Goal: Use online tool/utility: Use online tool/utility

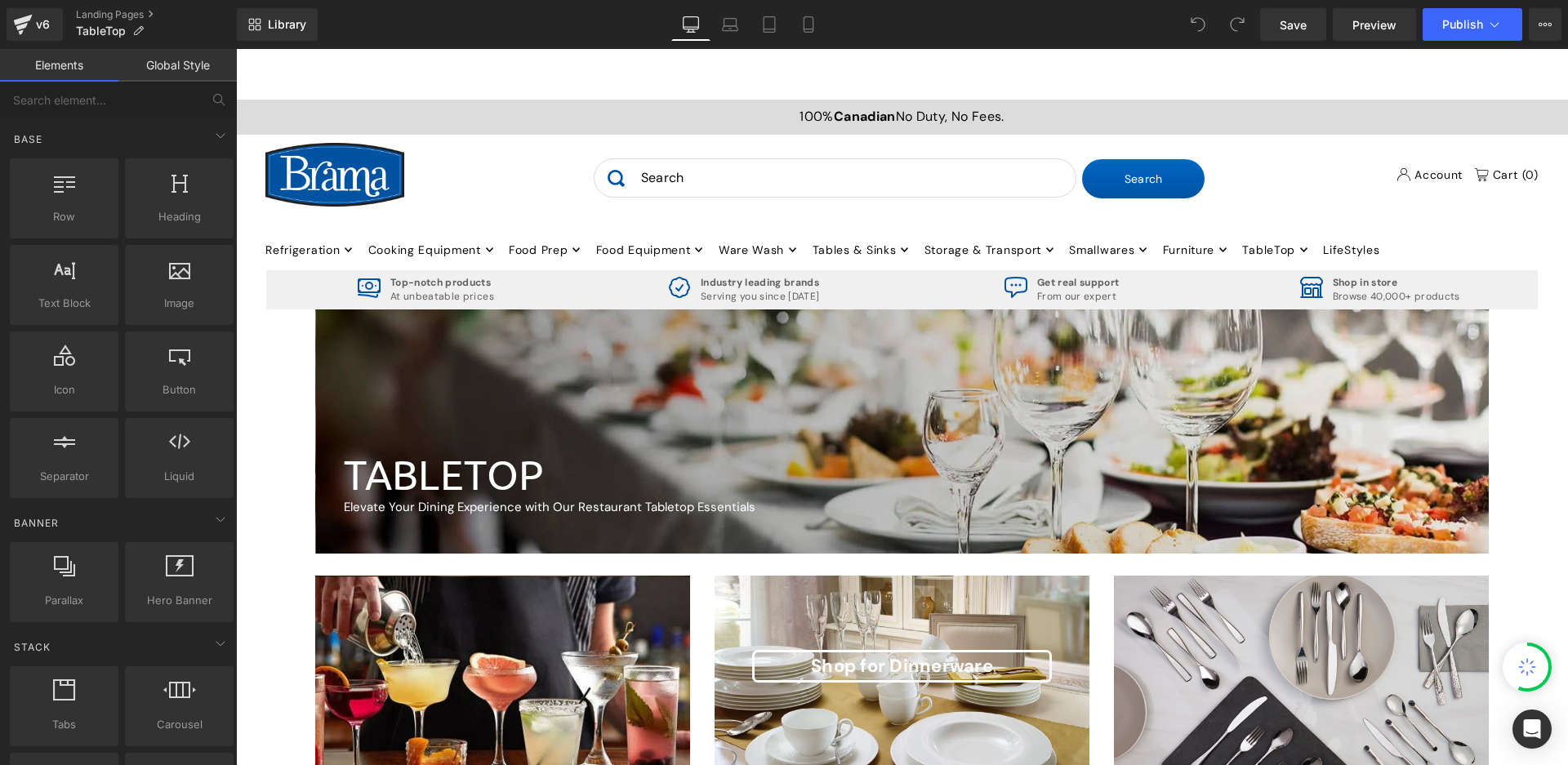
scroll to position [490, 0]
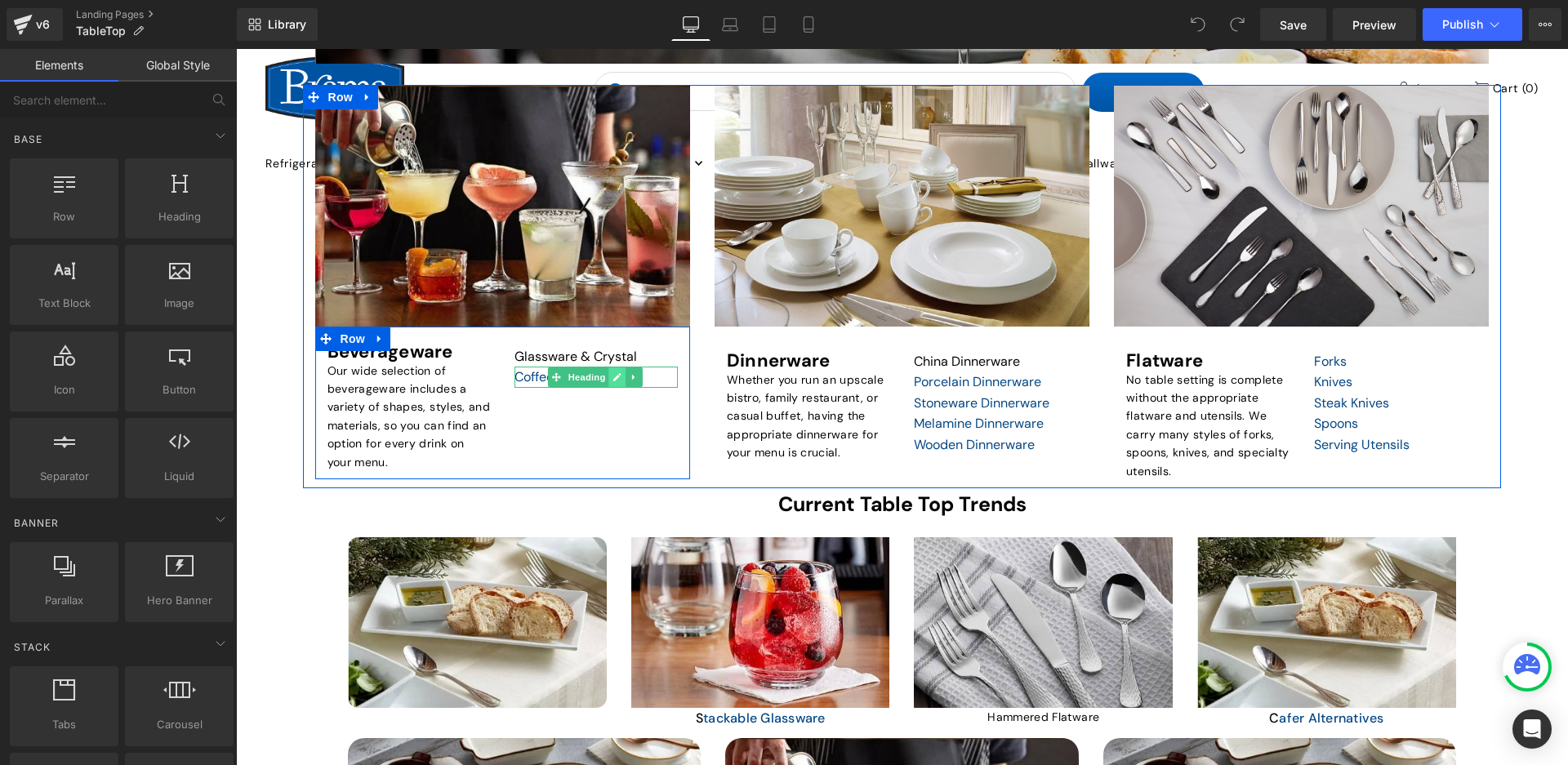
click at [609, 374] on link at bounding box center [617, 377] width 17 height 20
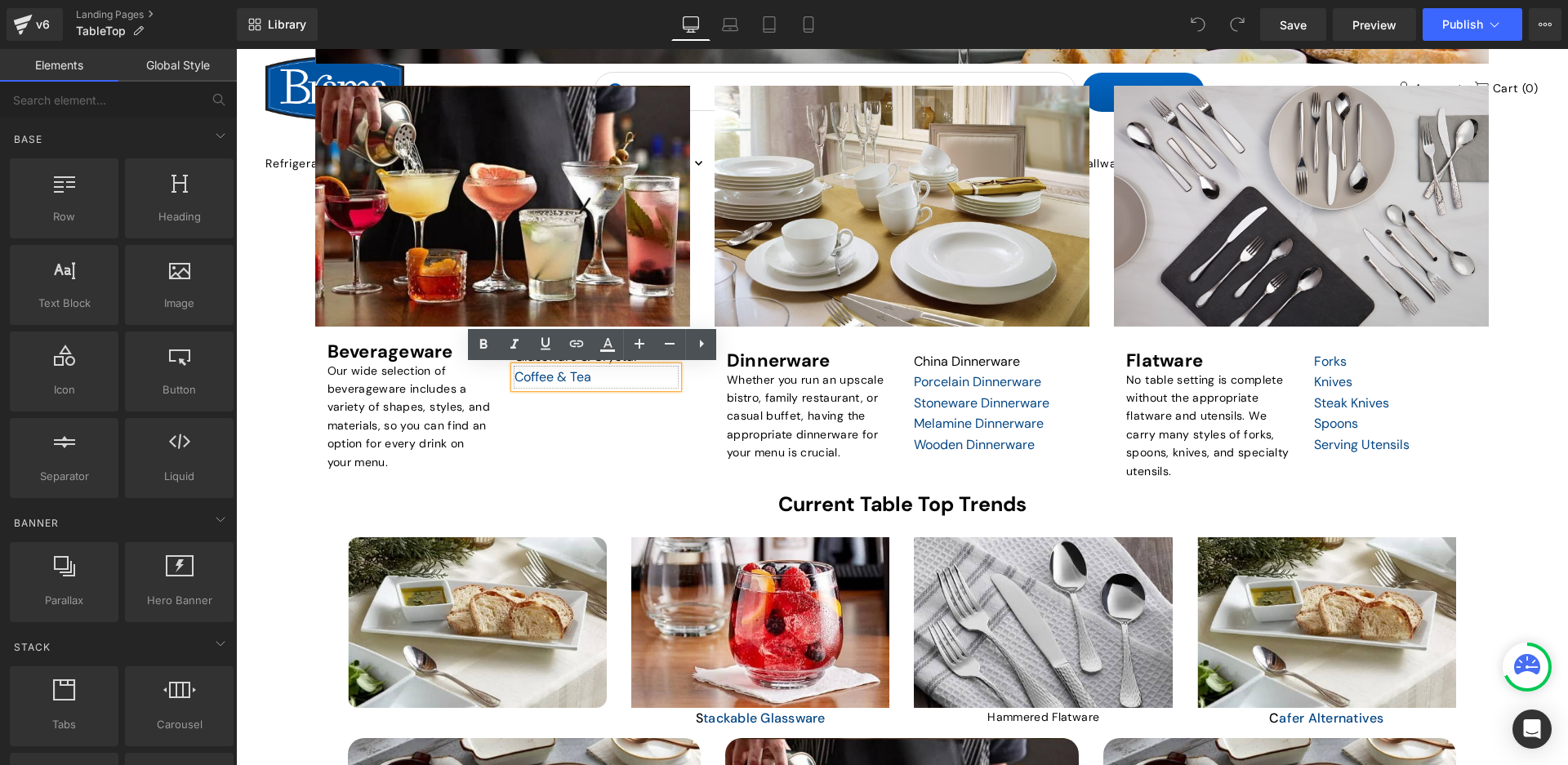
click at [516, 367] on div "Coffee & Tea" at bounding box center [596, 377] width 164 height 21
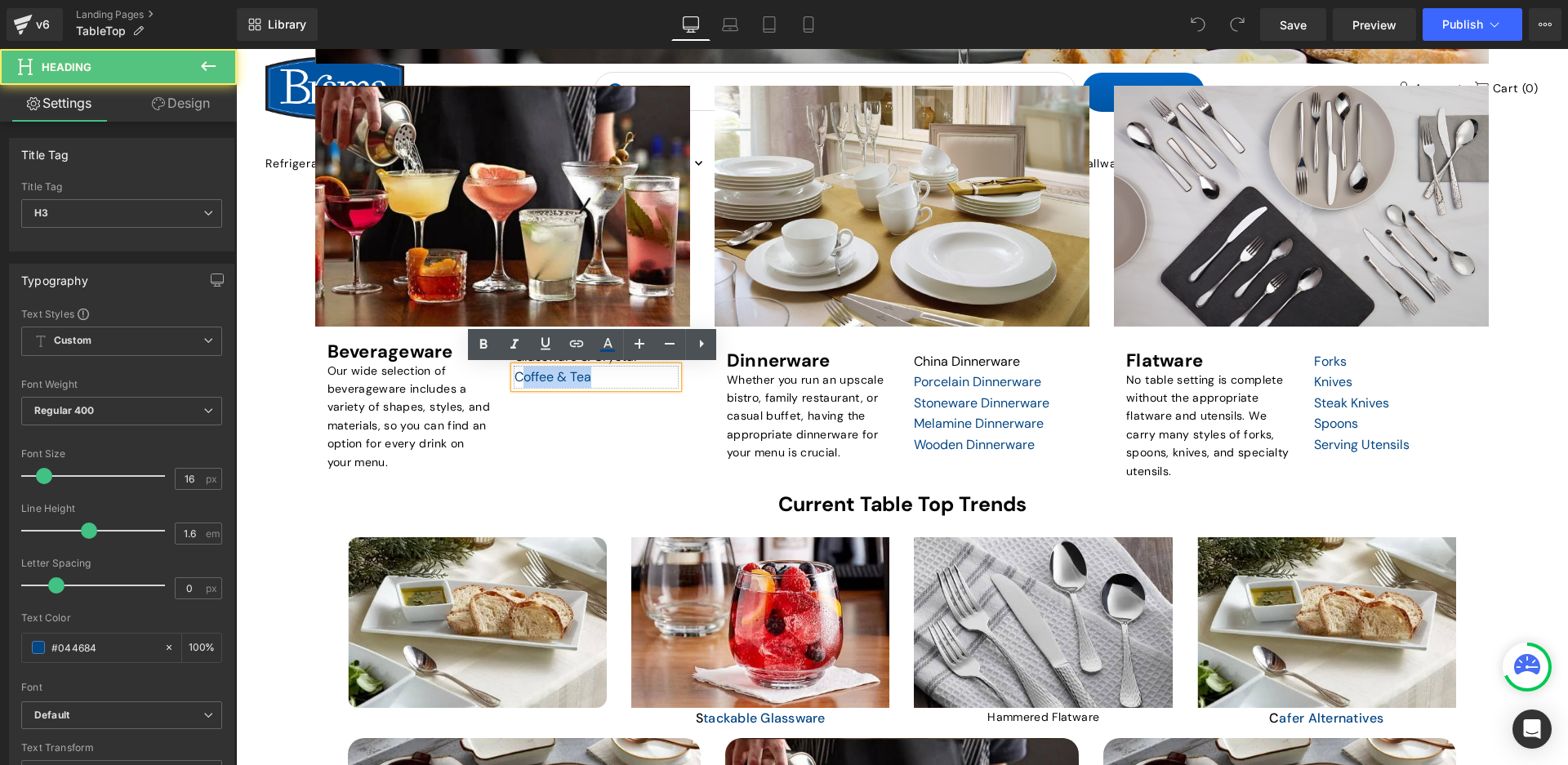
click at [607, 377] on div "Coffee & Tea" at bounding box center [596, 377] width 164 height 21
drag, startPoint x: 596, startPoint y: 377, endPoint x: 549, endPoint y: 373, distance: 47.2
click at [503, 370] on div "Heading Glassware & Crystal Heading Coffee & Tea Heading" at bounding box center [596, 365] width 188 height 46
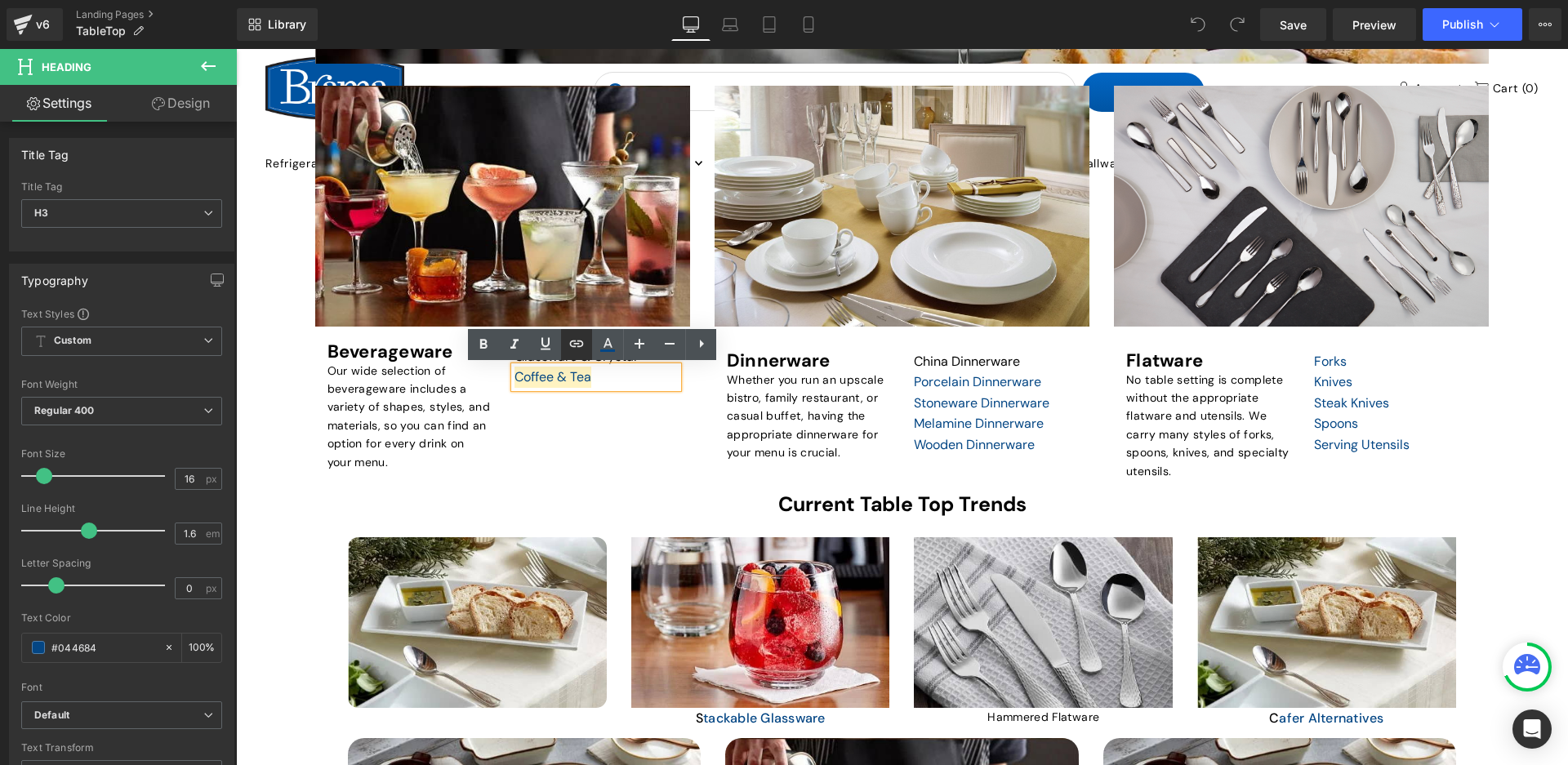
click at [588, 353] on link at bounding box center [576, 344] width 31 height 31
click at [818, 0] on div "Text Color Highlight Color #333333 Edit or remove link: Edit - Unlink - Cancel" at bounding box center [784, 0] width 1568 height 0
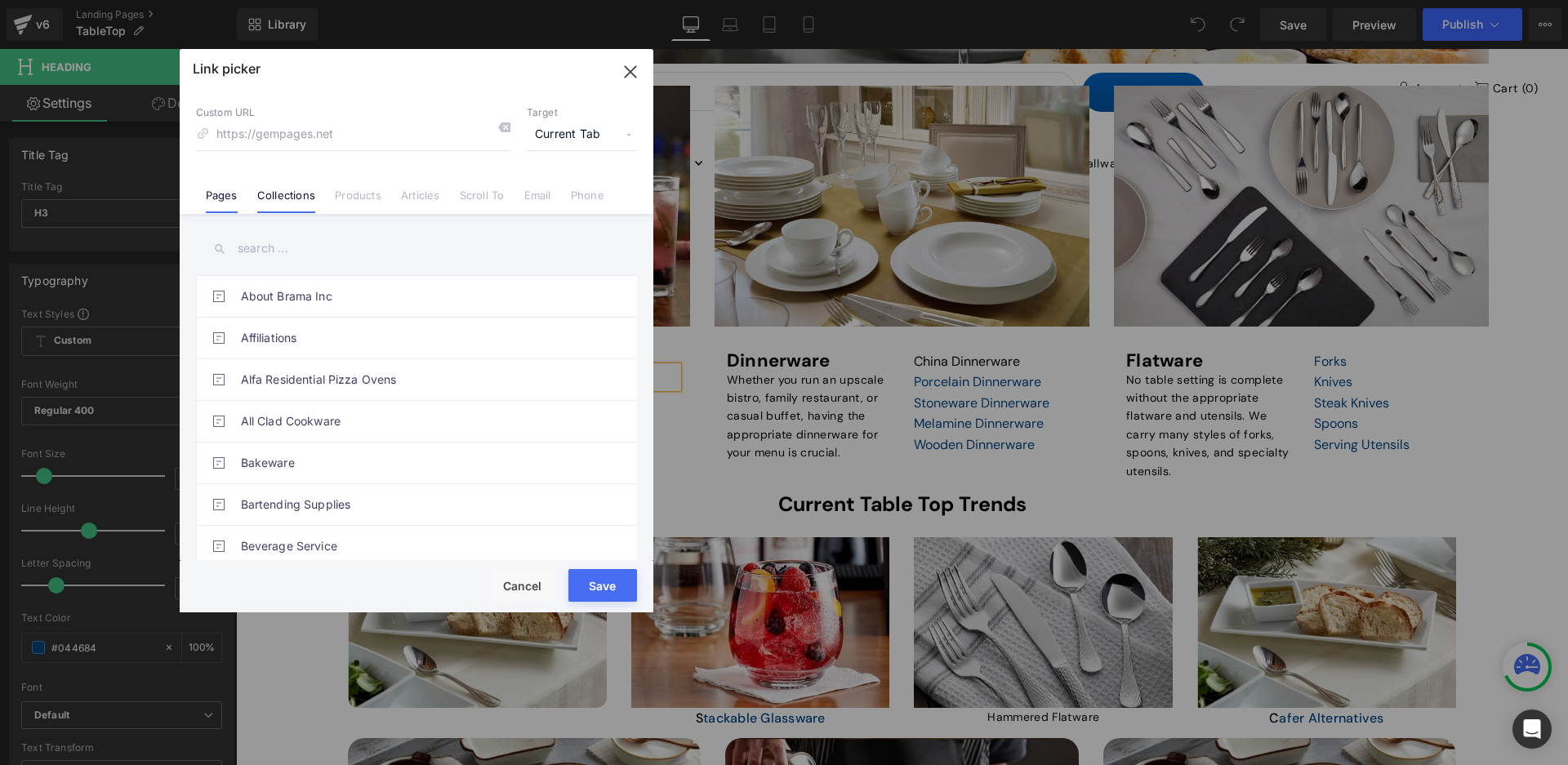
click at [307, 199] on link "Collections" at bounding box center [286, 201] width 58 height 24
click at [291, 254] on input "text" at bounding box center [417, 248] width 441 height 36
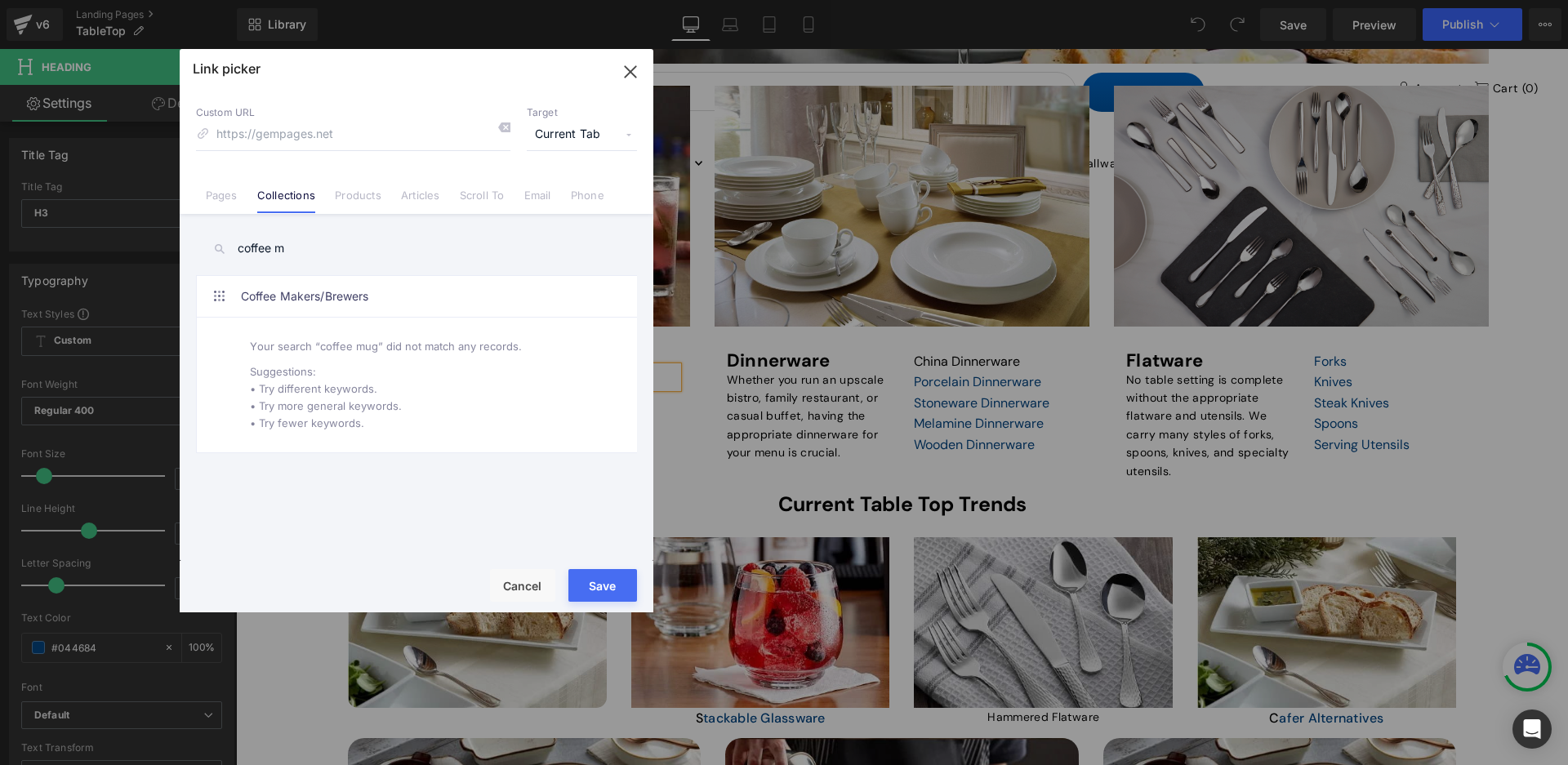
type input "coffee"
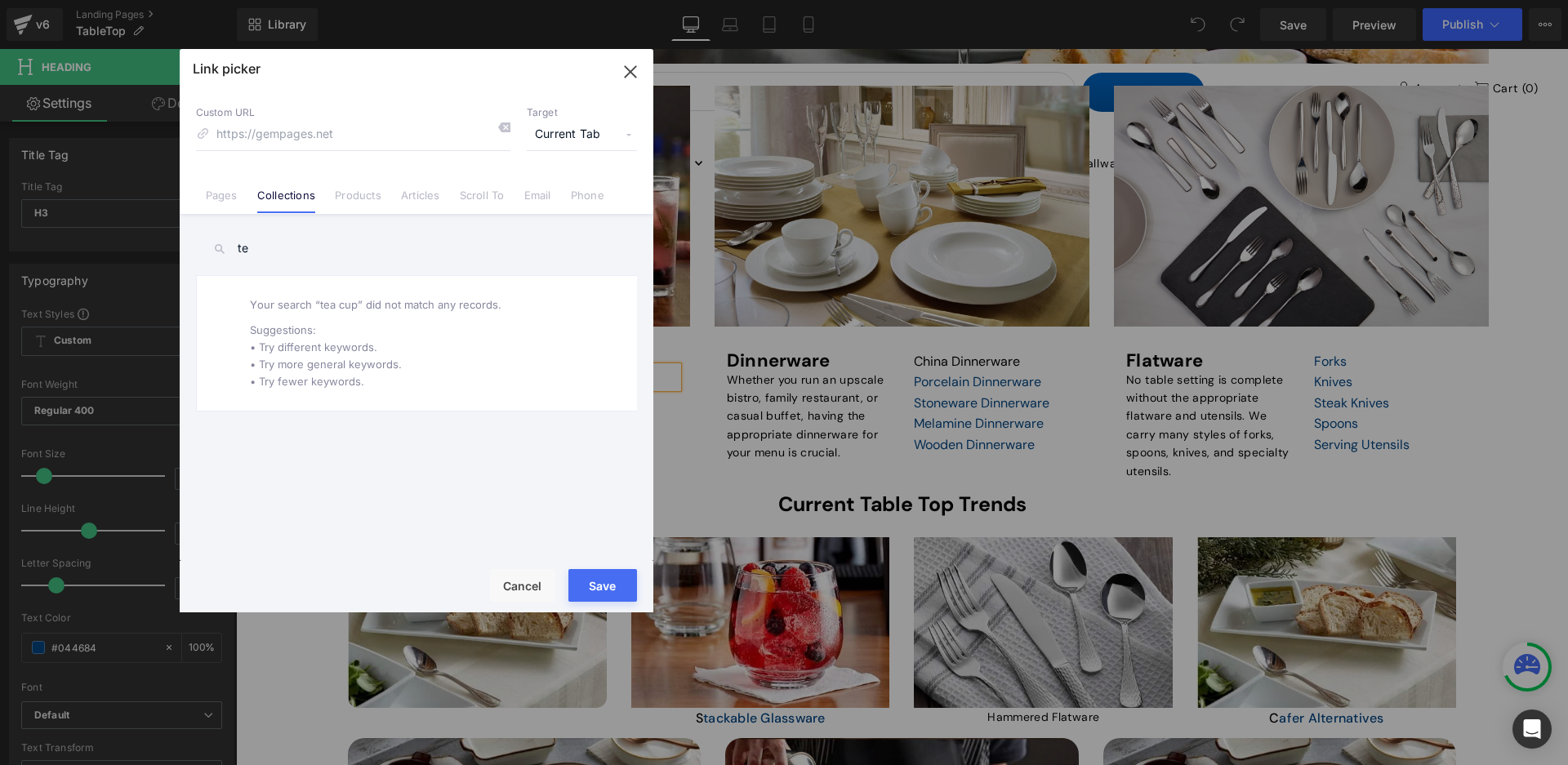
type input "t"
type input "c"
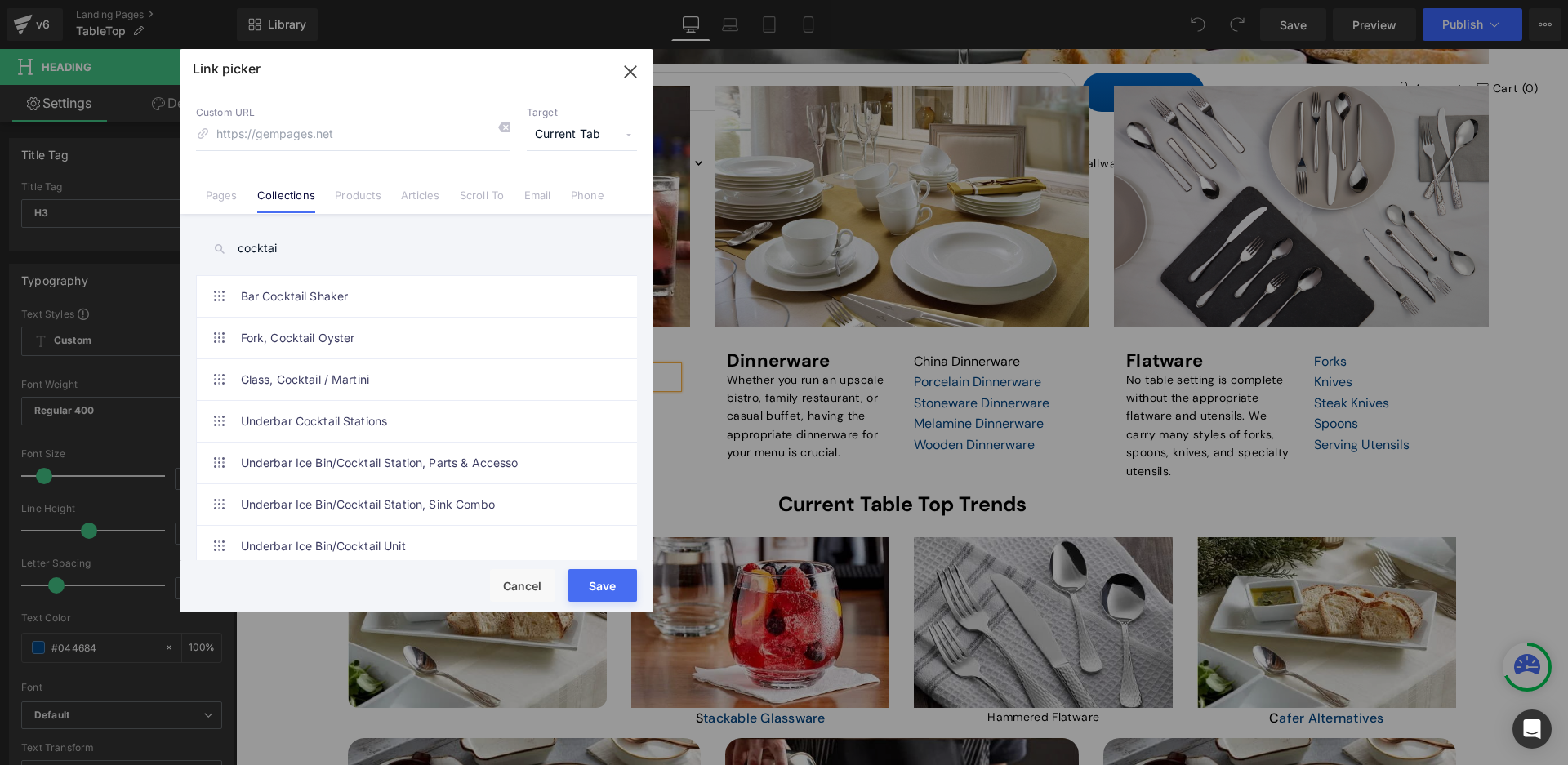
type input "cocktail"
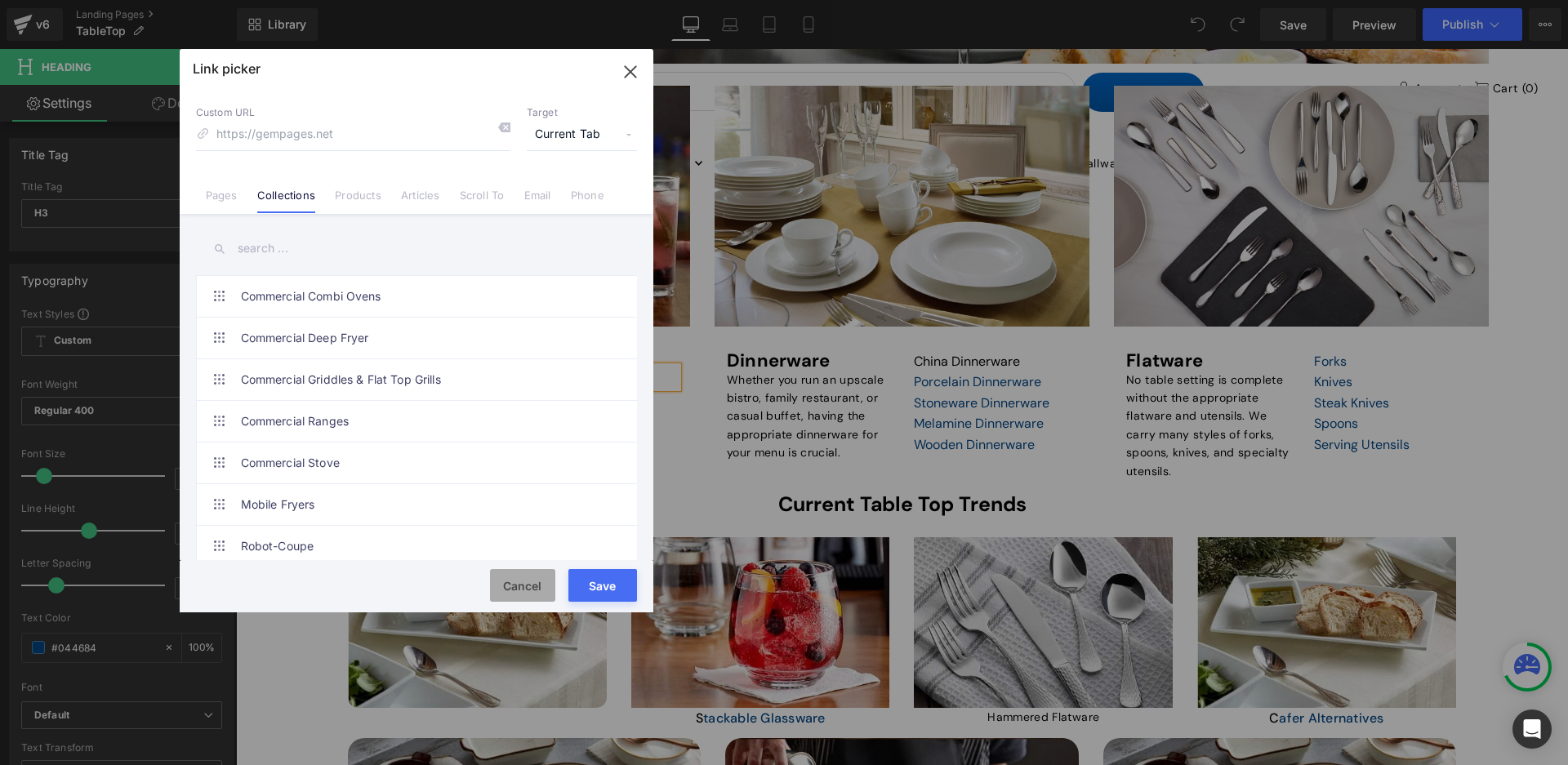
click at [543, 586] on button "Cancel" at bounding box center [523, 585] width 65 height 33
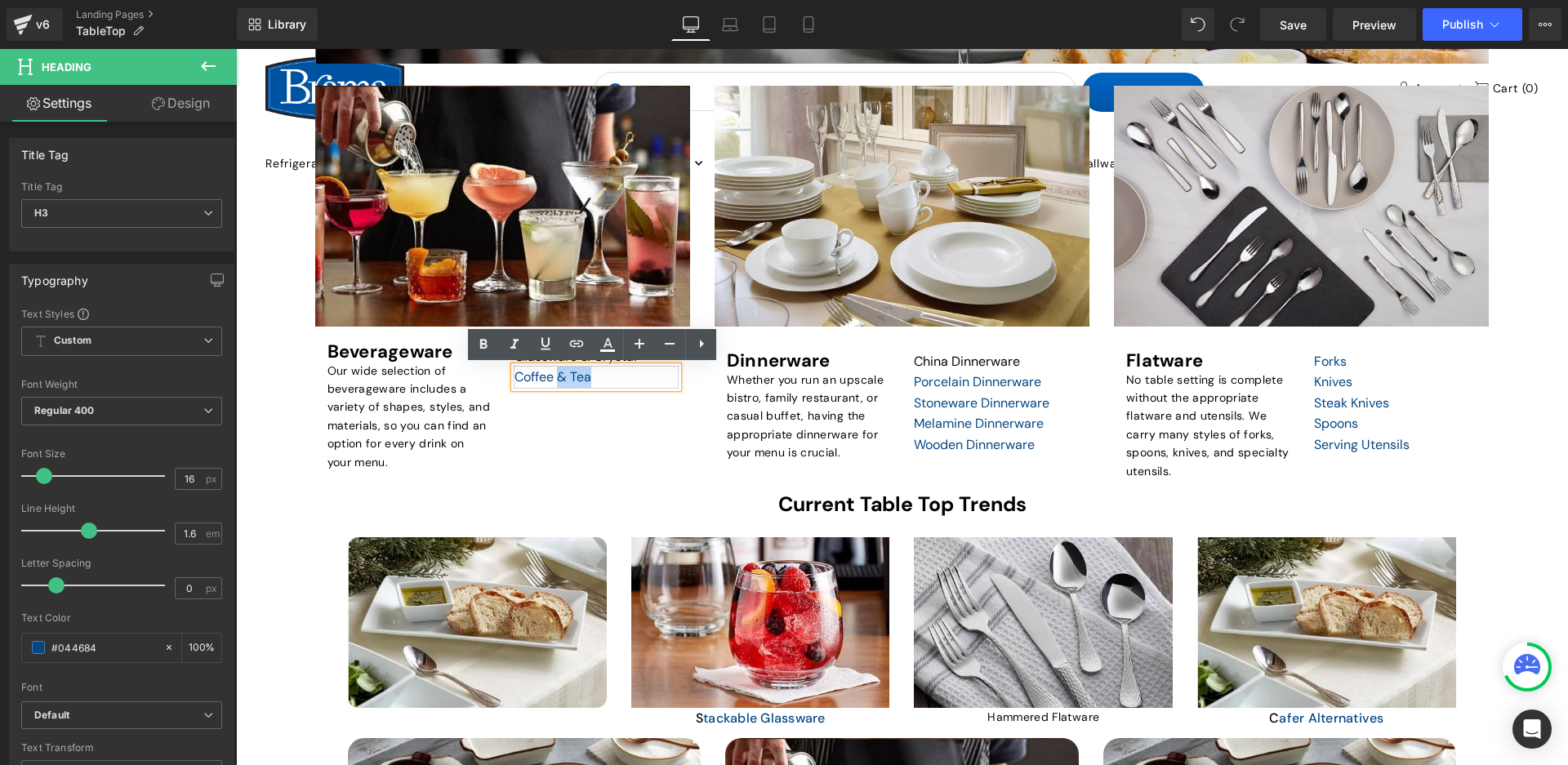
drag, startPoint x: 501, startPoint y: 370, endPoint x: 556, endPoint y: 387, distance: 57.6
click at [556, 387] on div "Coffee & Tea" at bounding box center [596, 377] width 164 height 21
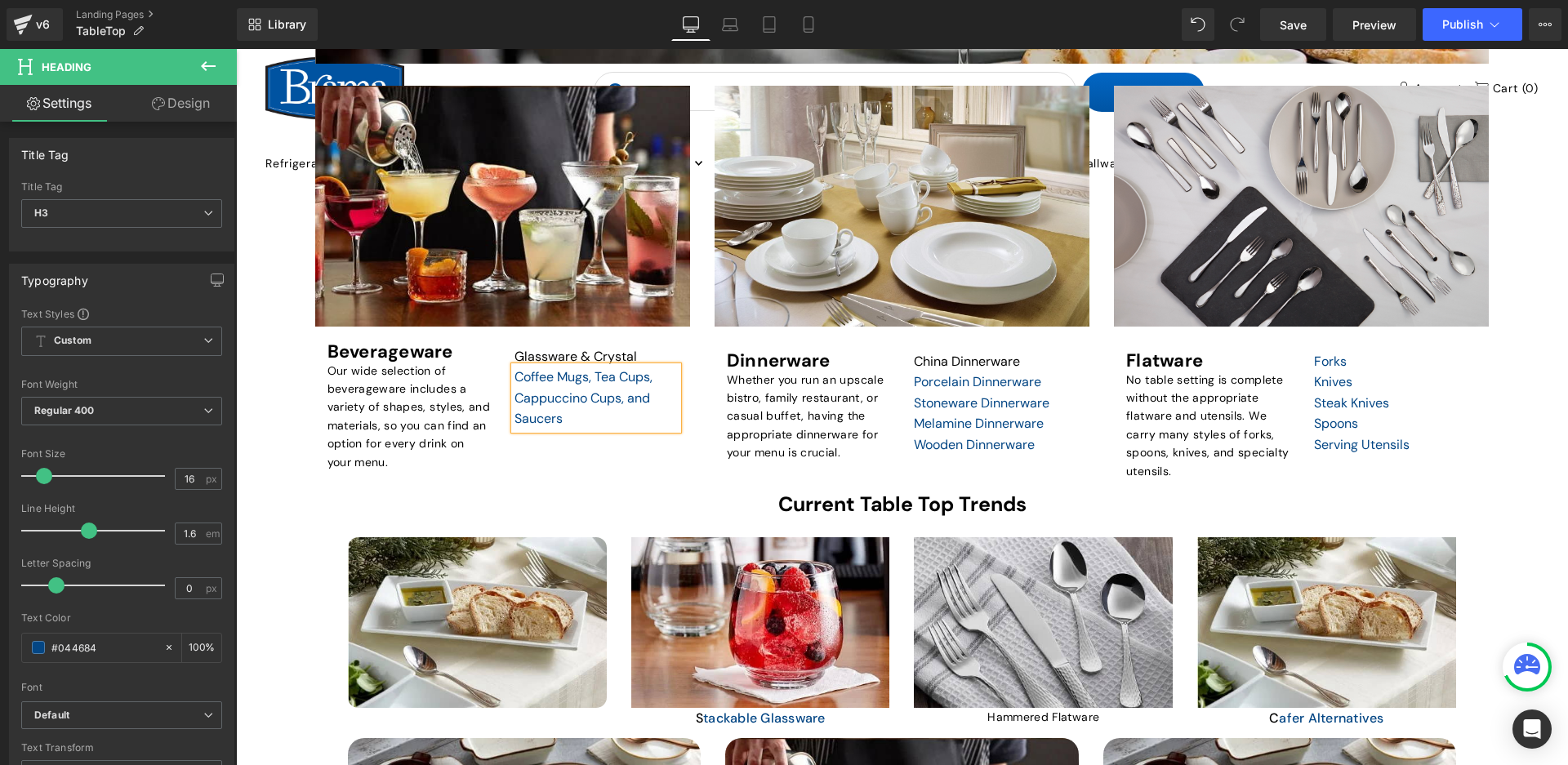
click at [703, 444] on div "Shop for Dinnerware Heading Row Hero Banner Dinnerware Heading Whether you run …" at bounding box center [902, 277] width 399 height 384
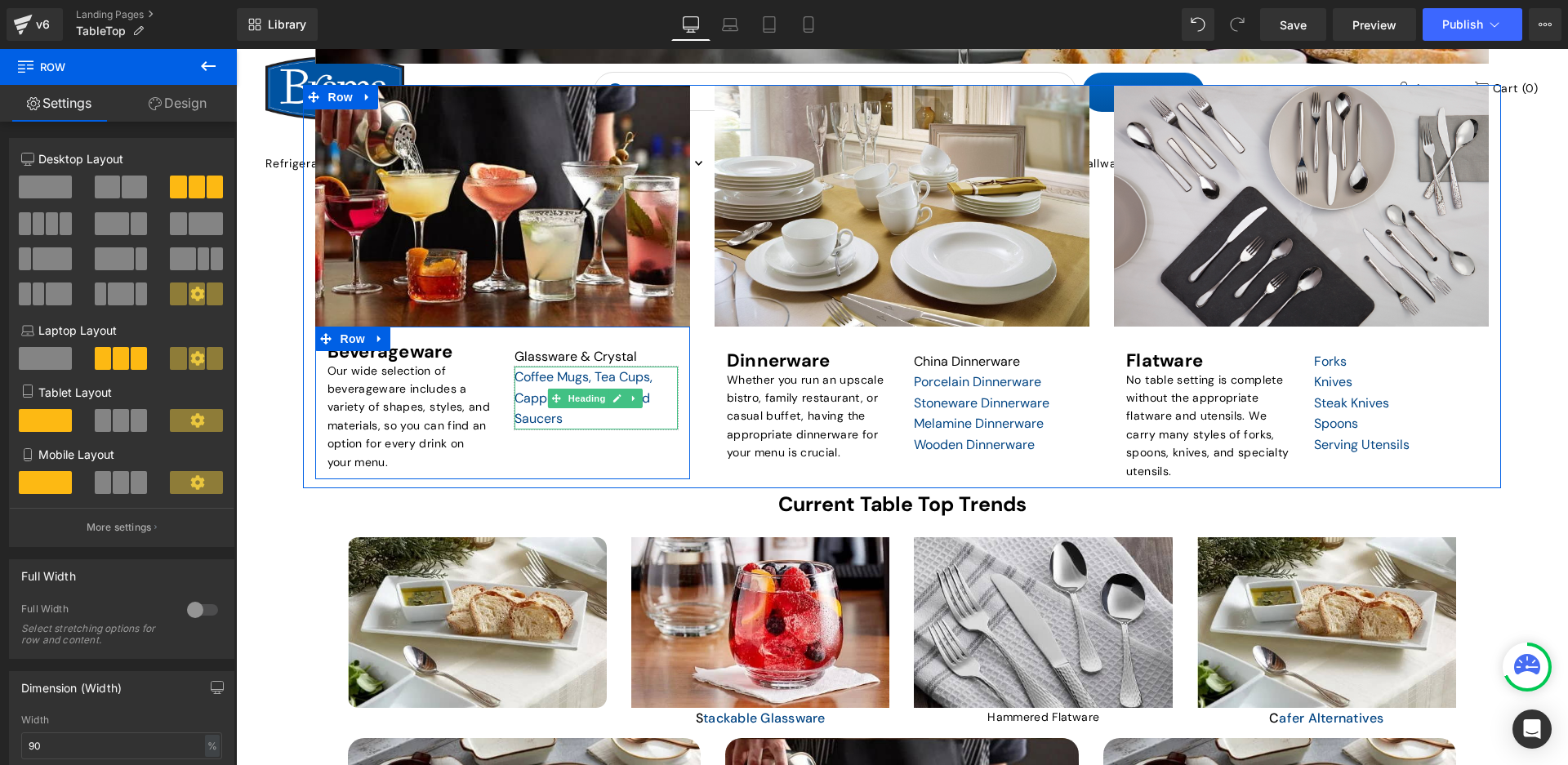
drag, startPoint x: 590, startPoint y: 417, endPoint x: 631, endPoint y: 431, distance: 43.3
click at [590, 417] on div "Coffee Mugs, Tea Cups, Cappuccino Cups, and Saucers" at bounding box center [596, 398] width 164 height 63
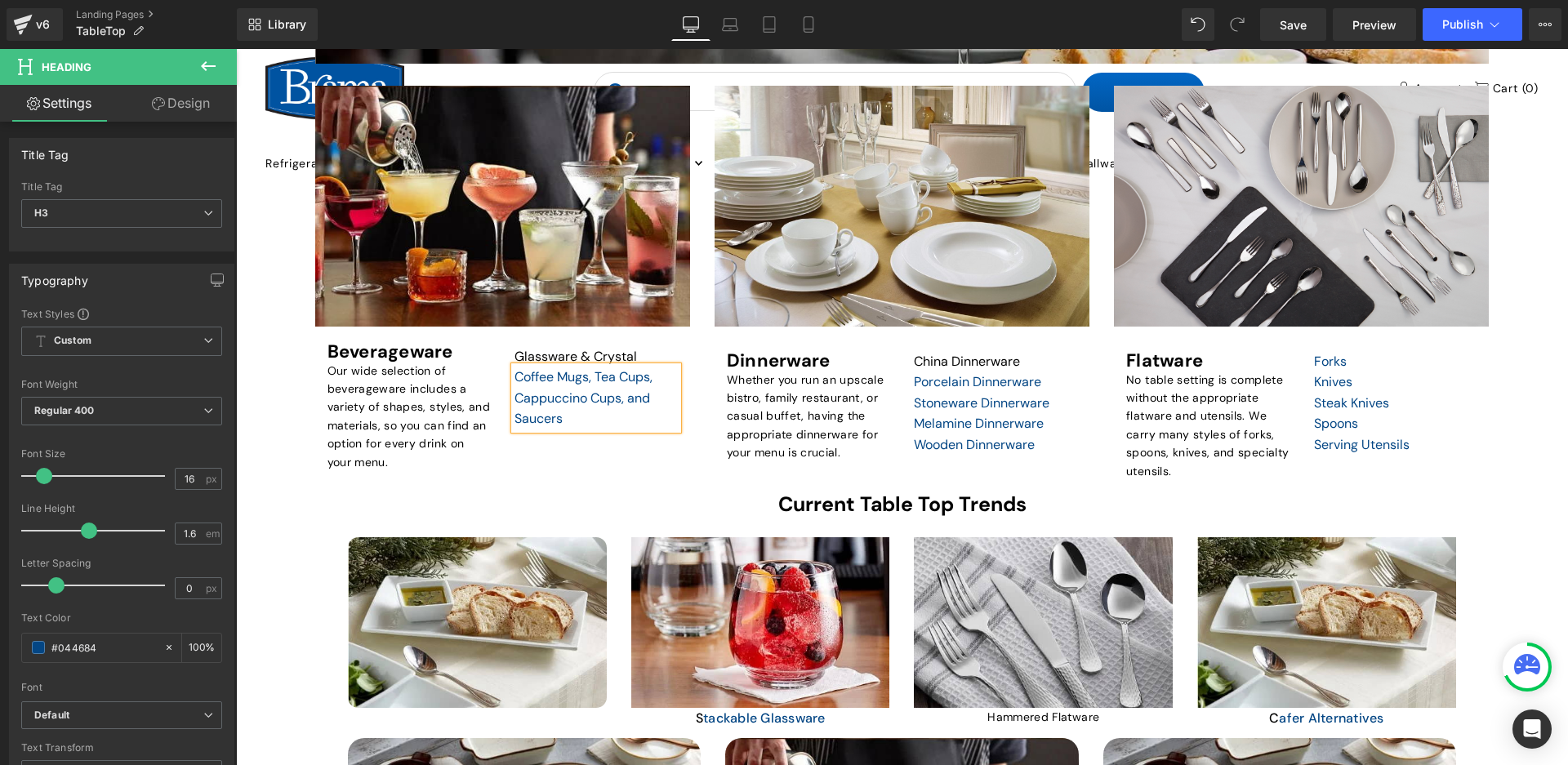
click at [636, 450] on div "Beverageware Heading Our wide selection of beverageware includes a variety of s…" at bounding box center [503, 403] width 375 height 153
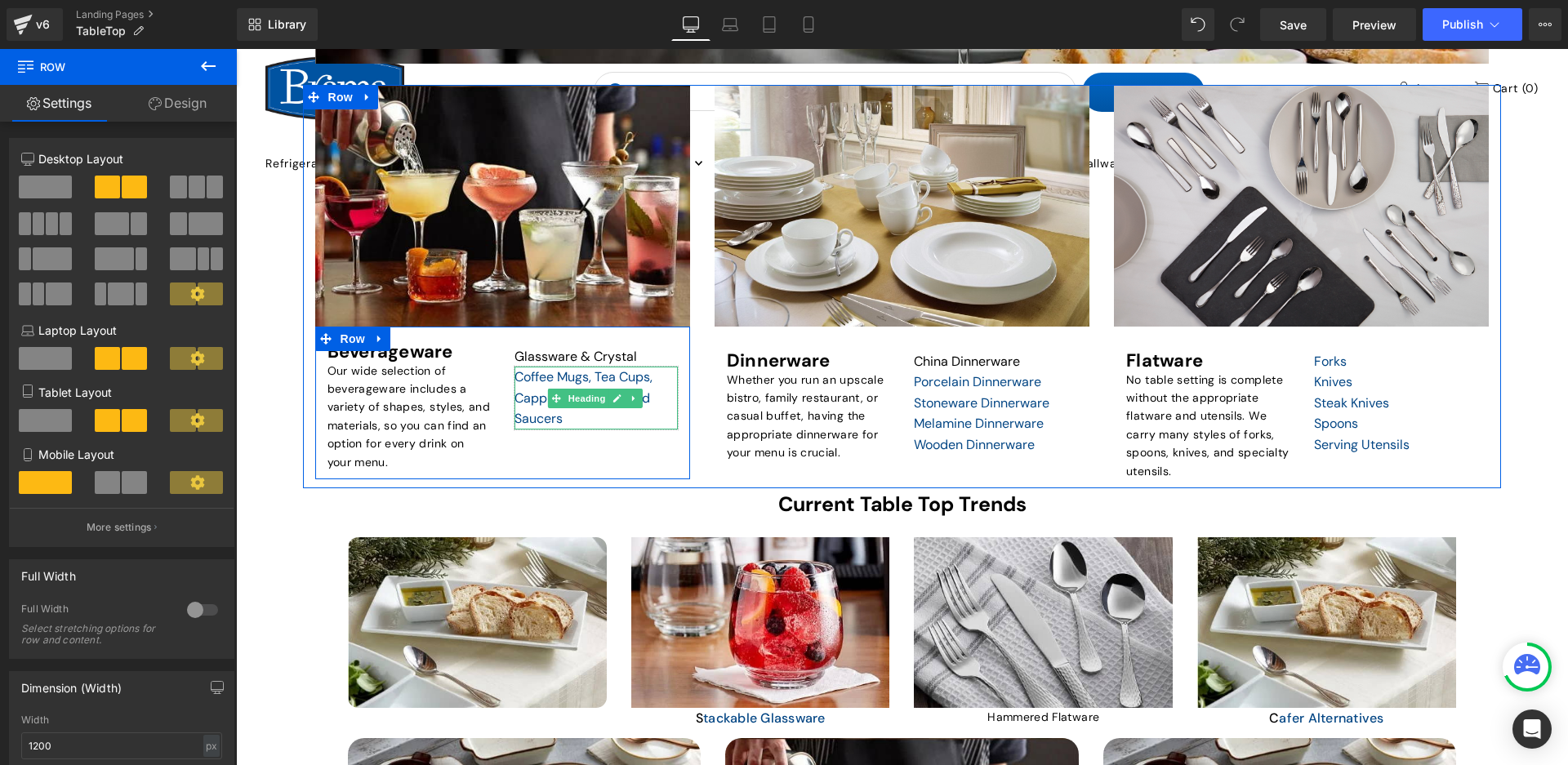
click at [650, 409] on div "Coffee Mugs, Tea Cups, Cappuccino Cups, and Saucers" at bounding box center [596, 398] width 164 height 63
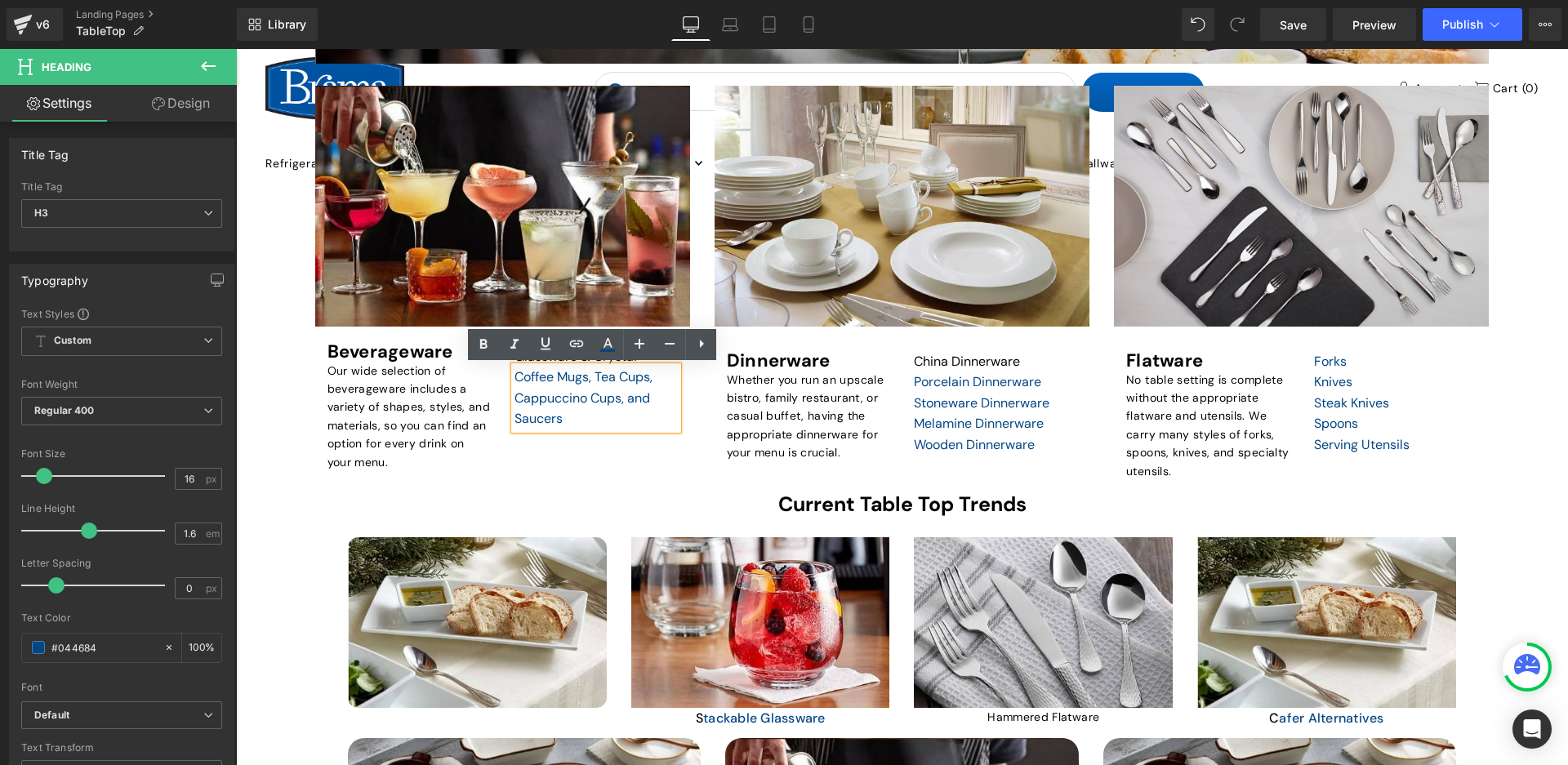
click at [620, 444] on div "Beverageware Heading Our wide selection of beverageware includes a variety of s…" at bounding box center [503, 403] width 375 height 153
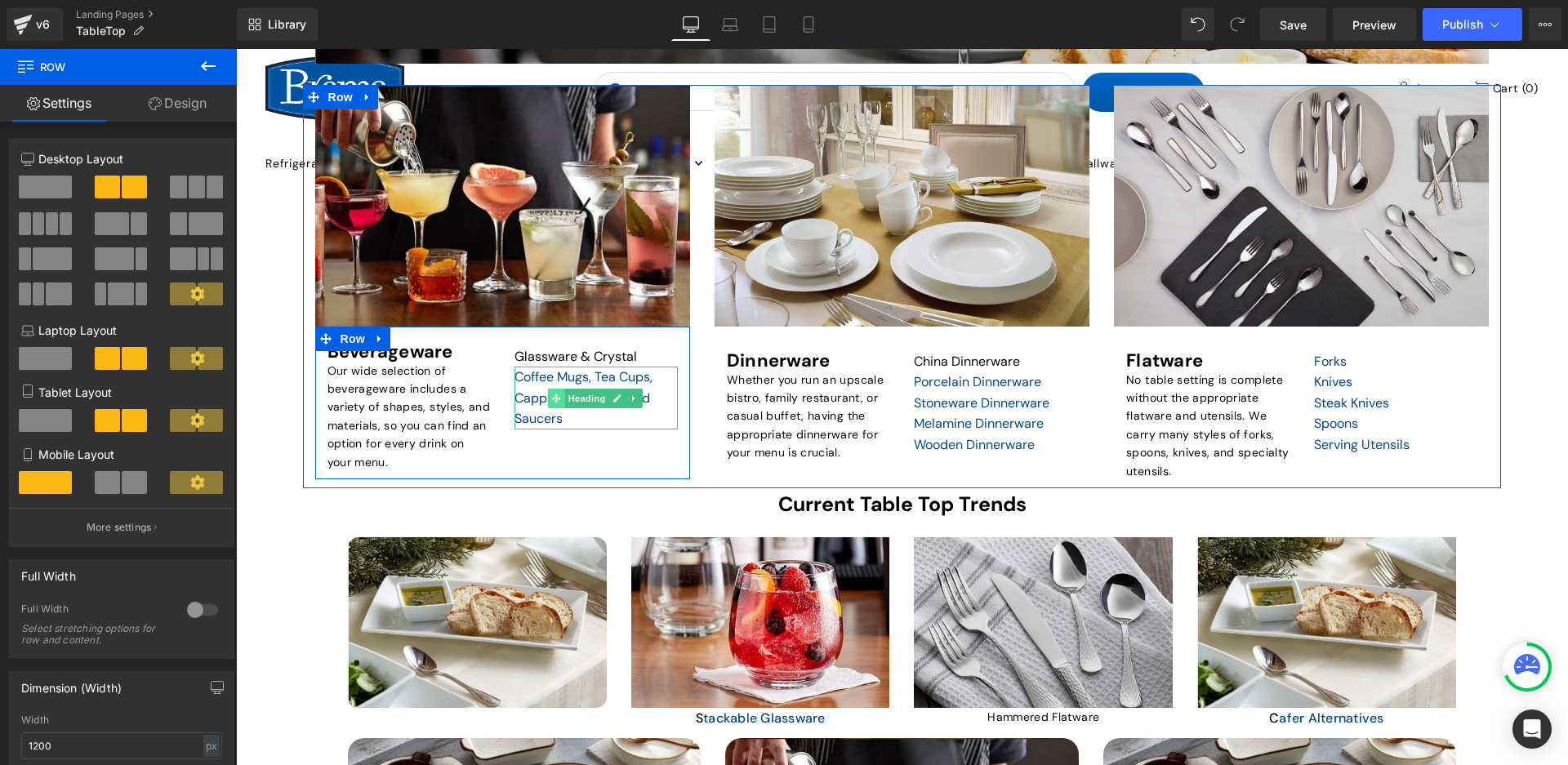
click at [556, 396] on icon at bounding box center [556, 398] width 9 height 10
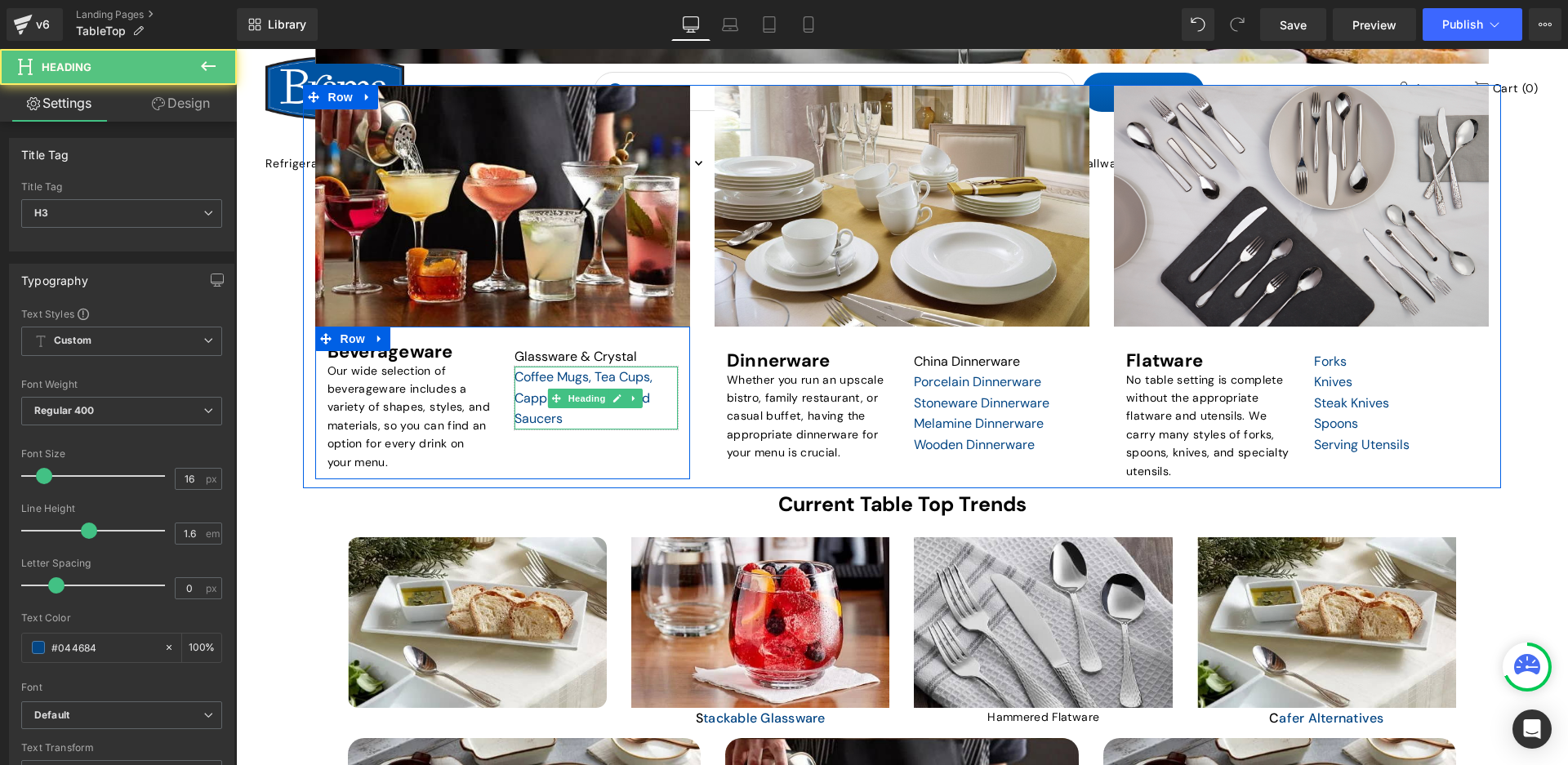
click at [558, 423] on div "Coffee Mugs, Tea Cups, Cappuccino Cups, and Saucers" at bounding box center [596, 398] width 164 height 63
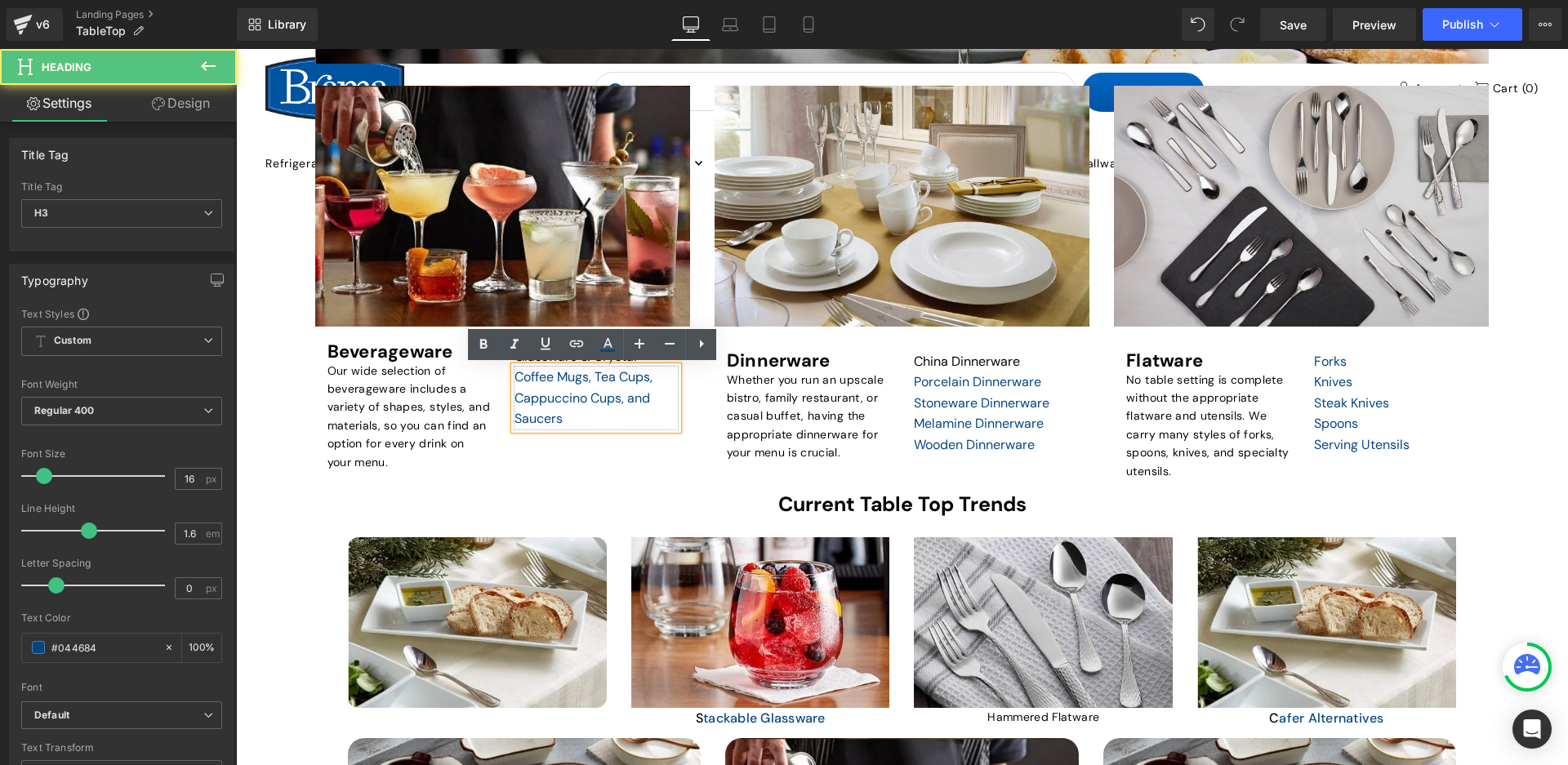
click at [676, 417] on div "Coffee Mugs, Tea Cups, Cappuccino Cups, and Saucers" at bounding box center [596, 398] width 164 height 63
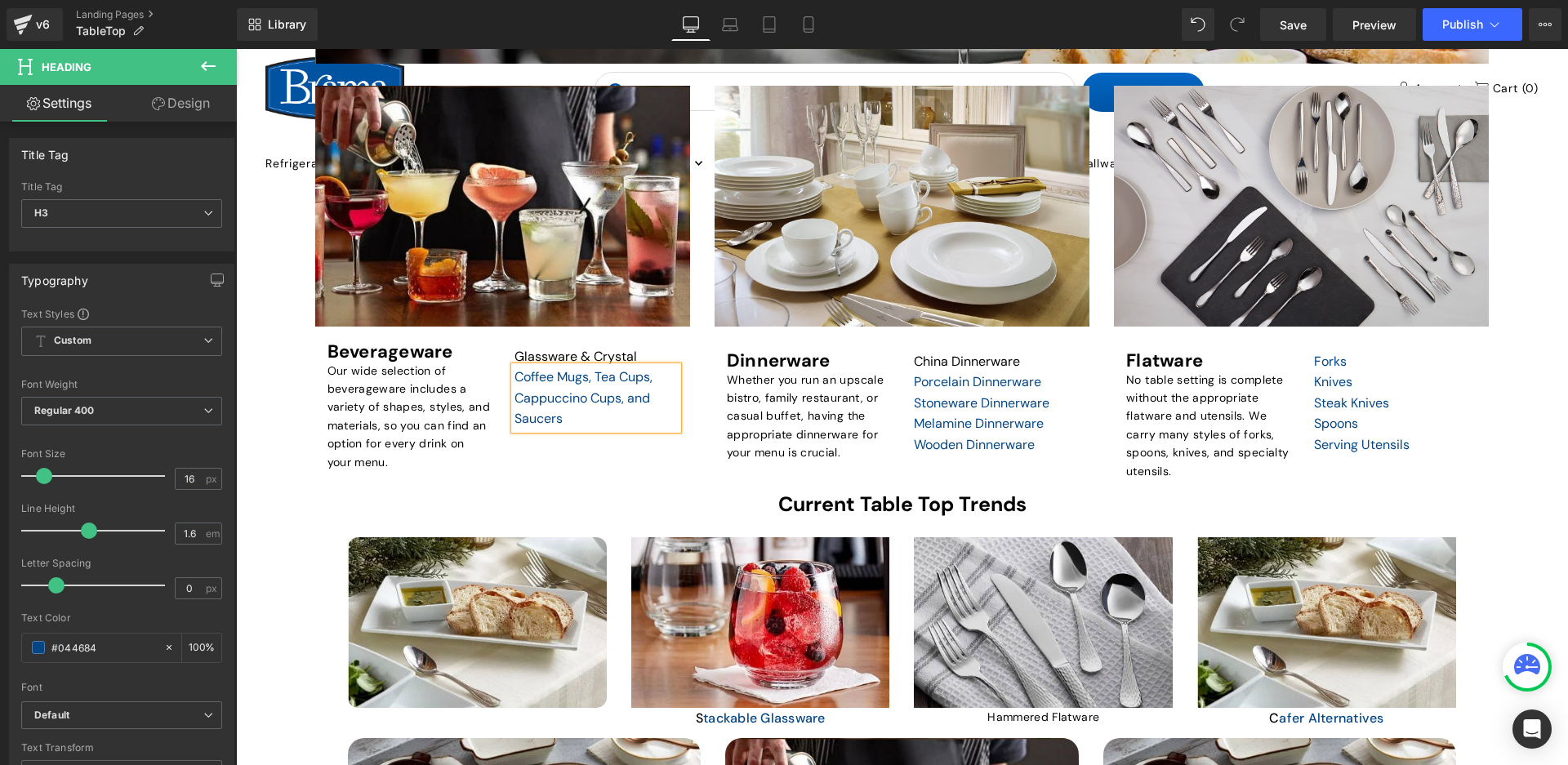
click at [608, 461] on div "Beverageware Heading Our wide selection of beverageware includes a variety of s…" at bounding box center [503, 403] width 375 height 153
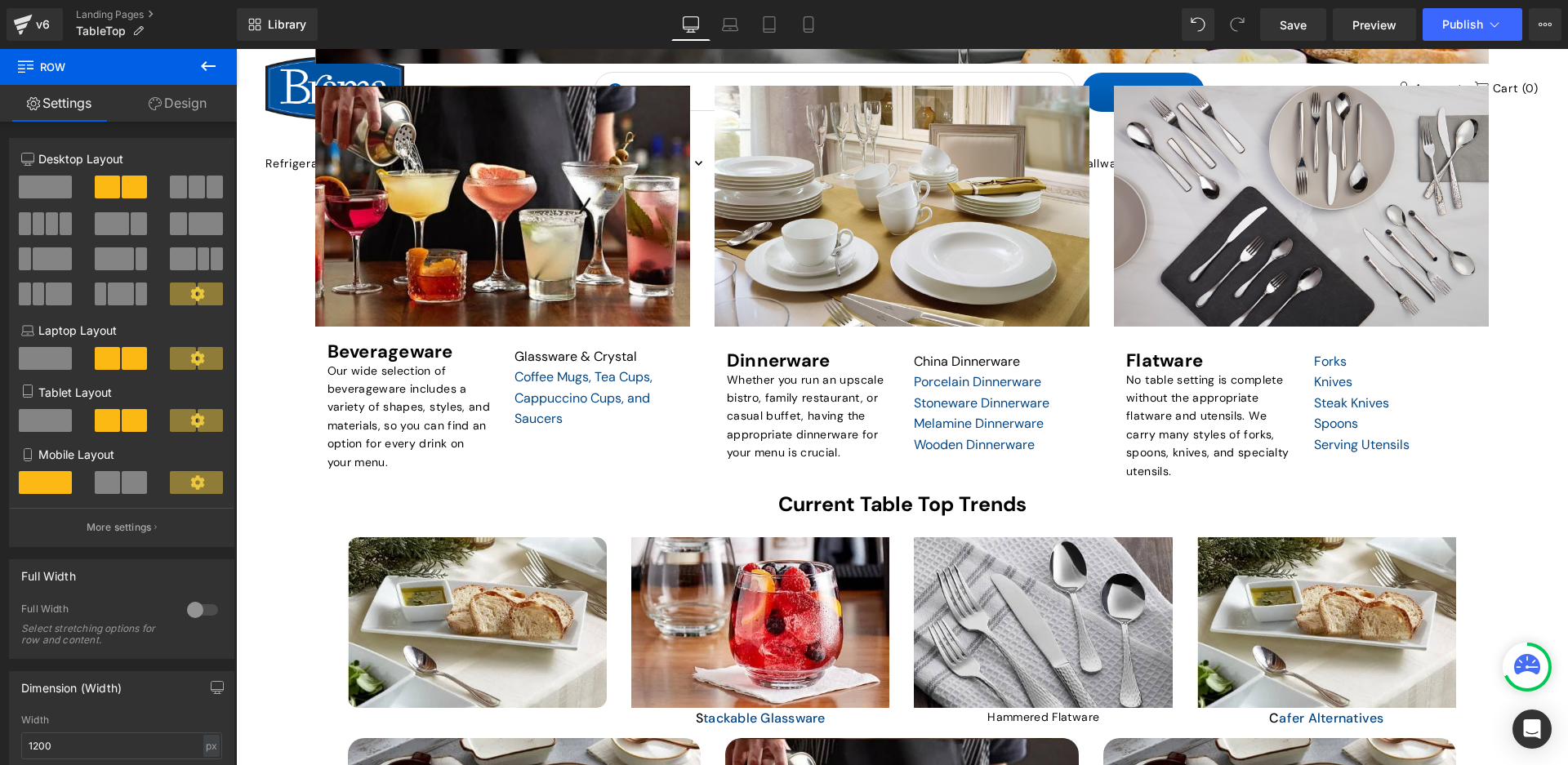
click at [236, 49] on div at bounding box center [236, 49] width 0 height 0
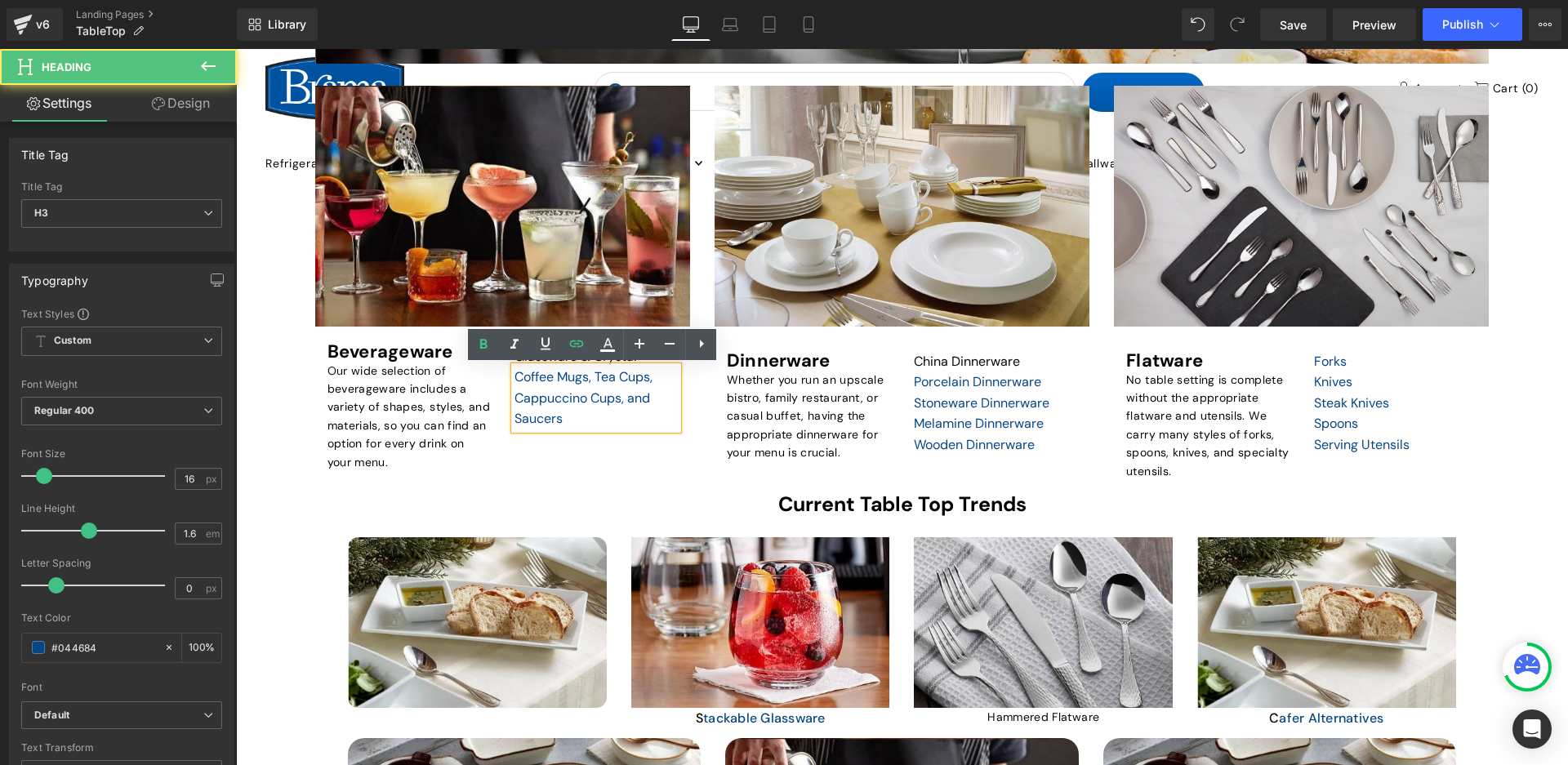
click at [574, 434] on div "Beverageware Heading Our wide selection of beverageware includes a variety of s…" at bounding box center [503, 403] width 375 height 153
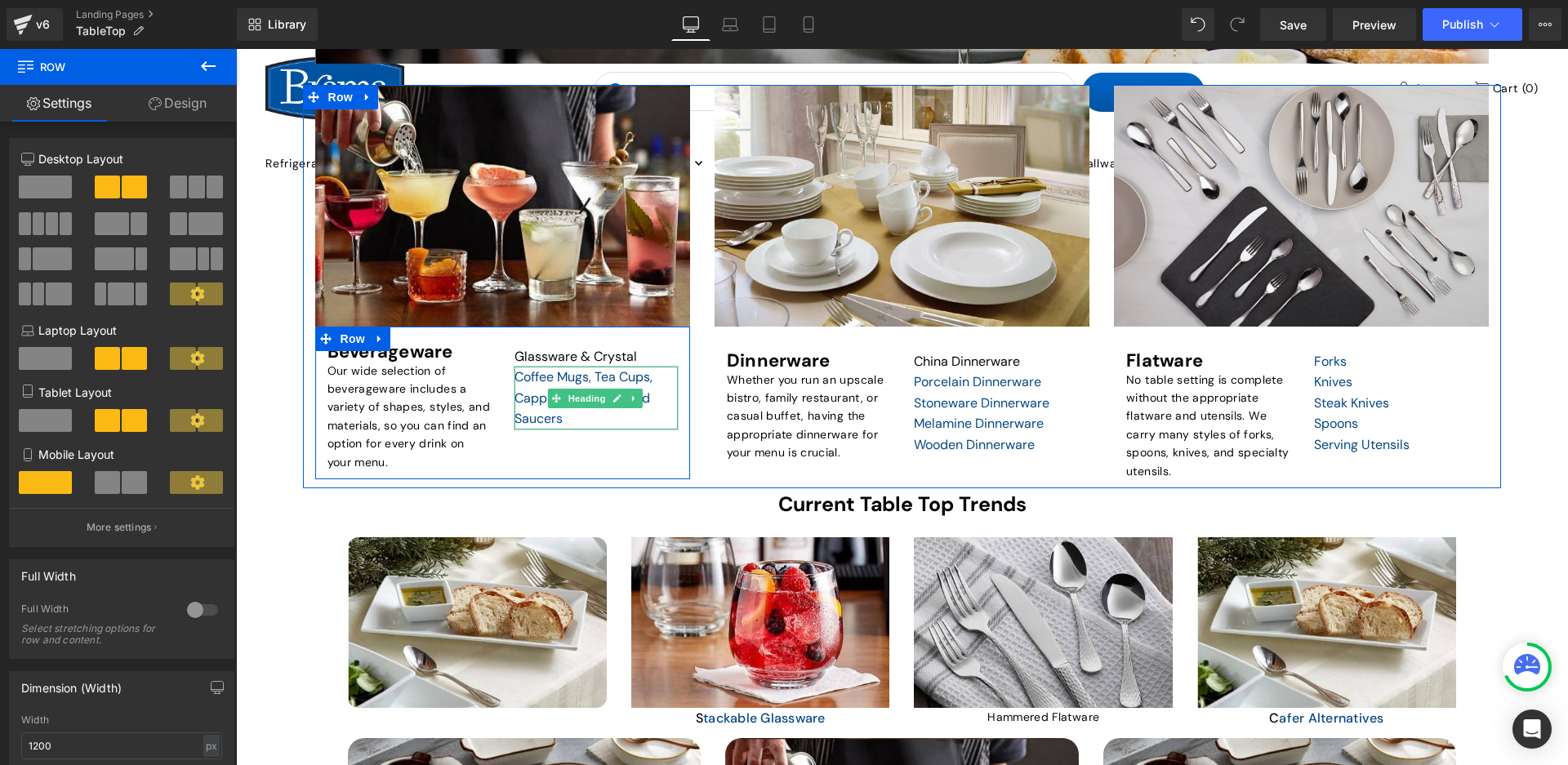
click at [566, 423] on div "Coffee Mugs, Tea Cups, Cappuccino Cups, and Saucers" at bounding box center [596, 398] width 164 height 63
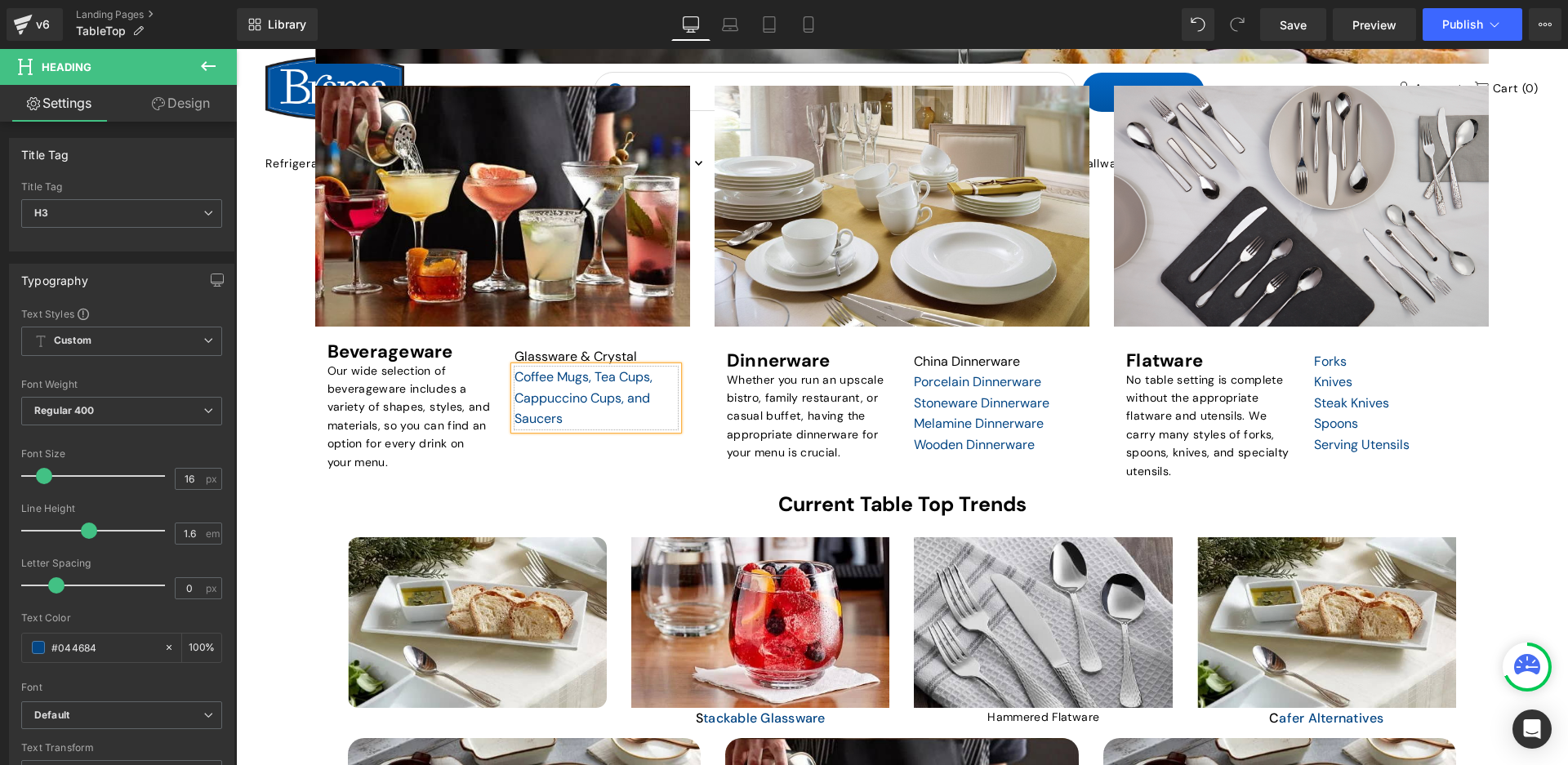
click at [557, 430] on div "Coffee Mugs, Tea Cups, Cappuccino Cups, and Saucers" at bounding box center [596, 398] width 164 height 63
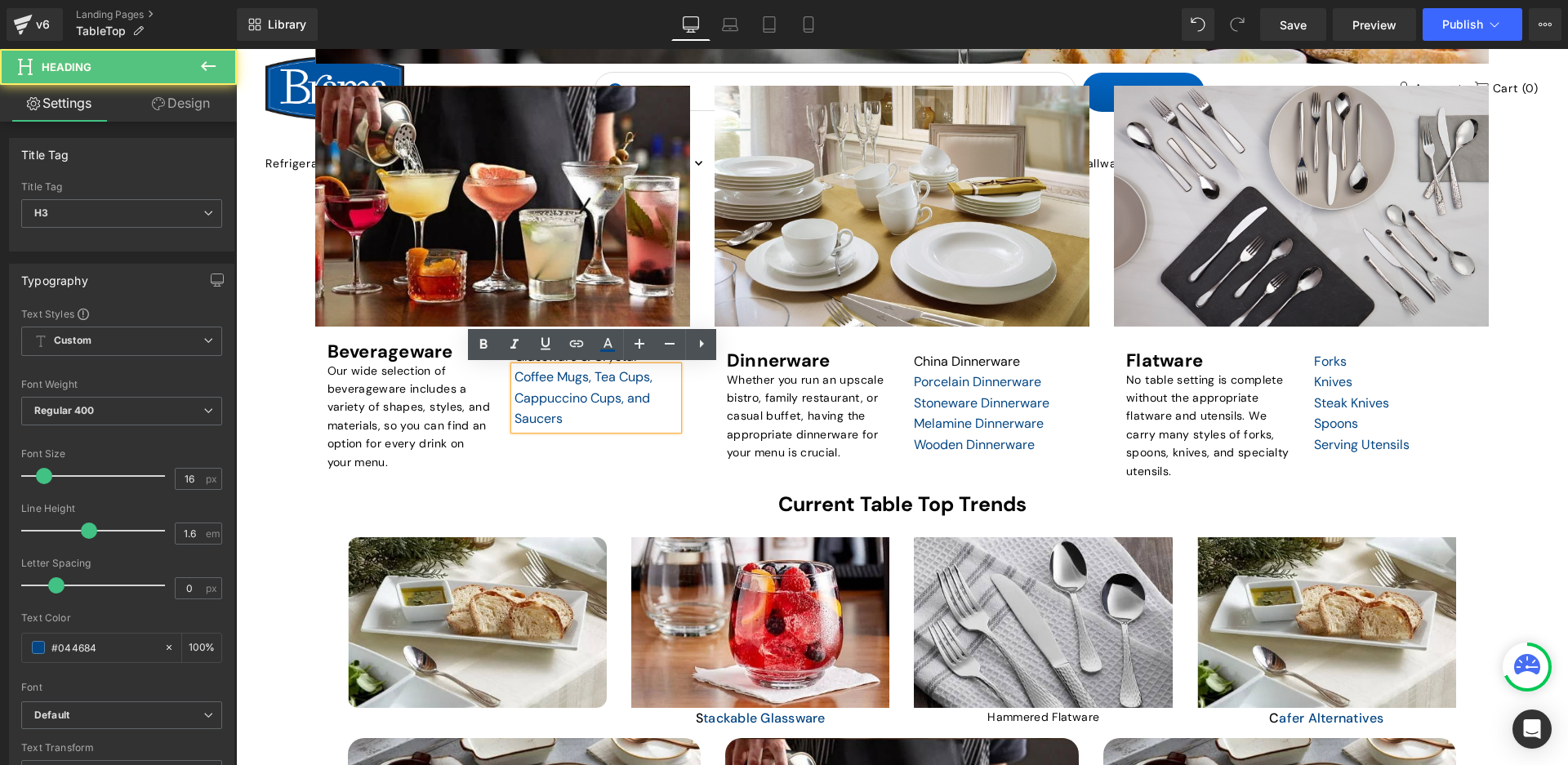
click at [551, 437] on div "Beverageware Heading Our wide selection of beverageware includes a variety of s…" at bounding box center [503, 403] width 375 height 153
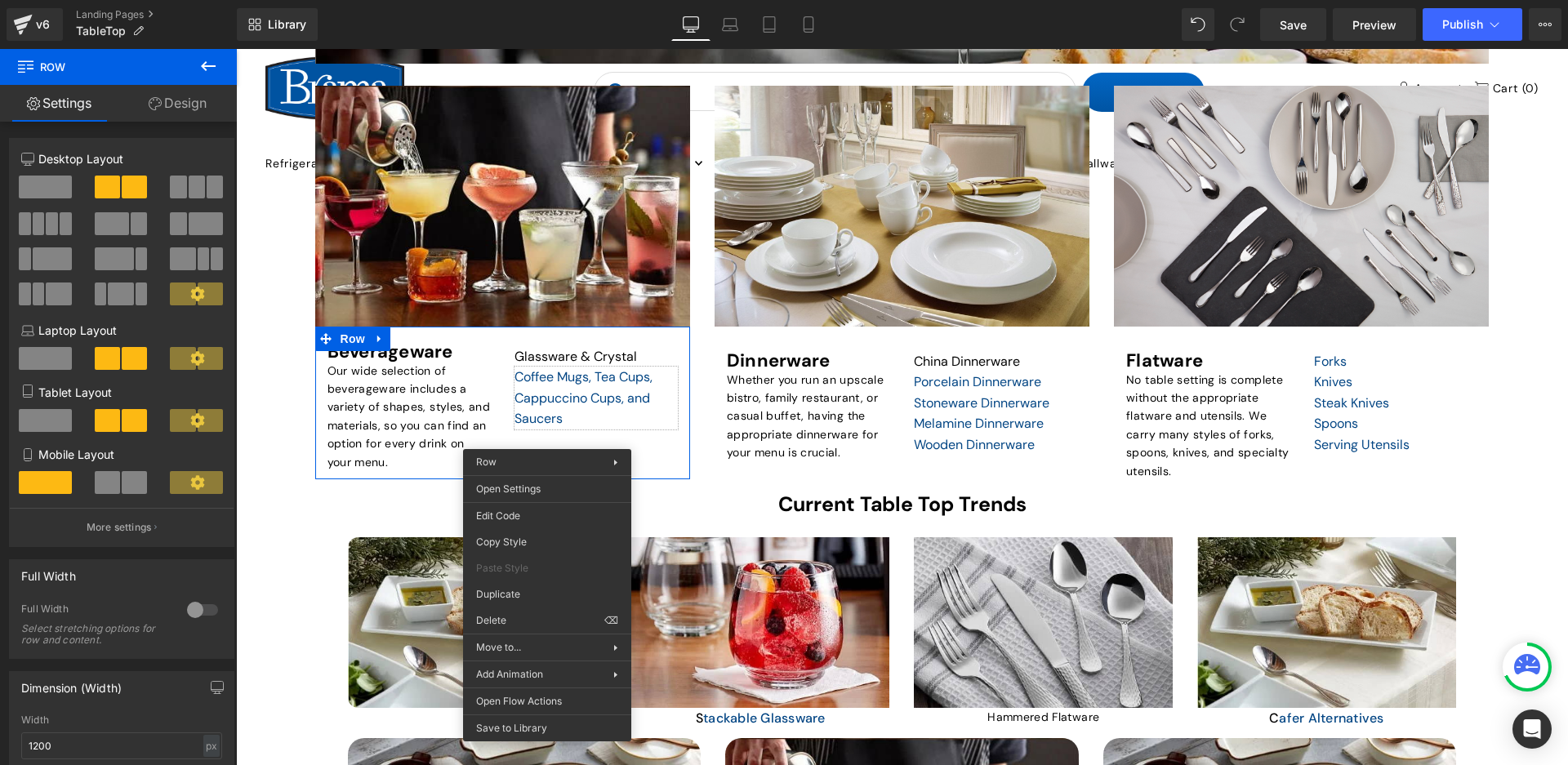
click at [586, 419] on div "Coffee Mugs, Tea Cups, Cappuccino Cups, and Saucers" at bounding box center [596, 398] width 164 height 63
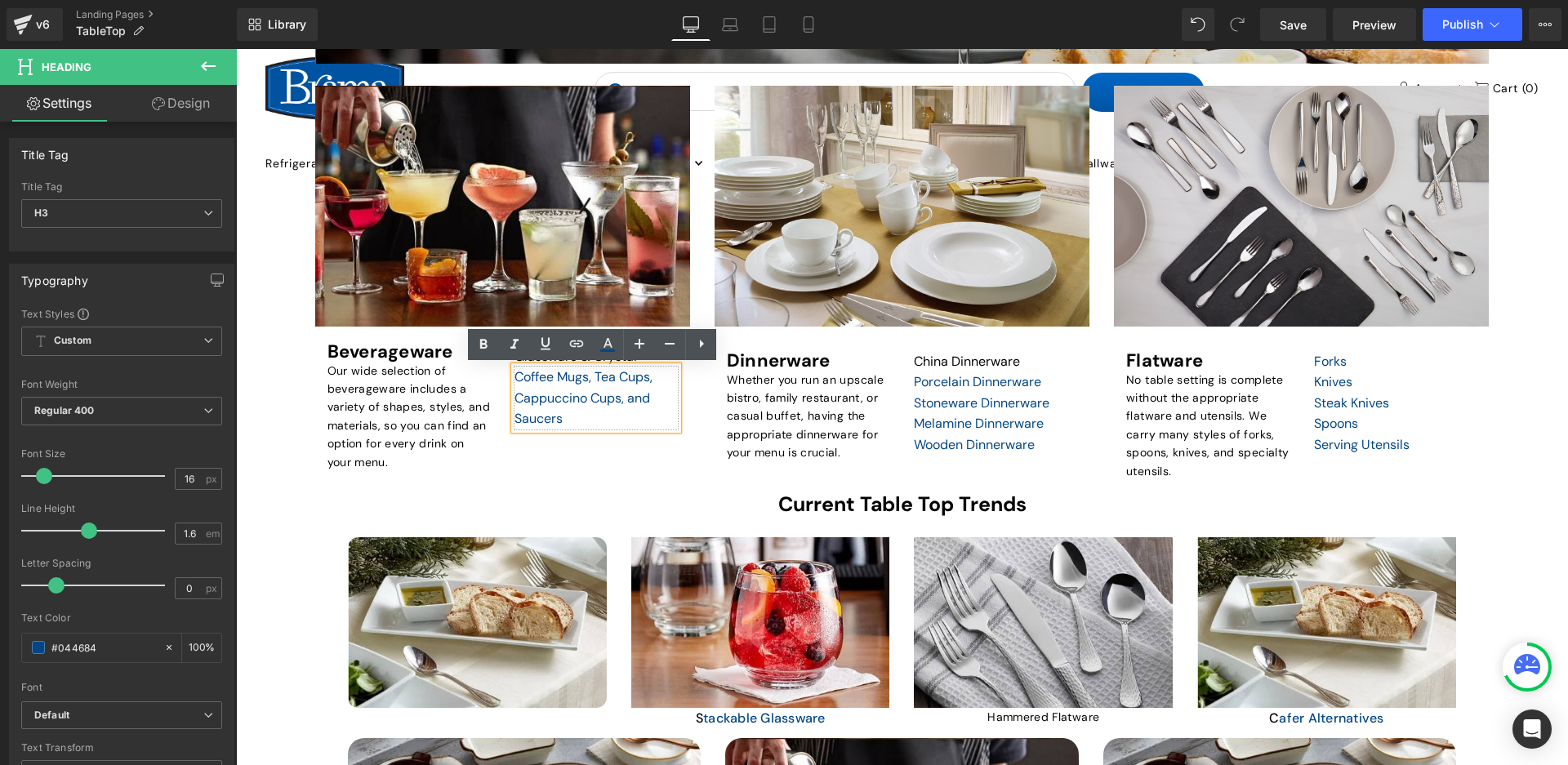
click at [627, 371] on div "Coffee Mugs, Tea Cups, Cappuccino Cups, and Saucers" at bounding box center [596, 398] width 164 height 63
click at [614, 389] on div "Coffee Mugs, Tea Cups, Cappuccino Cups, and Saucers" at bounding box center [596, 398] width 164 height 63
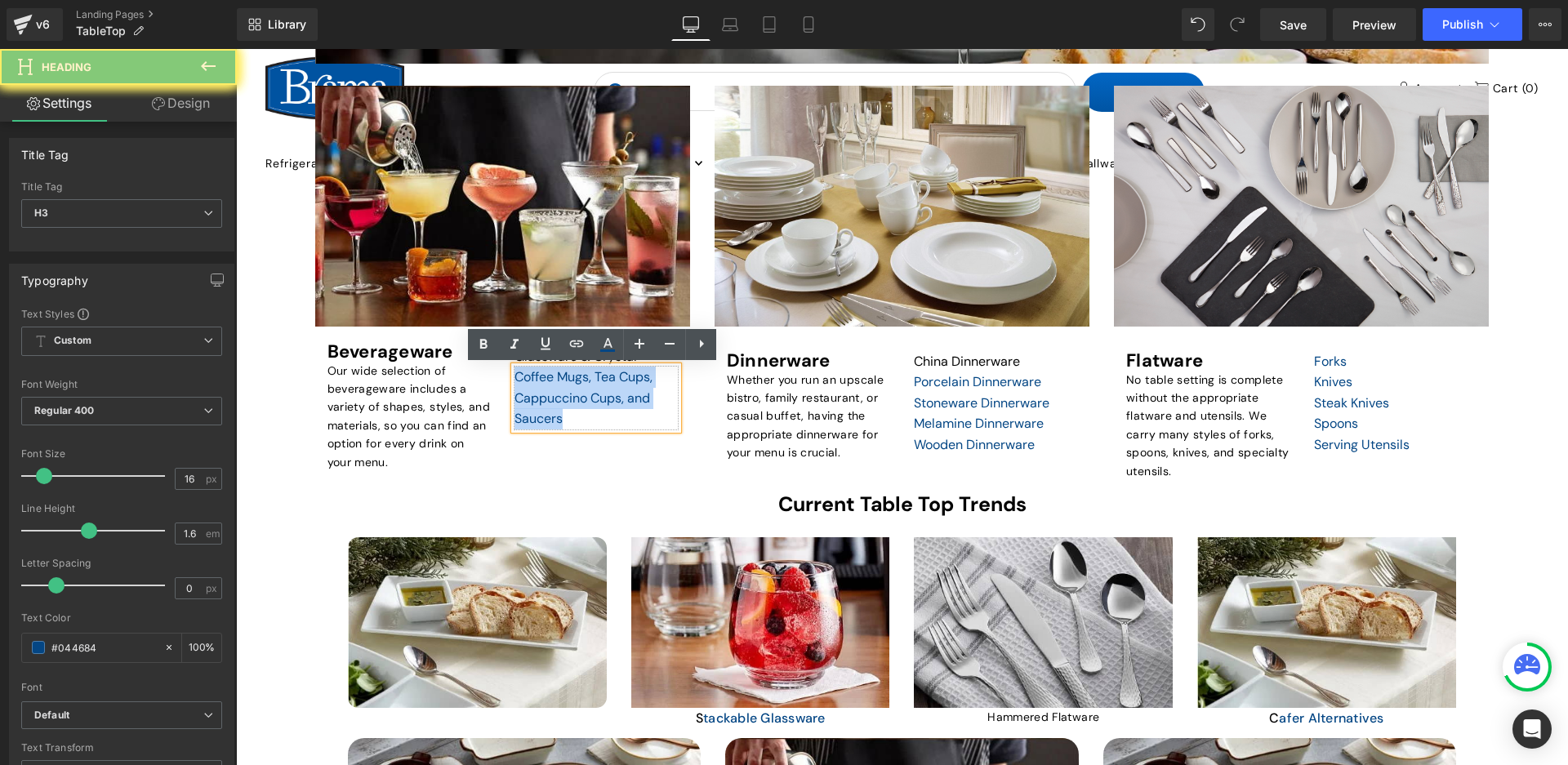
click at [614, 389] on div "Coffee Mugs, Tea Cups, Cappuccino Cups, and Saucers" at bounding box center [596, 398] width 164 height 63
click at [662, 403] on div "Coffee Mugs, Tea Cups, Cappuccino Cups, and Saucers" at bounding box center [596, 398] width 164 height 63
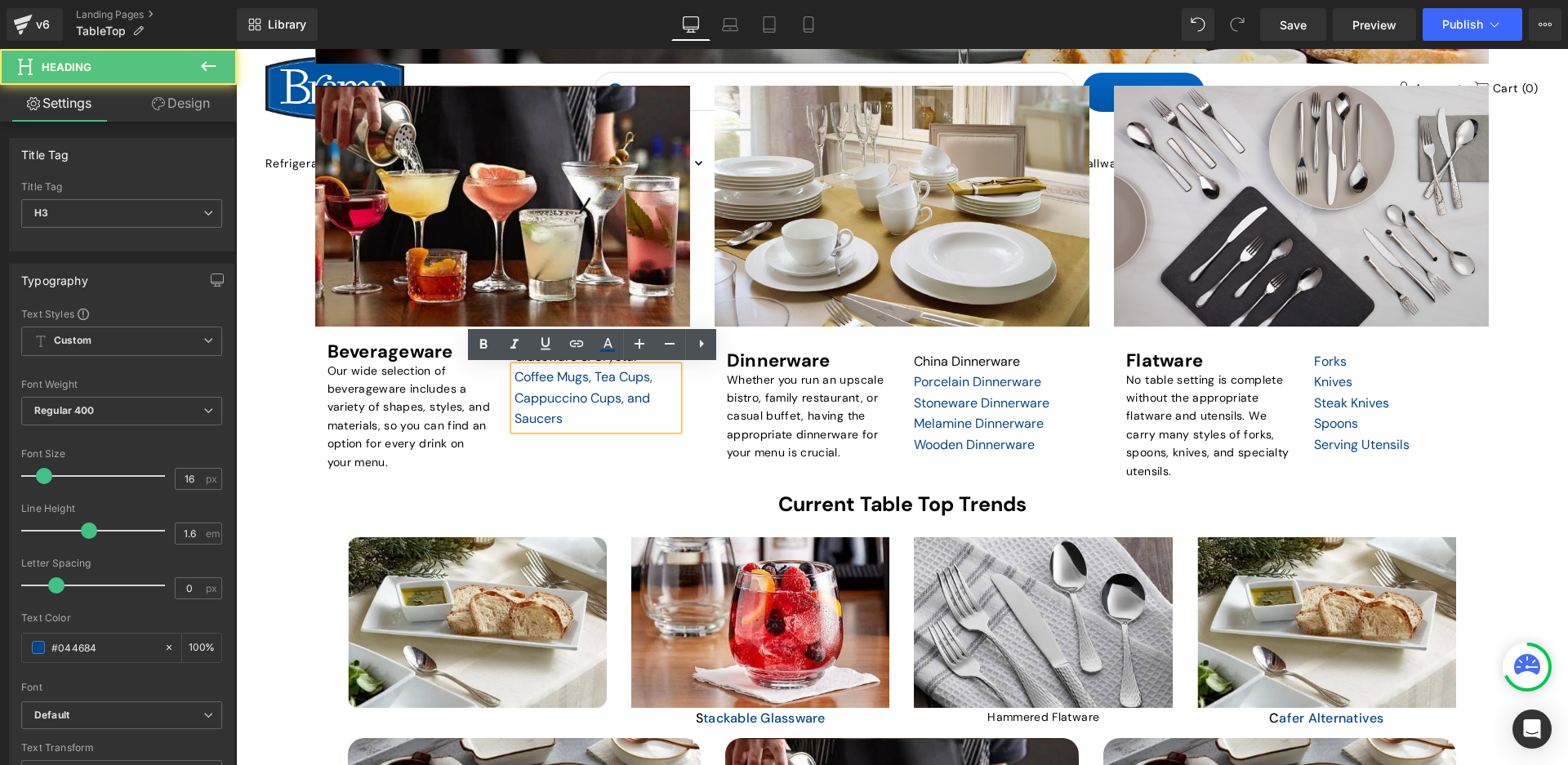
click at [692, 396] on div "Shop for Beverageware Heading Row Hero Banner Beverageware Heading Our wide sel…" at bounding box center [503, 282] width 399 height 394
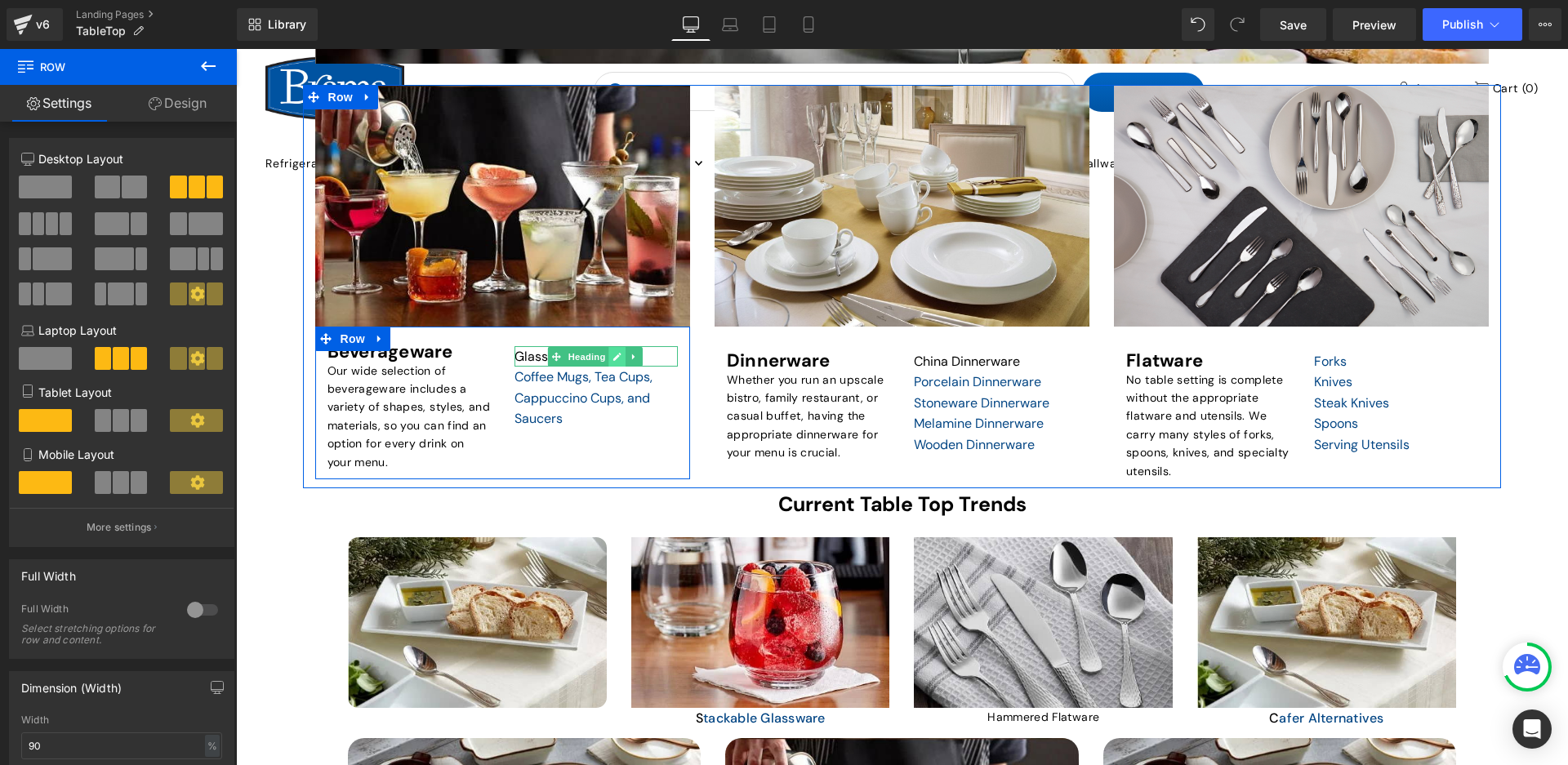
click at [619, 357] on icon at bounding box center [617, 356] width 9 height 10
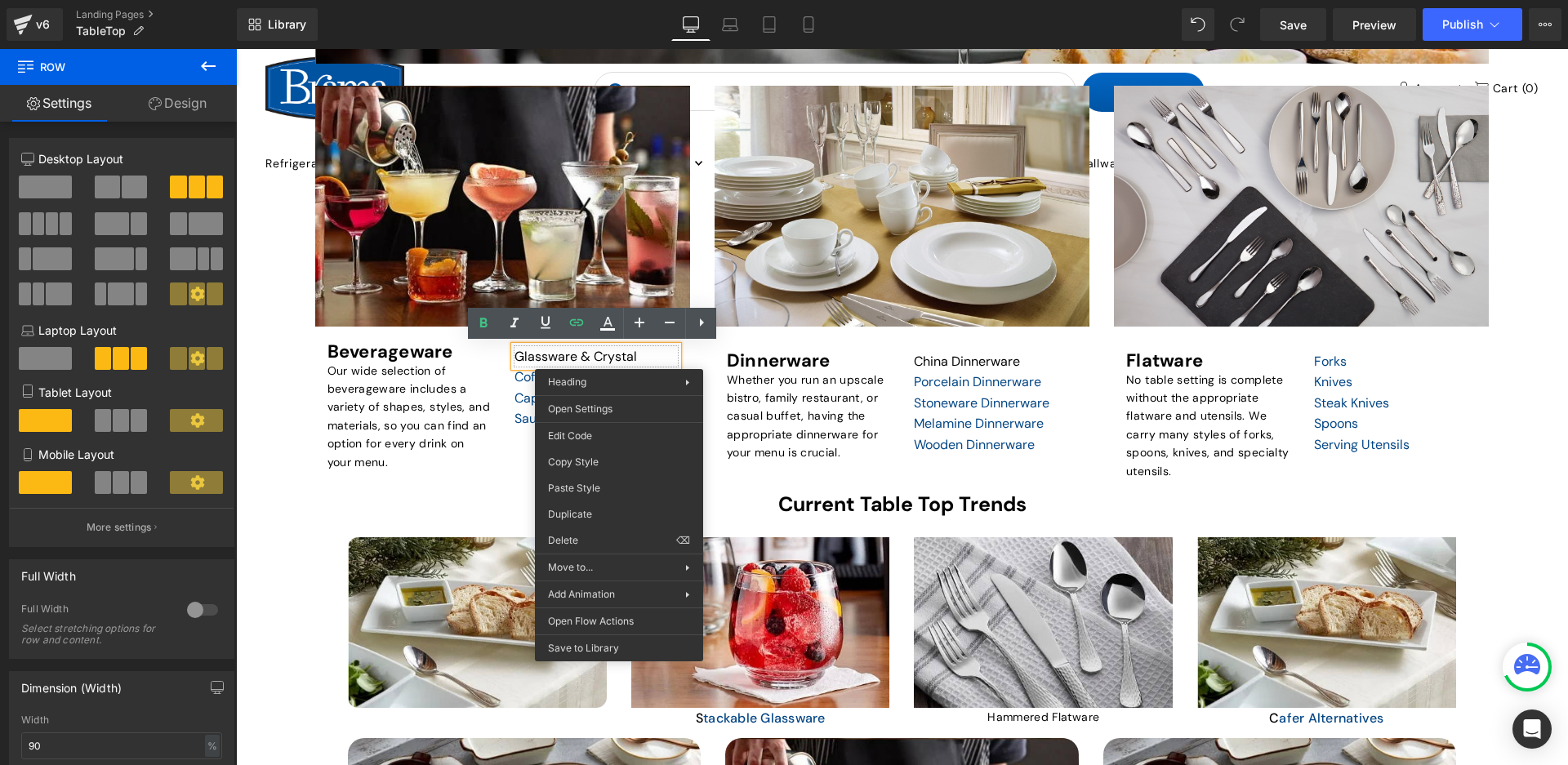
drag, startPoint x: 838, startPoint y: 530, endPoint x: 602, endPoint y: 480, distance: 241.2
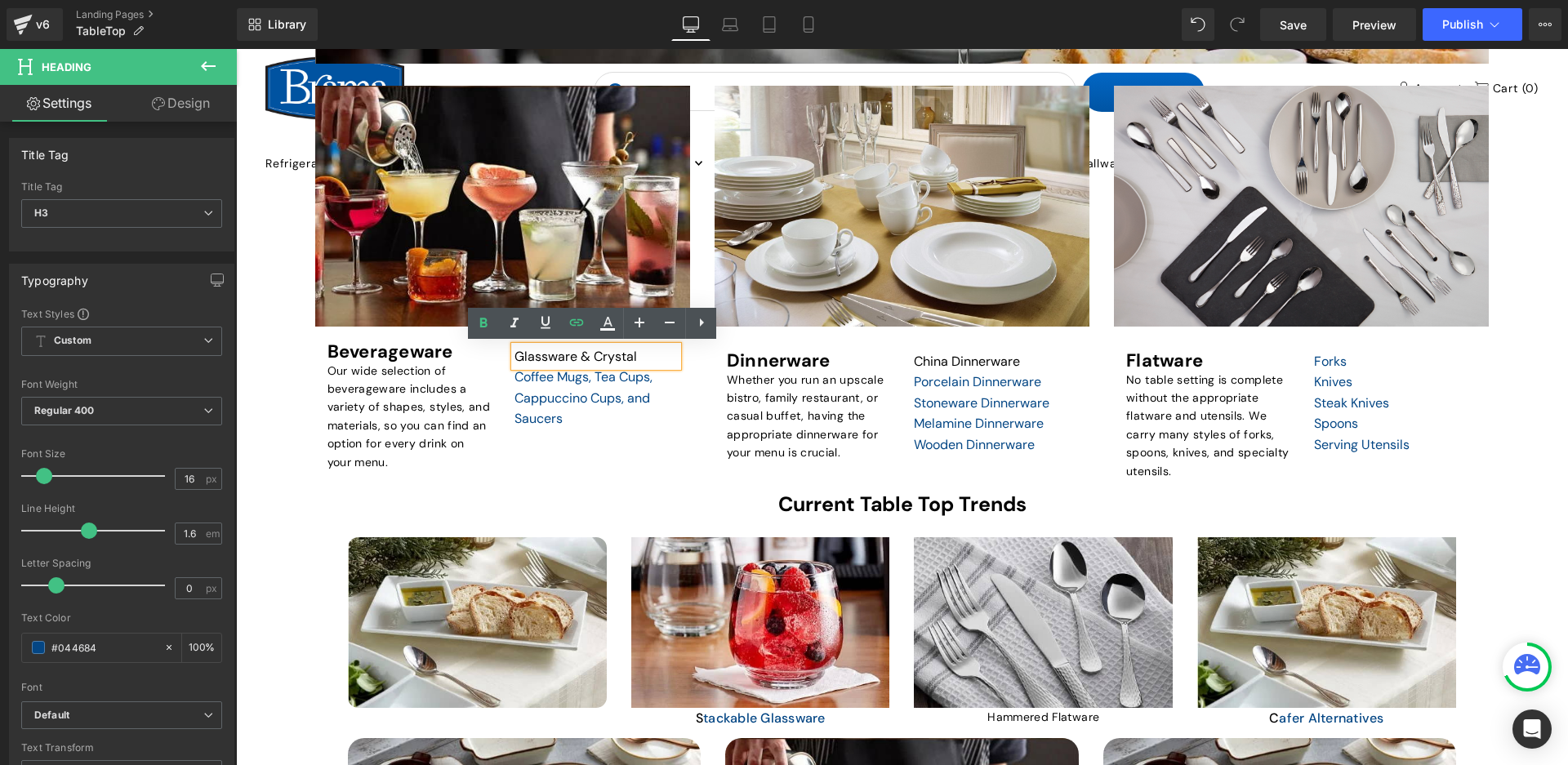
click at [602, 480] on div "Shop for Beverageware Heading Row Hero Banner Beverageware Heading Our wide sel…" at bounding box center [903, 287] width 1199 height 404
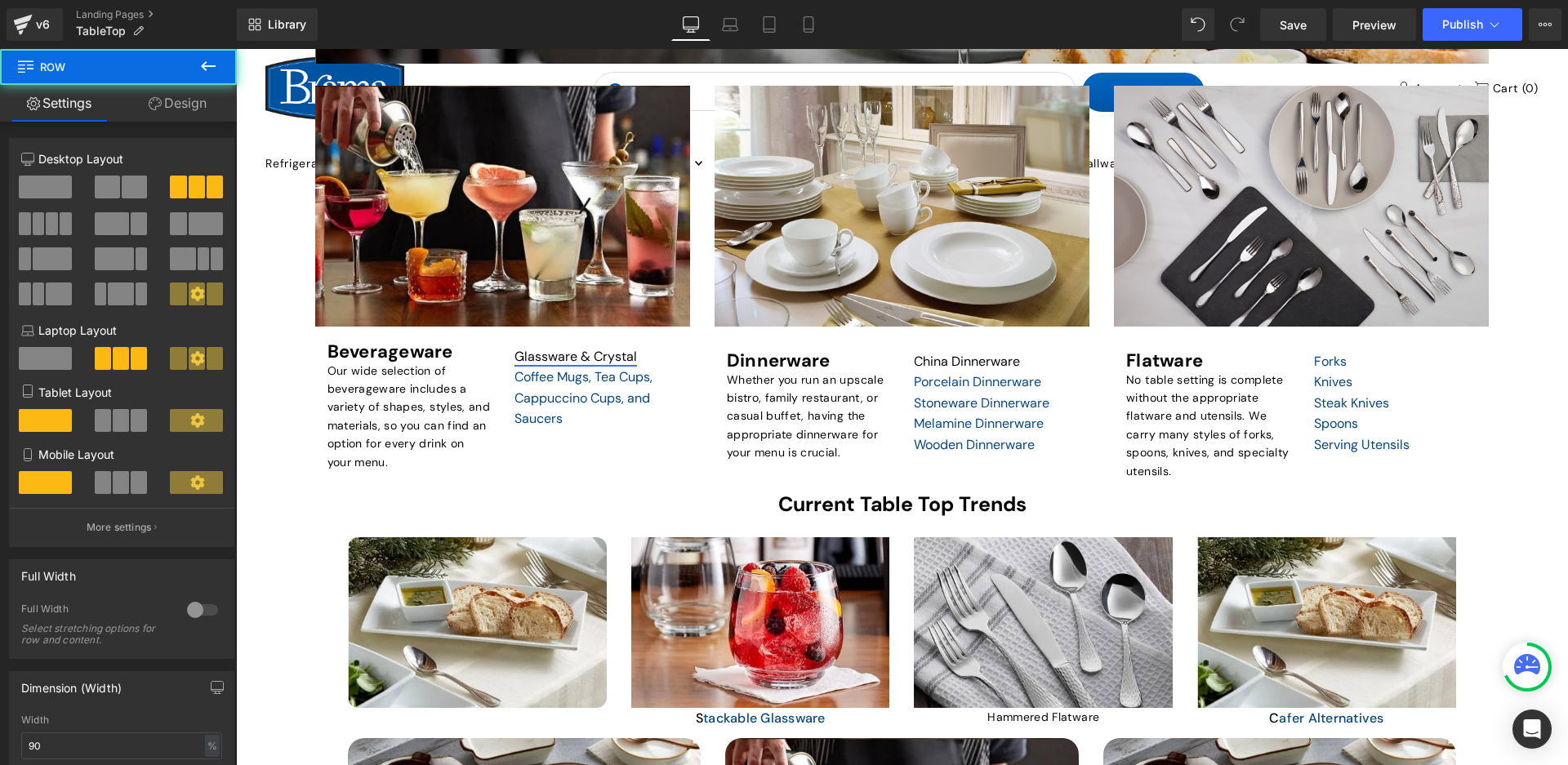
click at [596, 351] on span "Heading" at bounding box center [585, 356] width 44 height 20
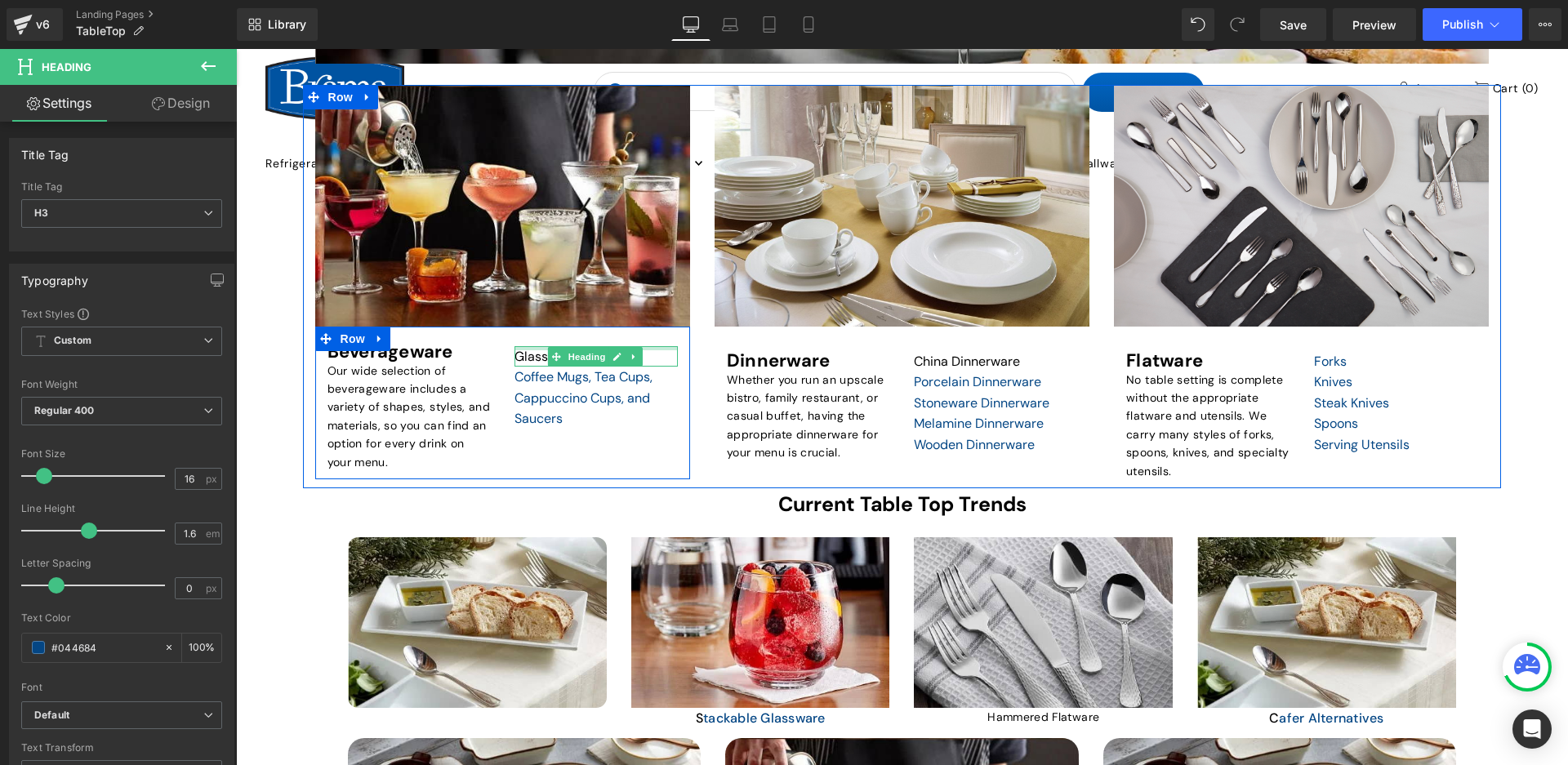
click at [526, 346] on div at bounding box center [596, 348] width 164 height 4
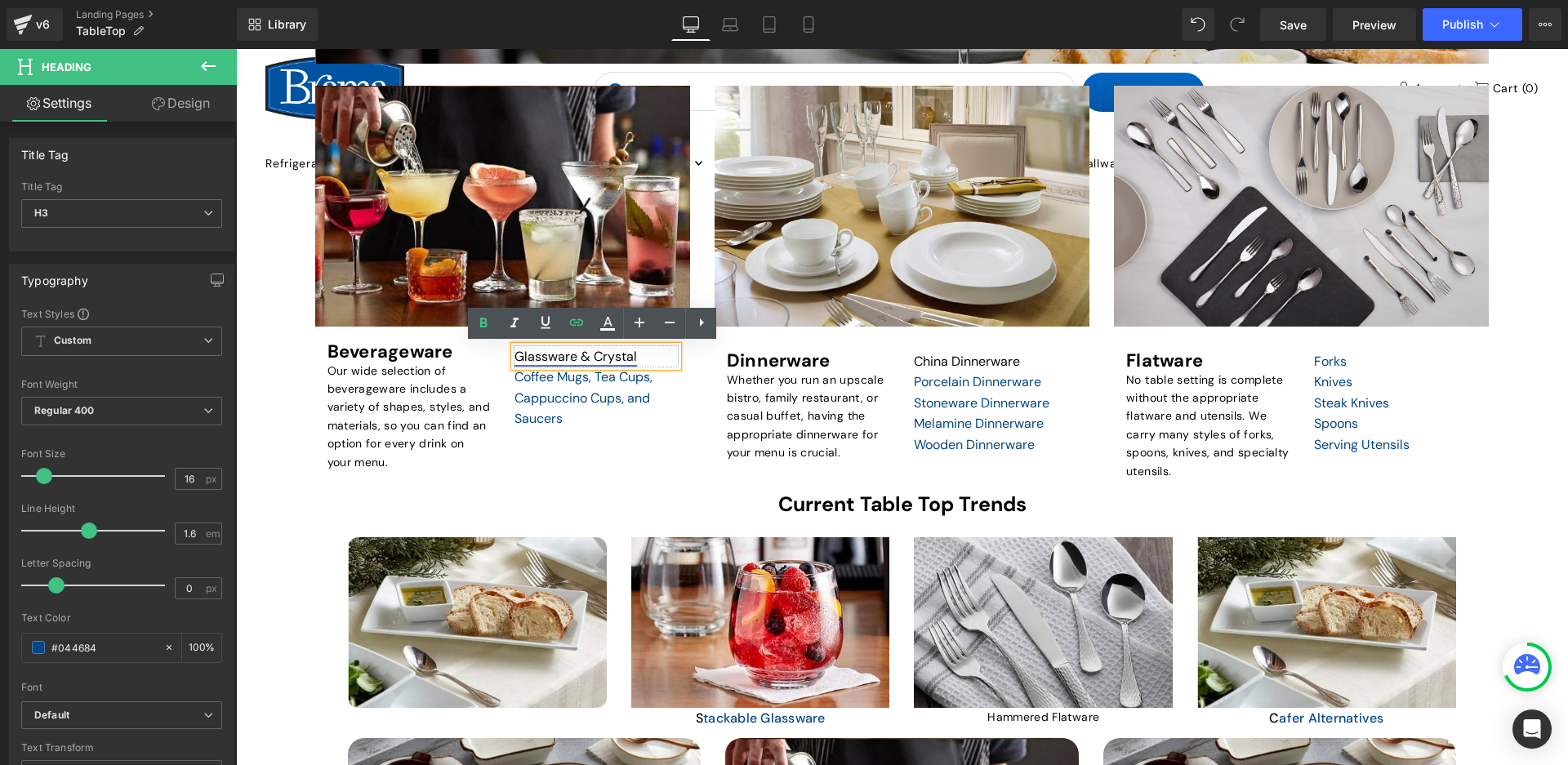
click at [528, 352] on link "Glassware & Crystal" at bounding box center [576, 356] width 123 height 17
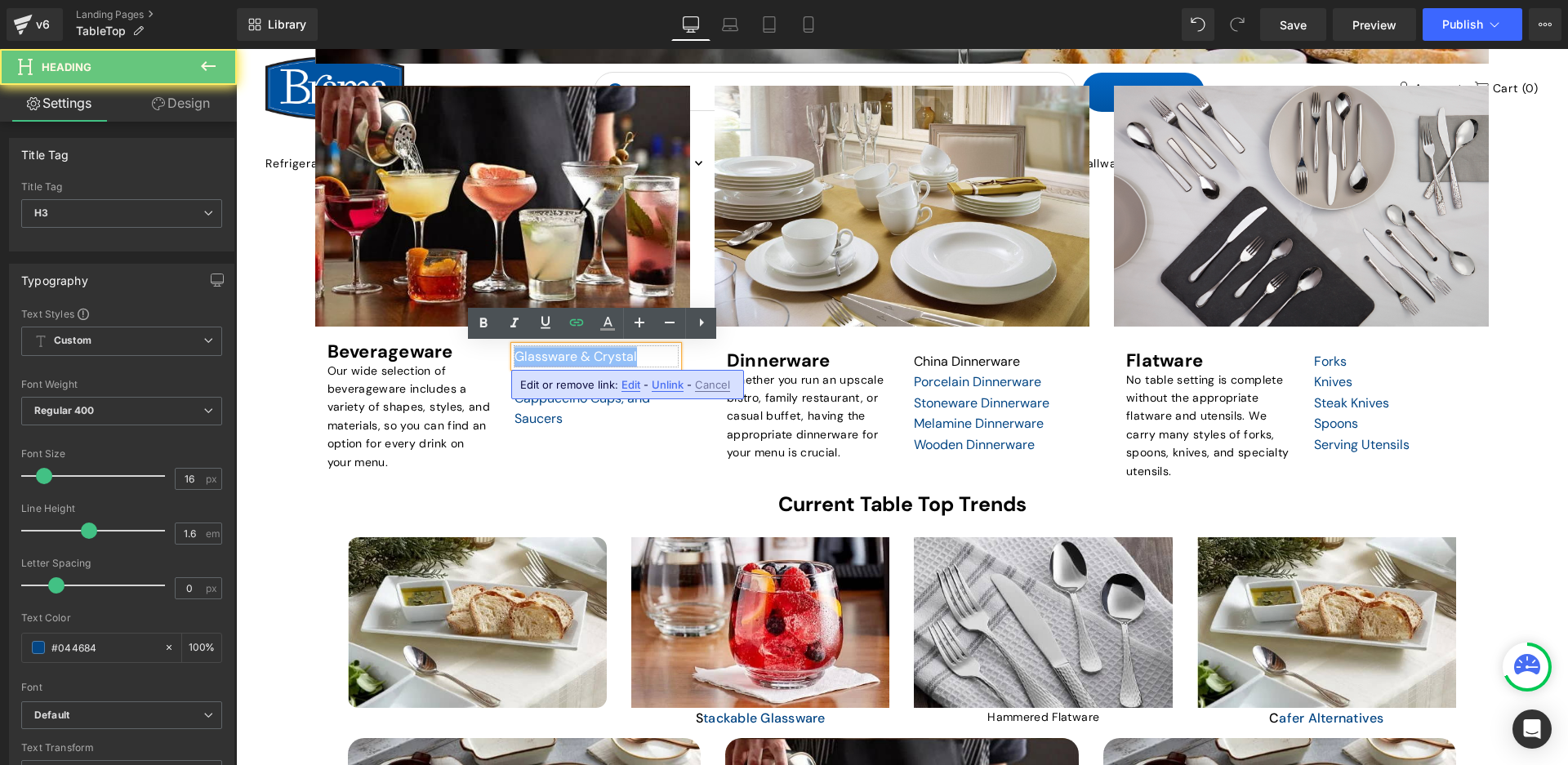
click at [528, 352] on link "Glassware & Crystal" at bounding box center [576, 356] width 123 height 17
click at [517, 479] on div "Shop for Beverageware Heading Row Hero Banner Beverageware Heading Our wide sel…" at bounding box center [903, 287] width 1199 height 404
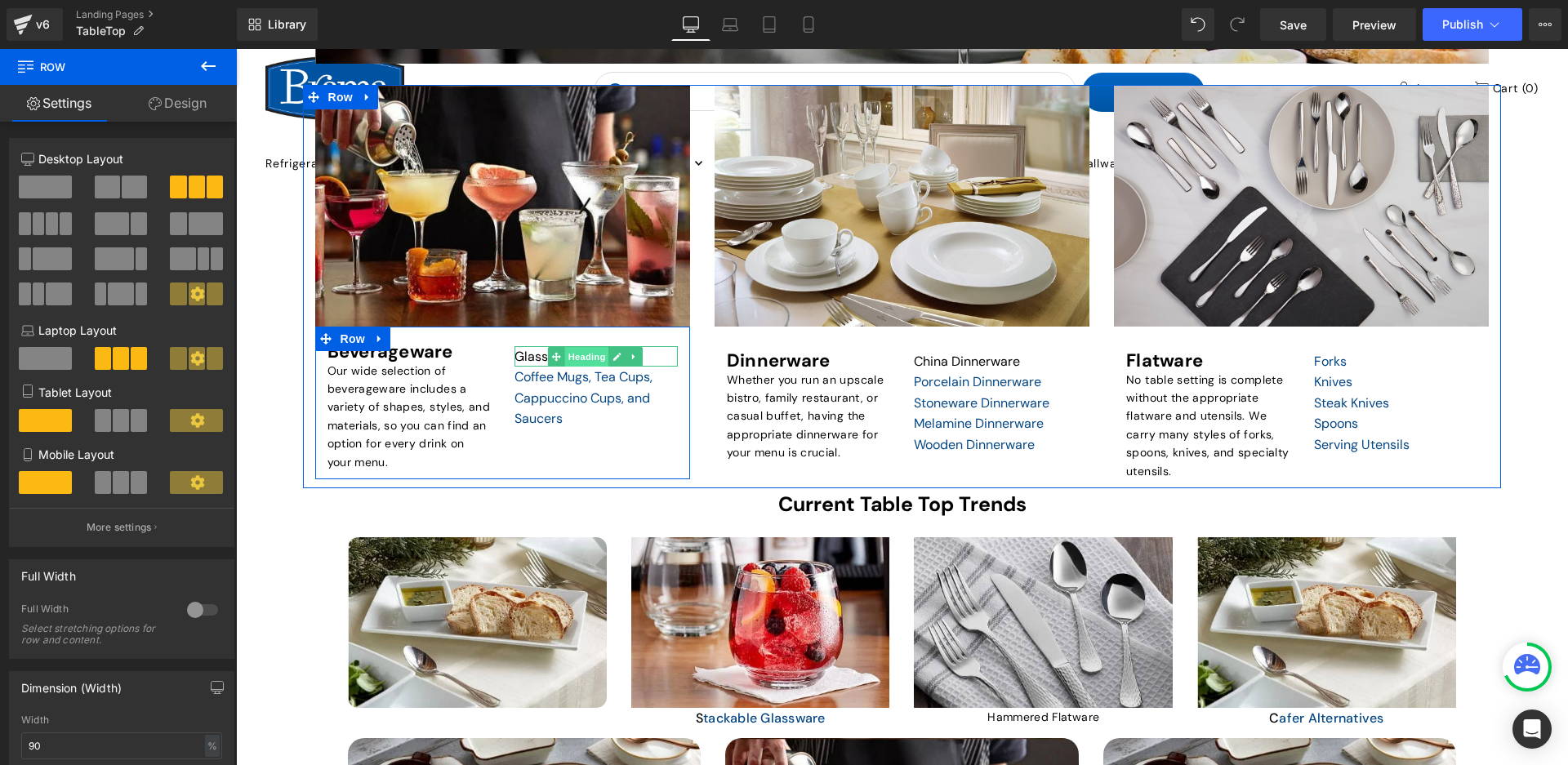
click at [577, 357] on span "Heading" at bounding box center [585, 356] width 44 height 20
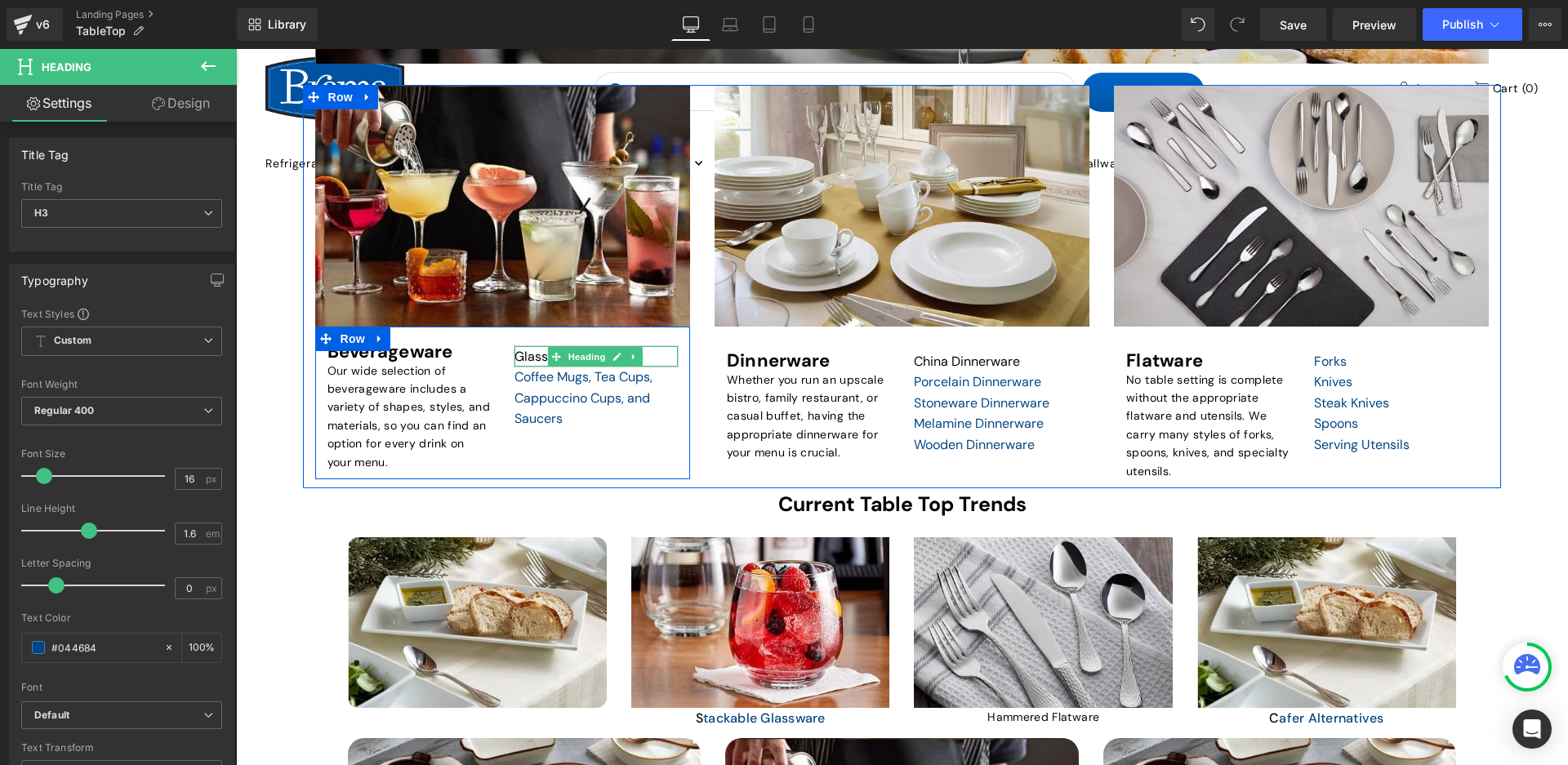
click at [645, 351] on div "Glassware & Crystal" at bounding box center [596, 356] width 164 height 21
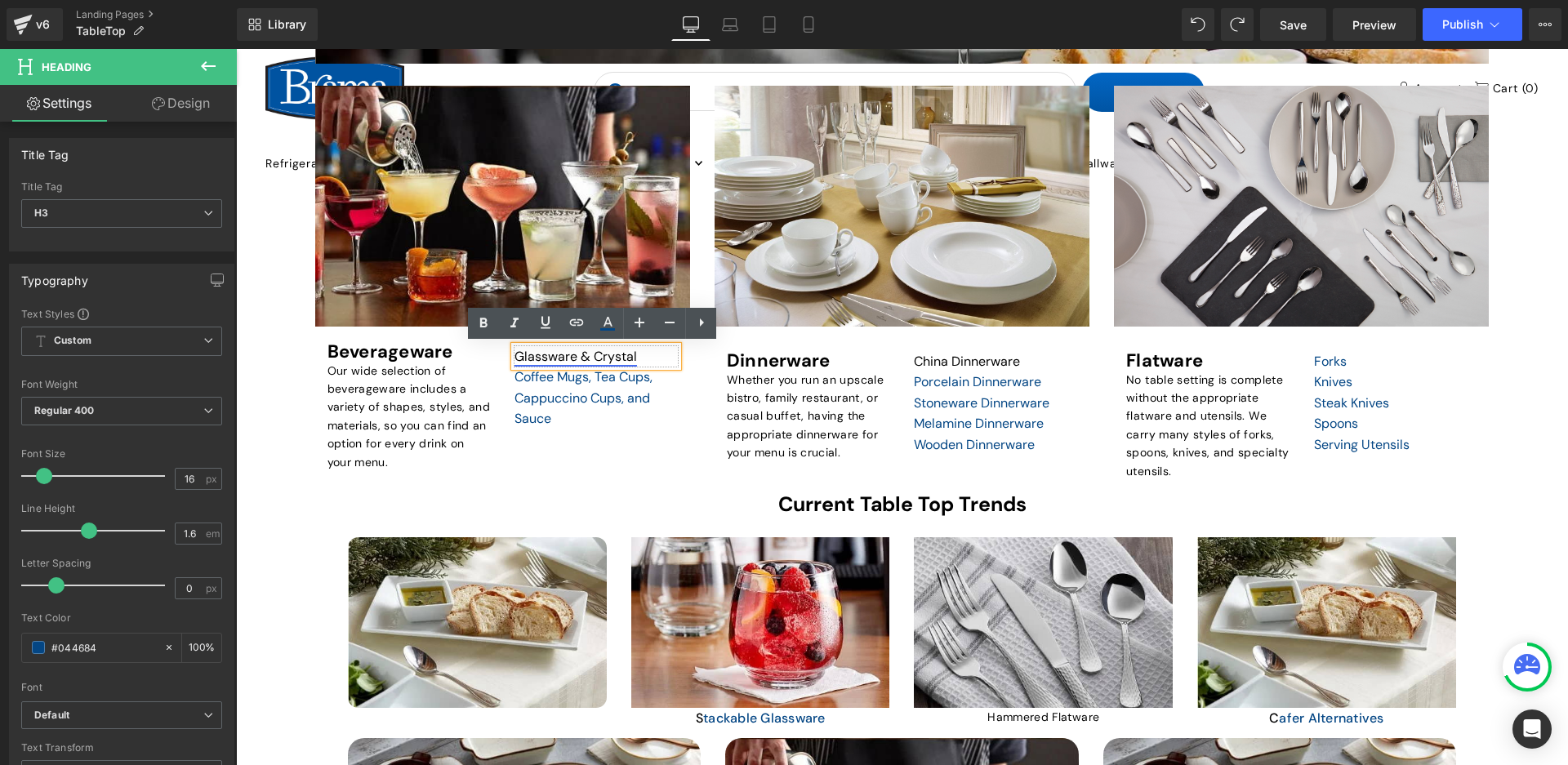
click at [545, 355] on link "Glassware & Crystal" at bounding box center [576, 356] width 123 height 17
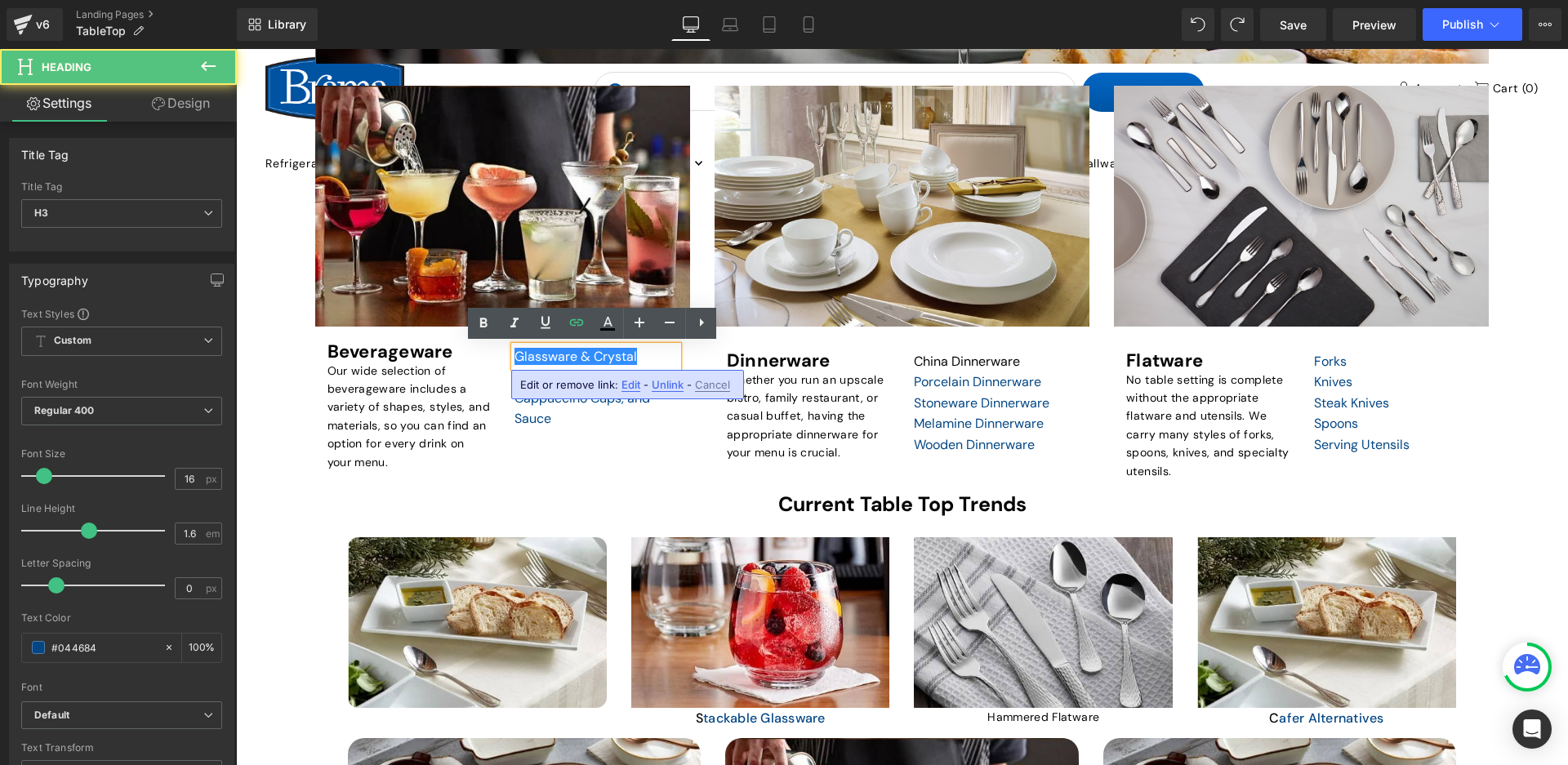
click at [552, 437] on div "Beverageware Heading Our wide selection of beverageware includes a variety of s…" at bounding box center [503, 403] width 375 height 153
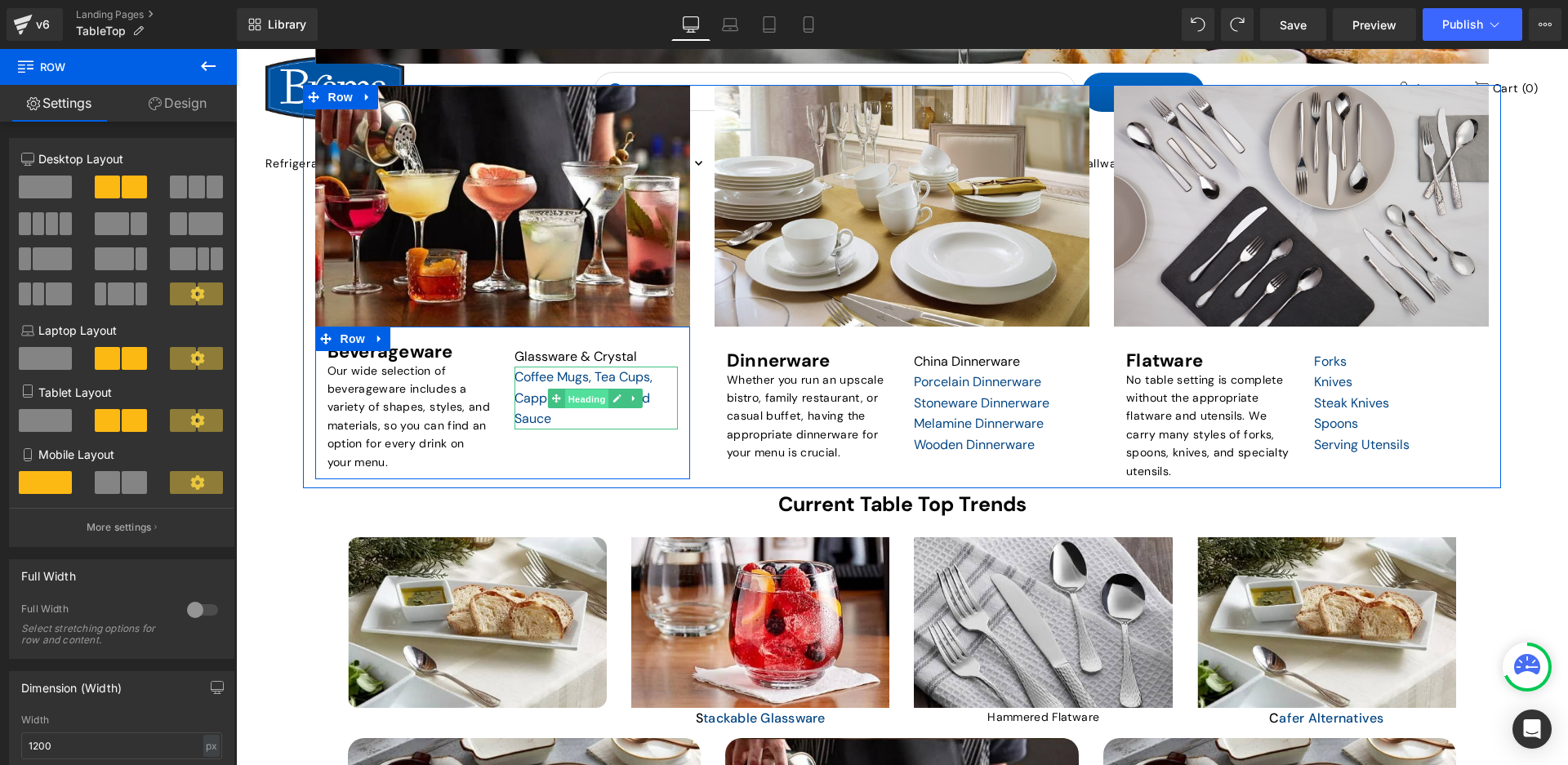
click at [565, 398] on span "Heading" at bounding box center [585, 398] width 44 height 20
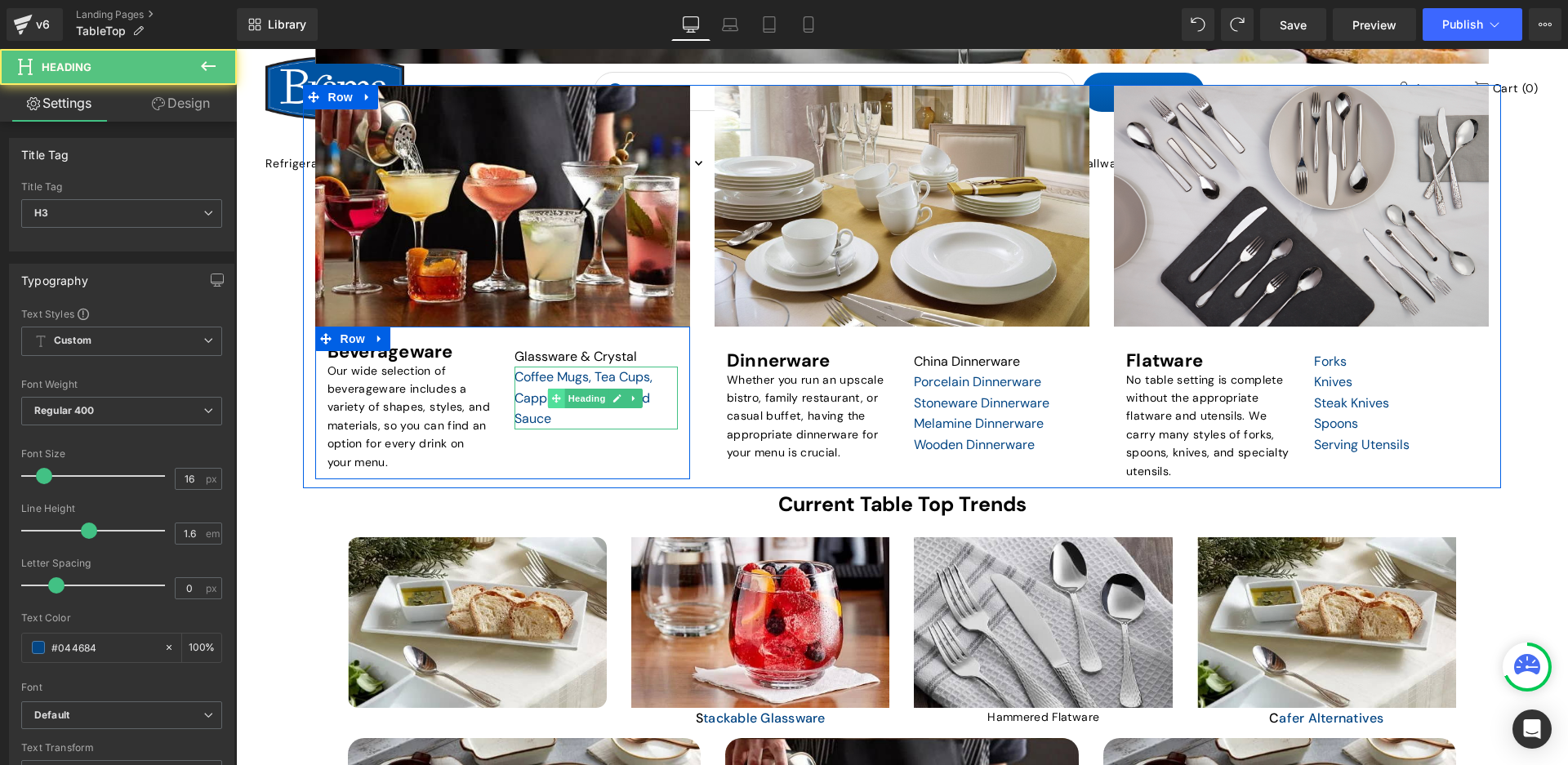
click at [548, 400] on span at bounding box center [556, 398] width 17 height 20
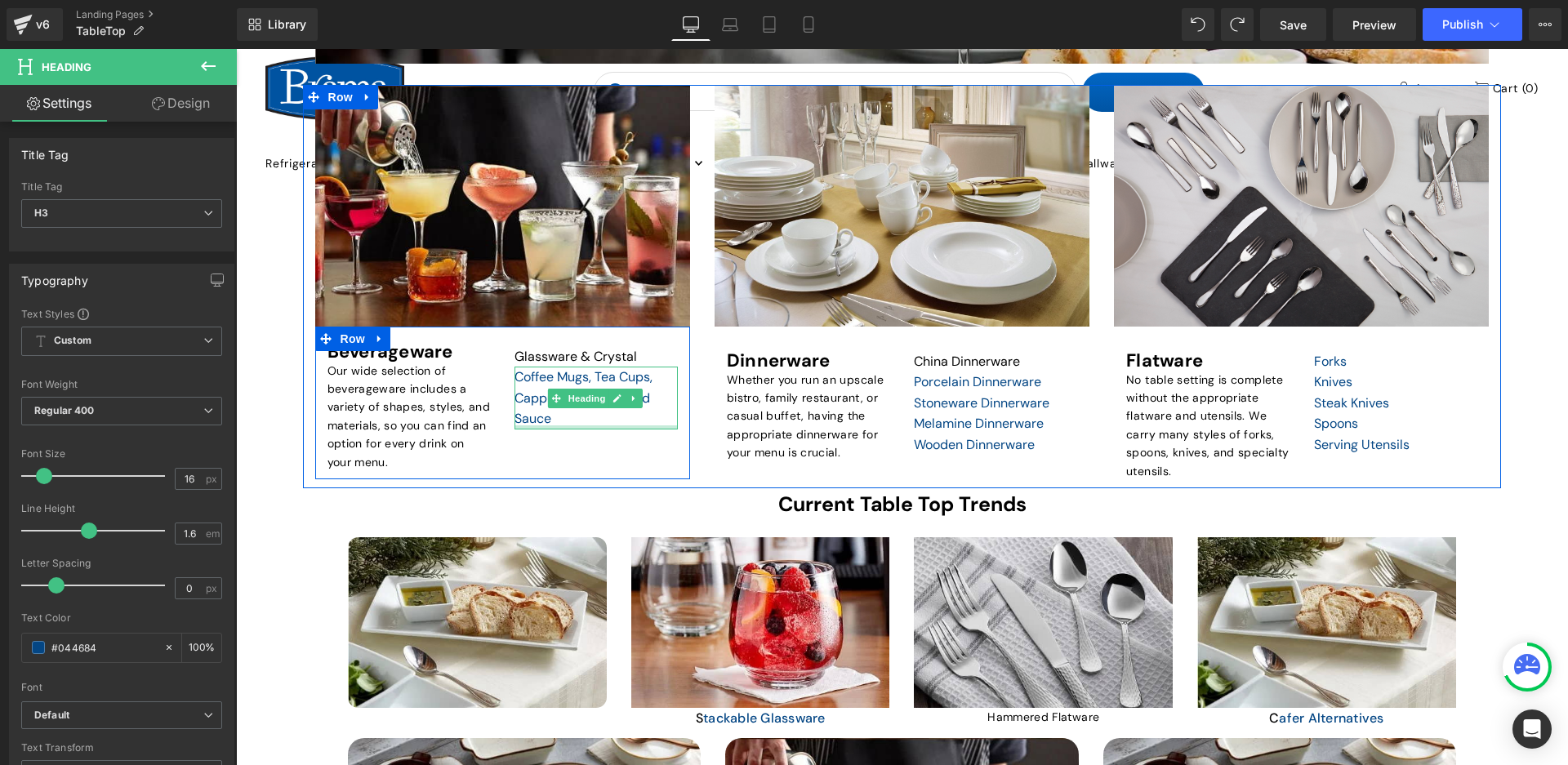
click at [550, 429] on div at bounding box center [596, 427] width 164 height 4
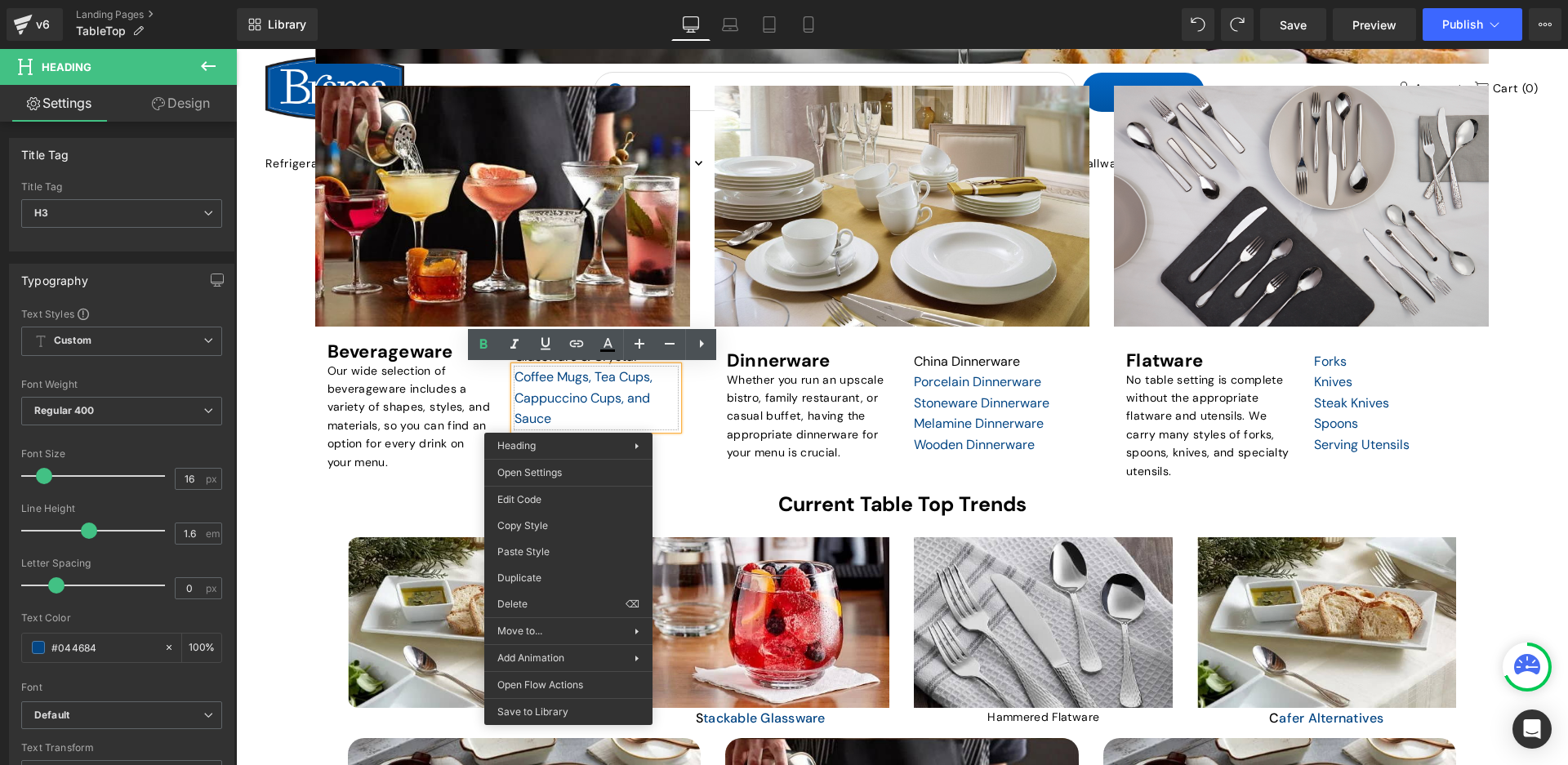
click at [650, 397] on div "Coffee Mugs, Tea Cups, Cappuccino Cups, and Sauce" at bounding box center [596, 398] width 164 height 63
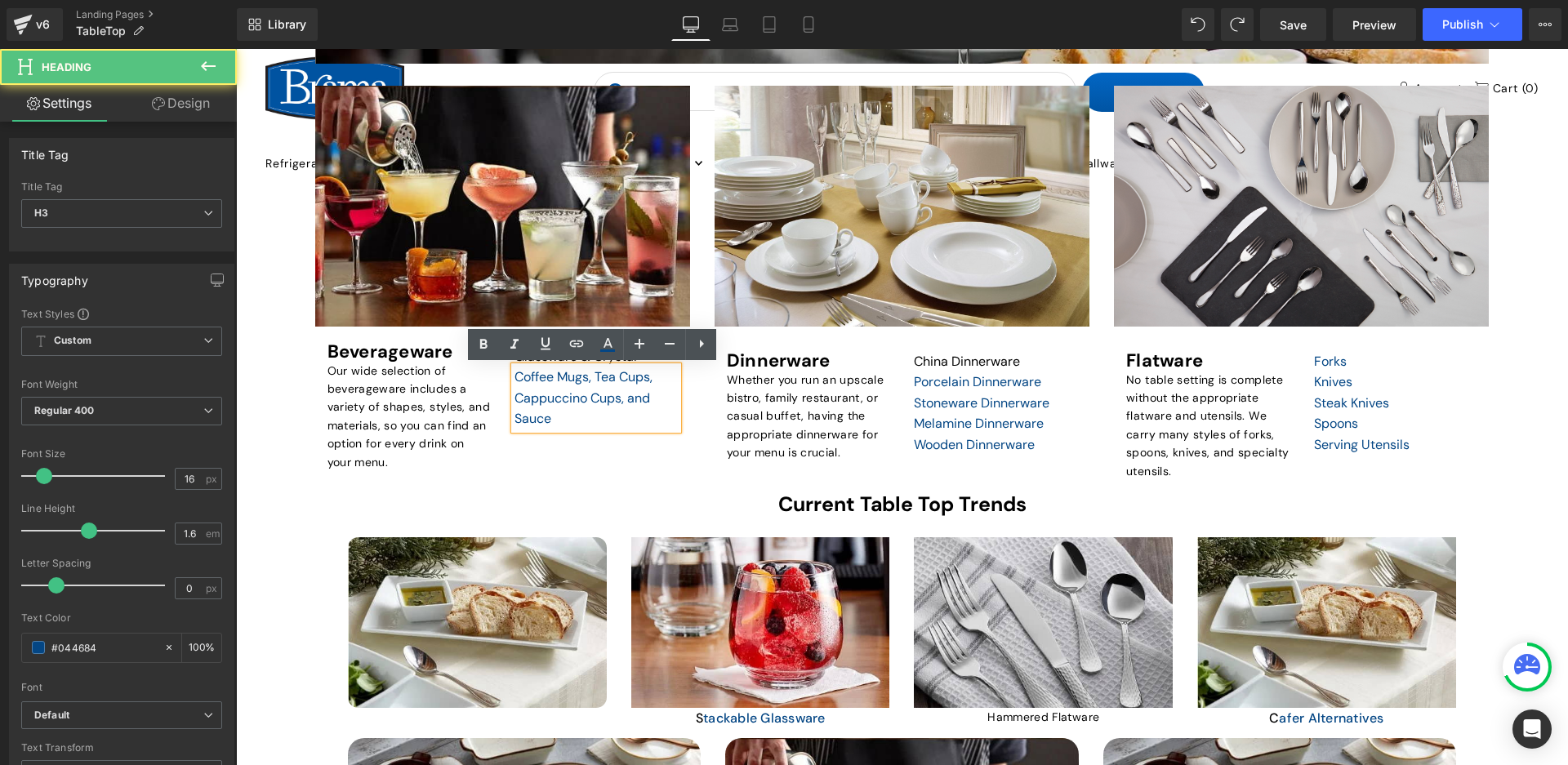
click at [681, 389] on div "Heading Glassware & Crystal Heading Coffee Mugs, Tea Cups, Cappuccino Cups, and…" at bounding box center [596, 386] width 188 height 87
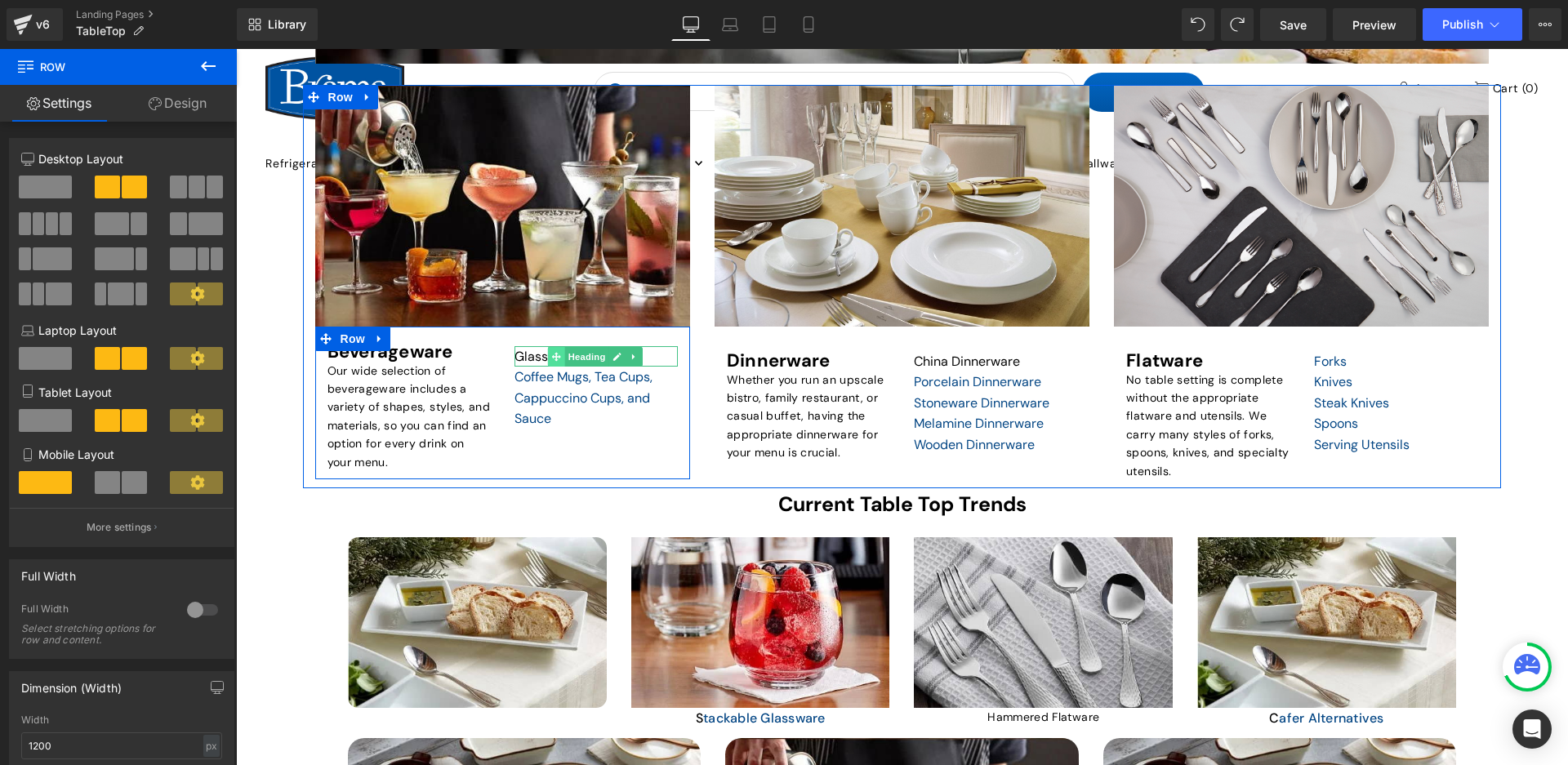
click at [556, 351] on span at bounding box center [556, 356] width 17 height 20
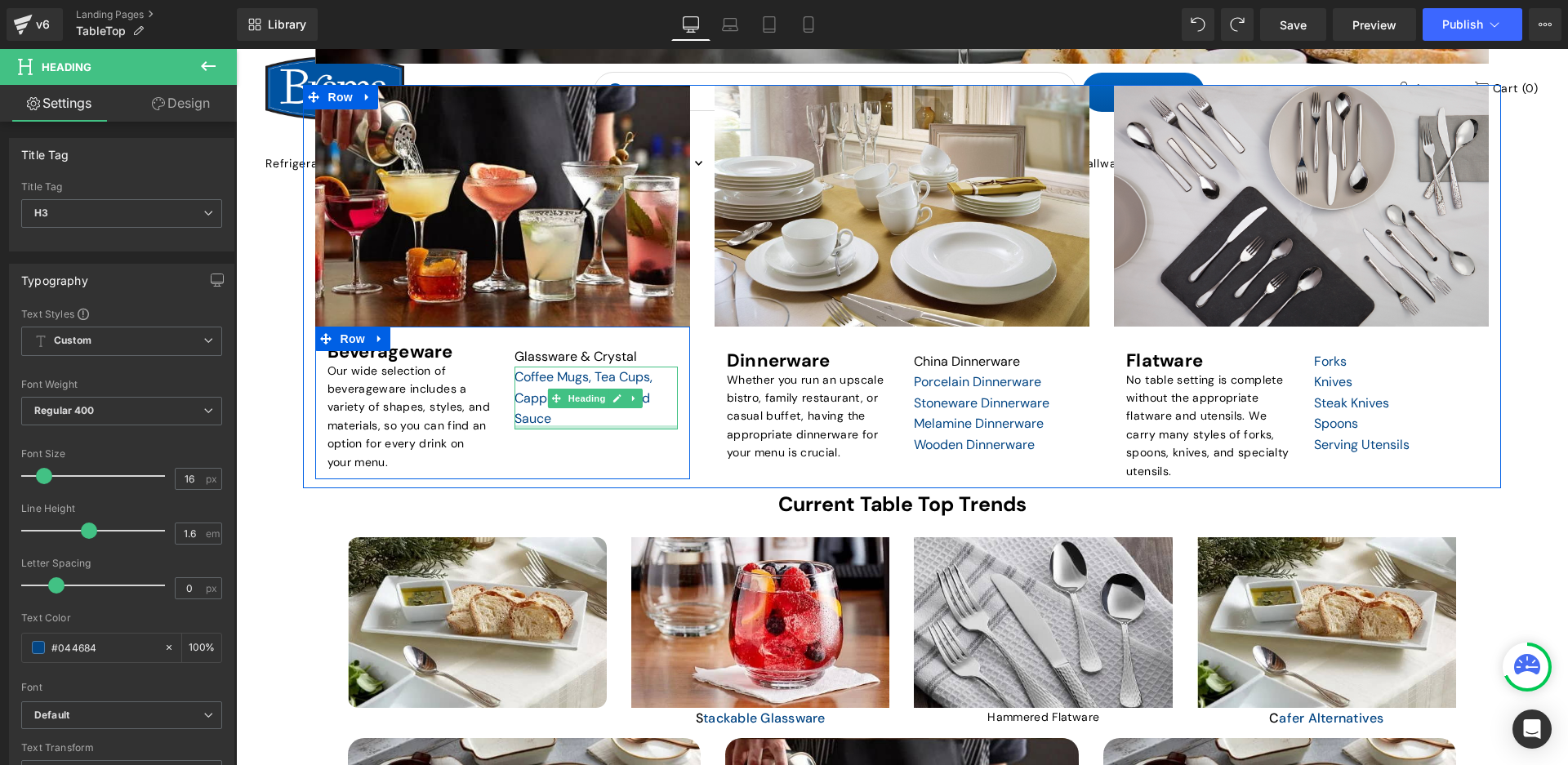
click at [557, 425] on div at bounding box center [596, 427] width 164 height 4
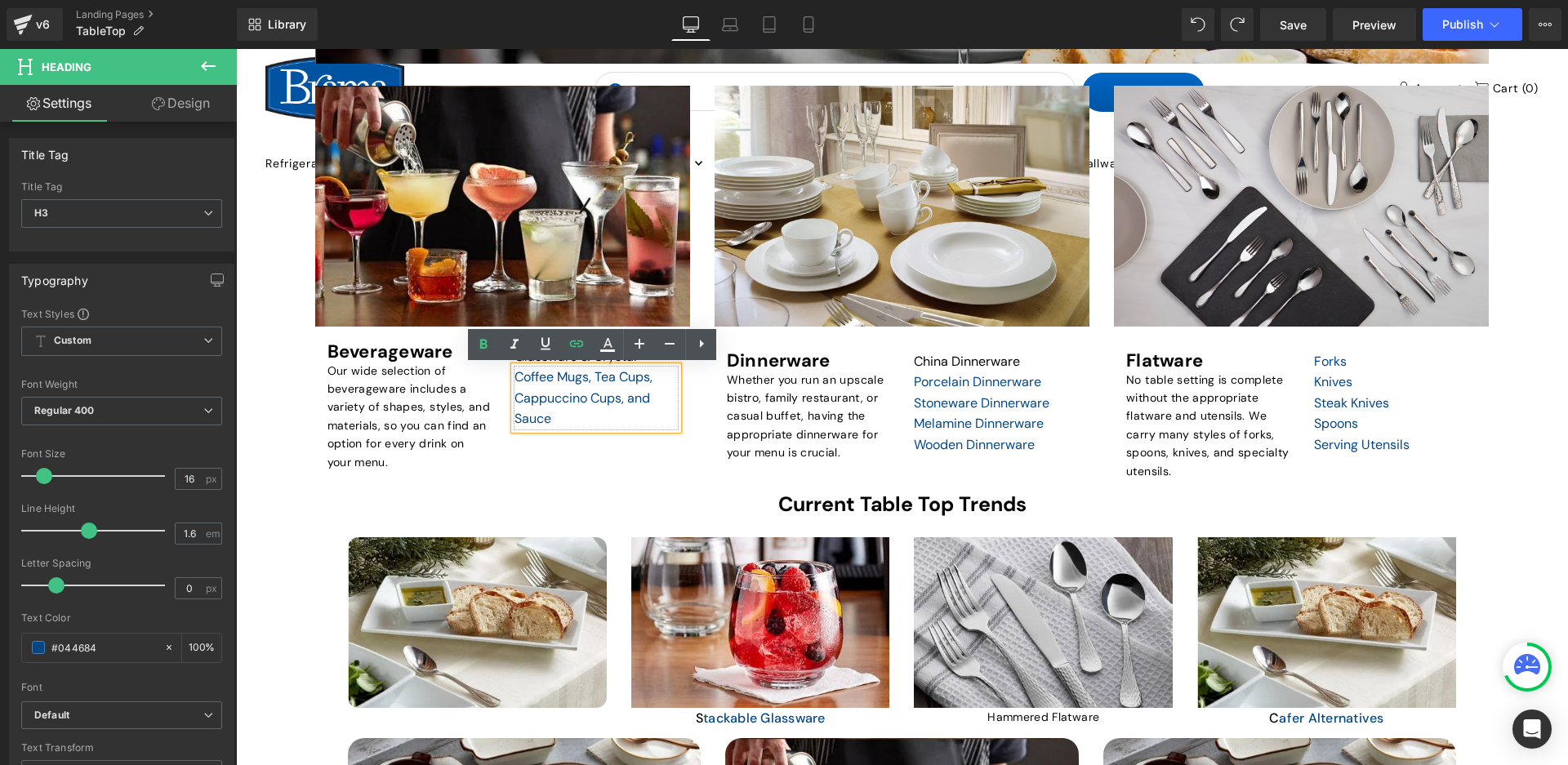
click at [551, 430] on div "Coffee Mugs, Tea Cups, Cappuccino Cups, and Sauce" at bounding box center [596, 398] width 164 height 63
click at [549, 439] on div "Beverageware Heading Our wide selection of beverageware includes a variety of s…" at bounding box center [503, 403] width 375 height 153
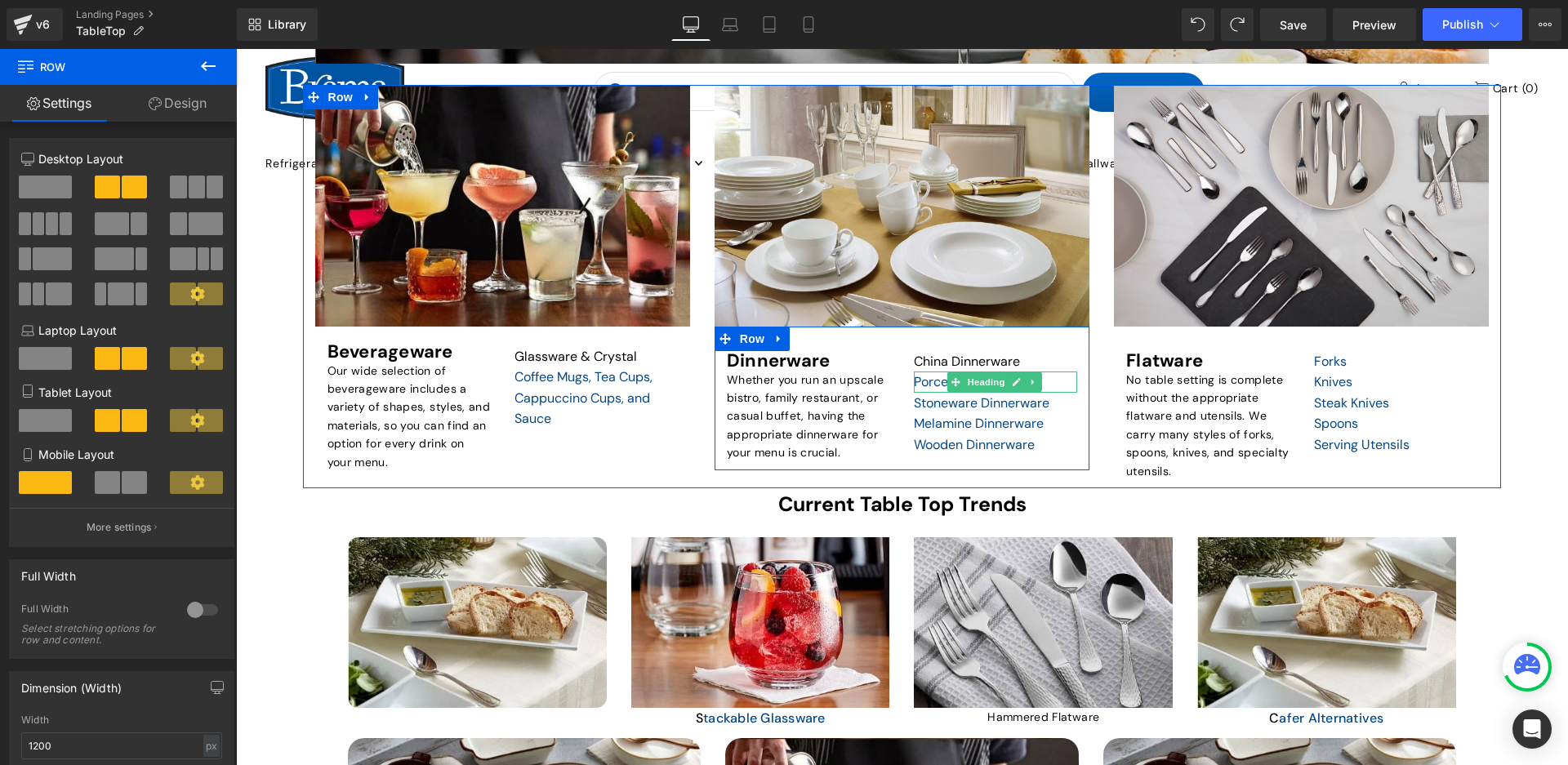
click at [1047, 379] on div "Porcelain Dinnerware" at bounding box center [996, 382] width 164 height 21
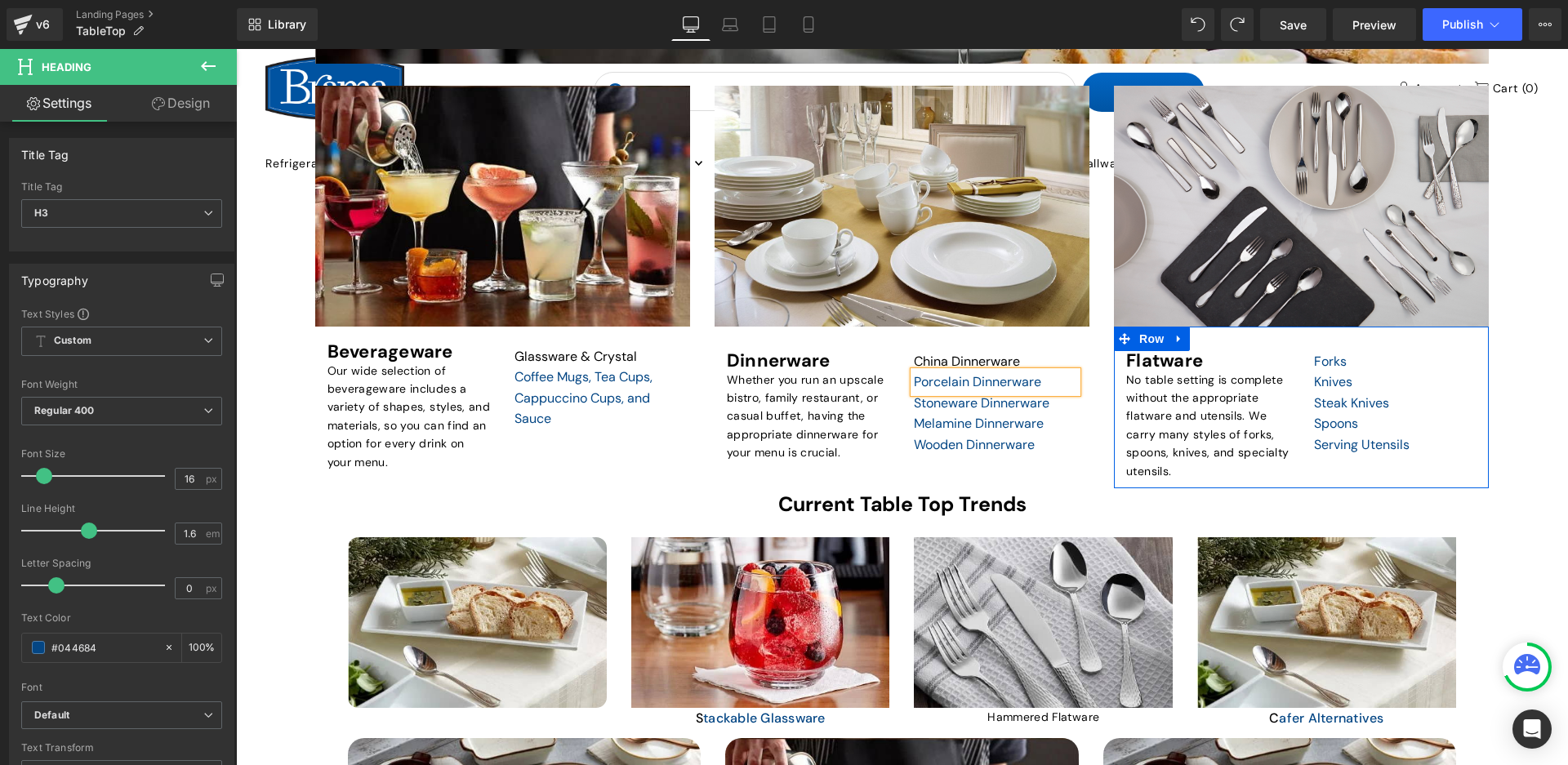
click at [1456, 446] on div "Serving Utensils" at bounding box center [1396, 445] width 164 height 21
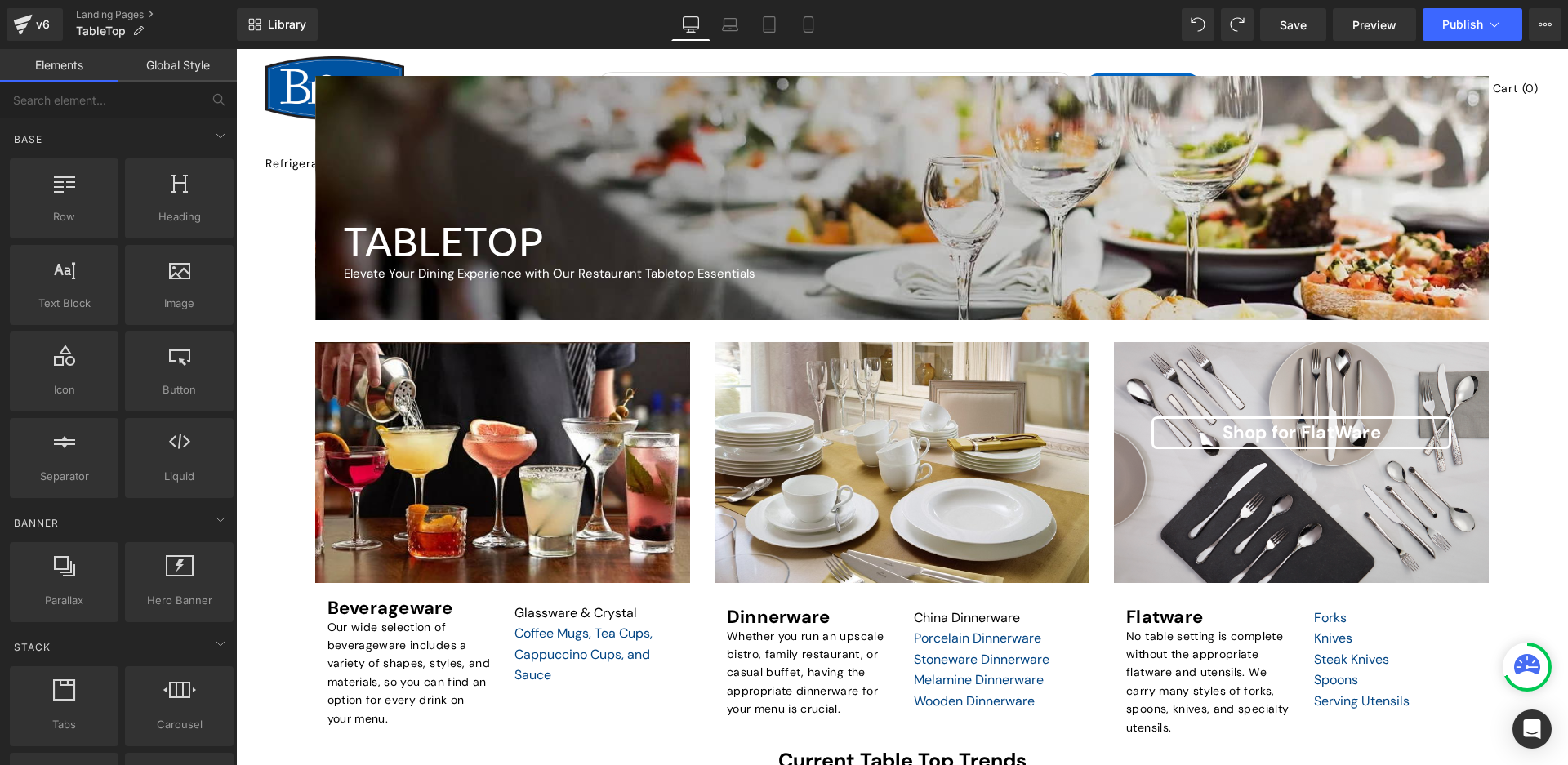
scroll to position [327, 0]
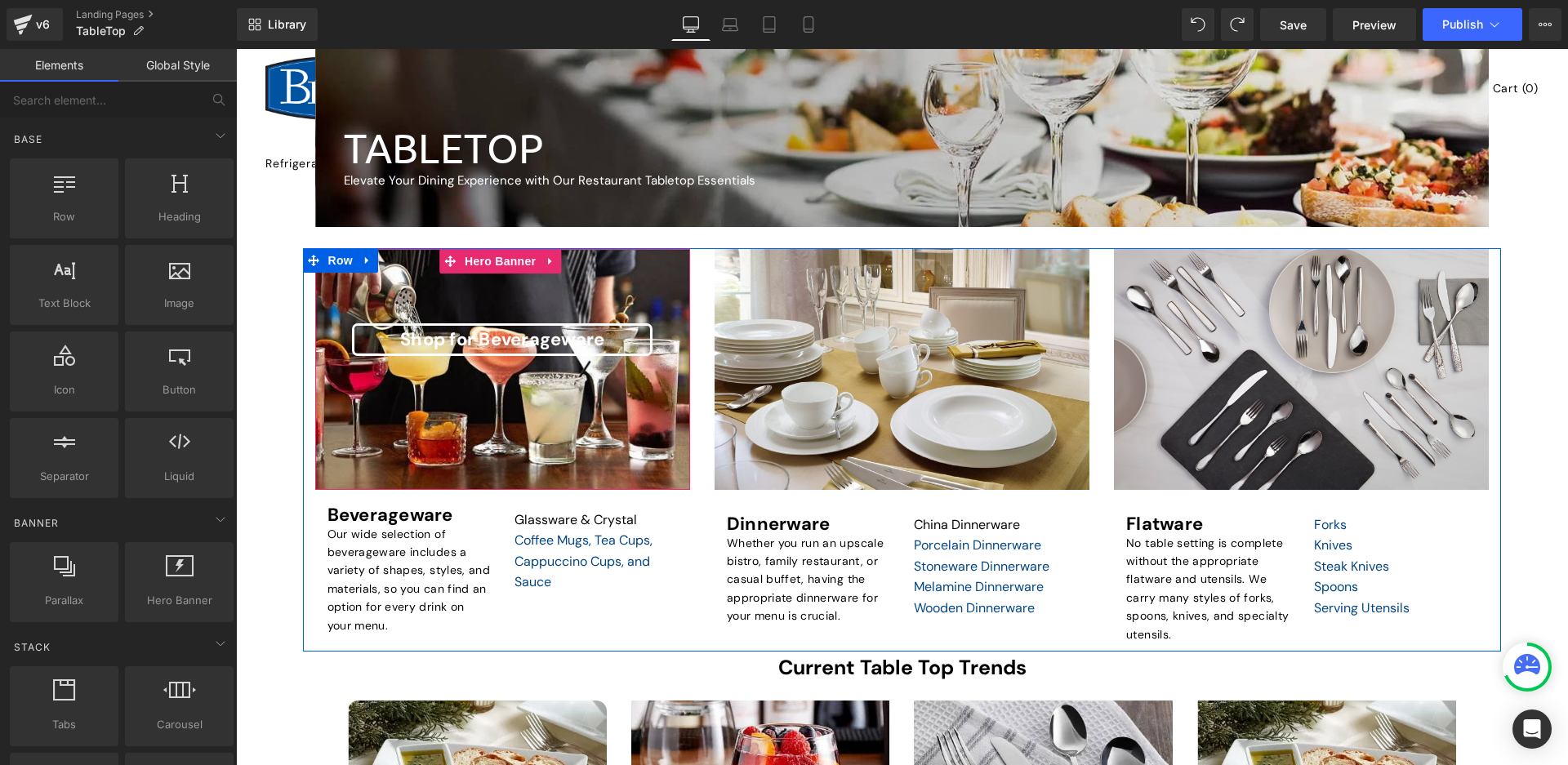
click at [334, 457] on span "Shop for Beverageware Heading Row 164px" at bounding box center [503, 407] width 375 height 167
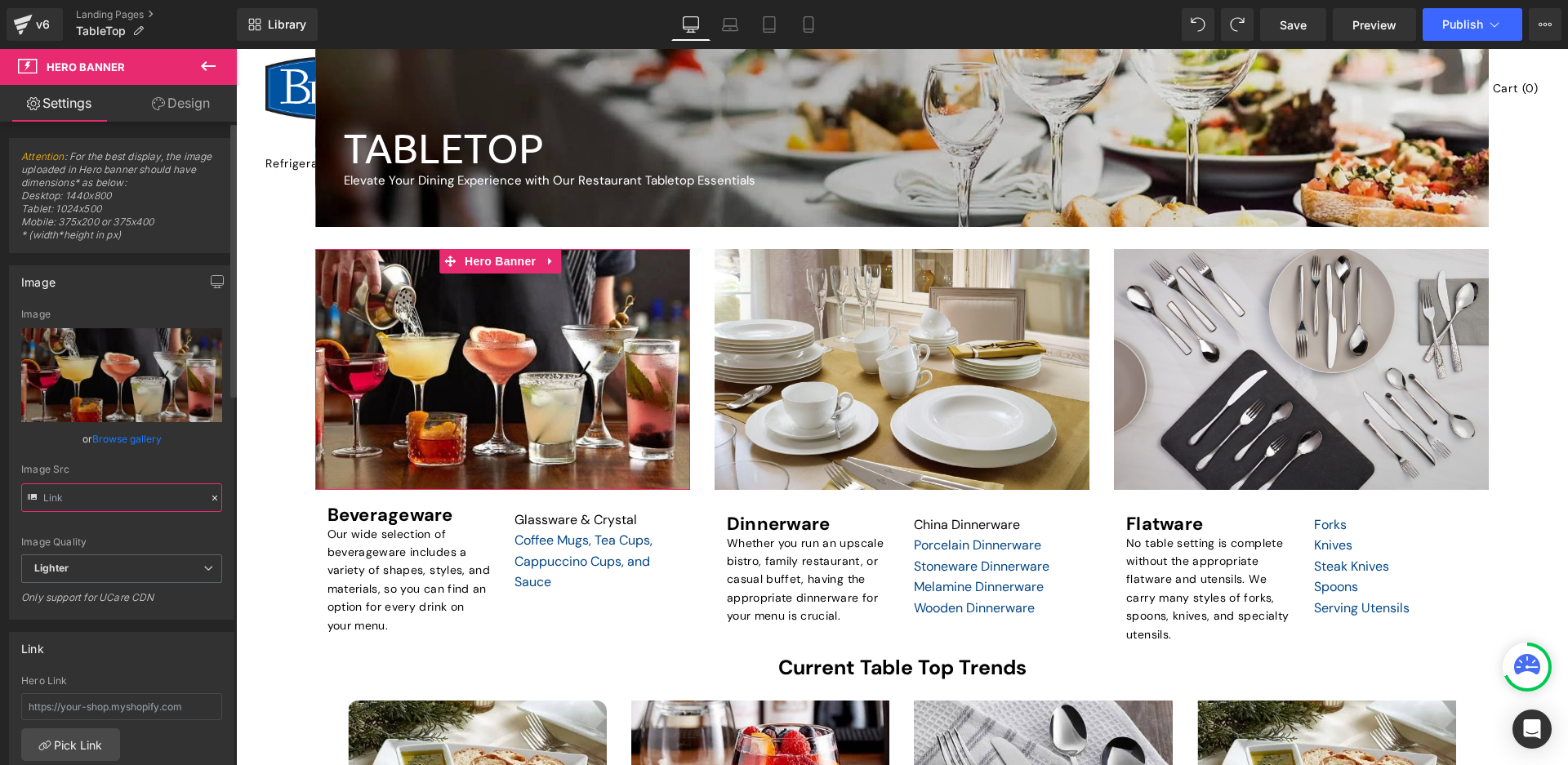
click at [93, 498] on input "text" at bounding box center [122, 498] width 201 height 29
paste input "[DOMAIN_NAME][URL]"
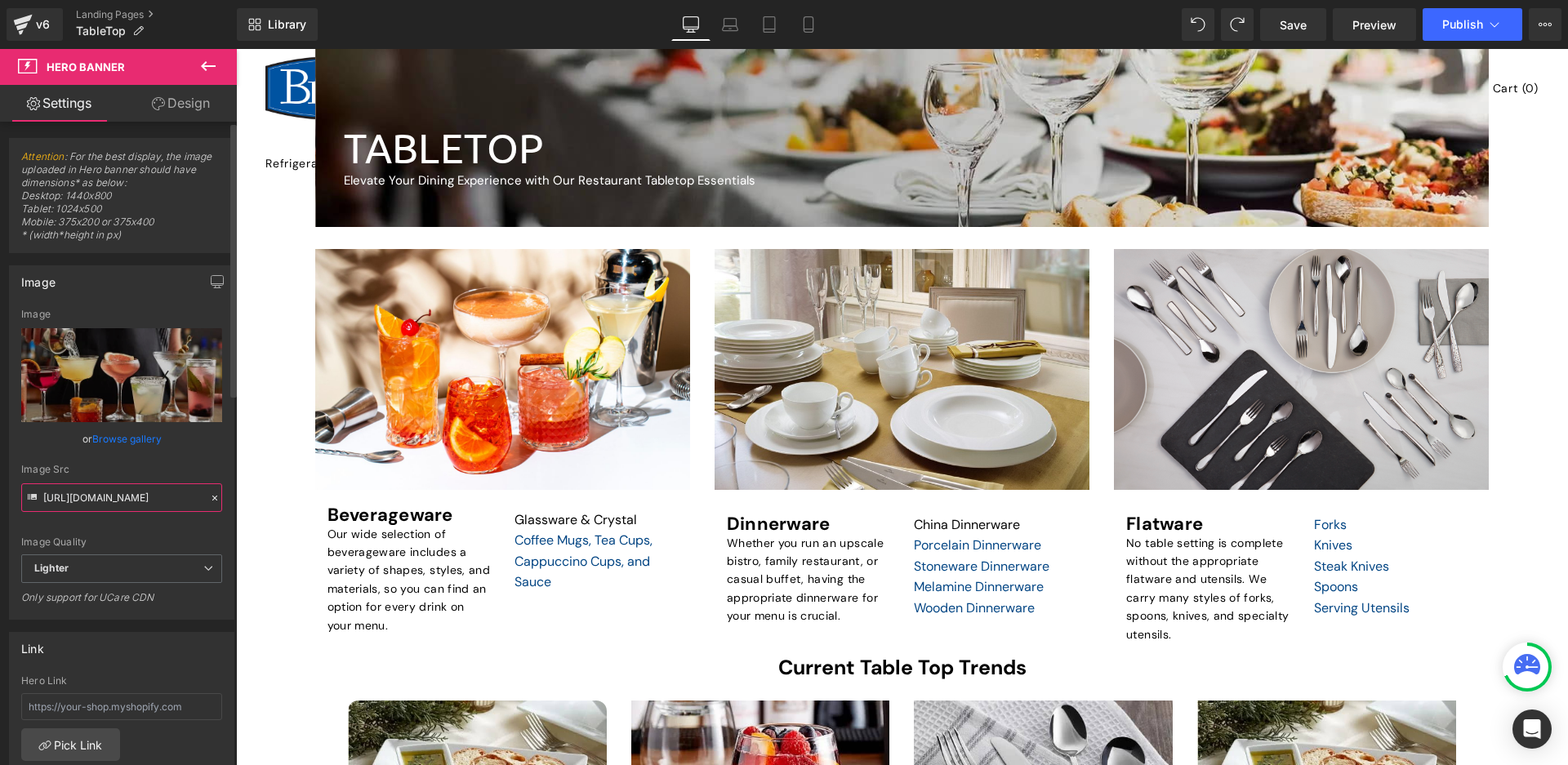
type input "[URL][DOMAIN_NAME]"
click at [180, 545] on div "Image Quality" at bounding box center [122, 543] width 201 height 11
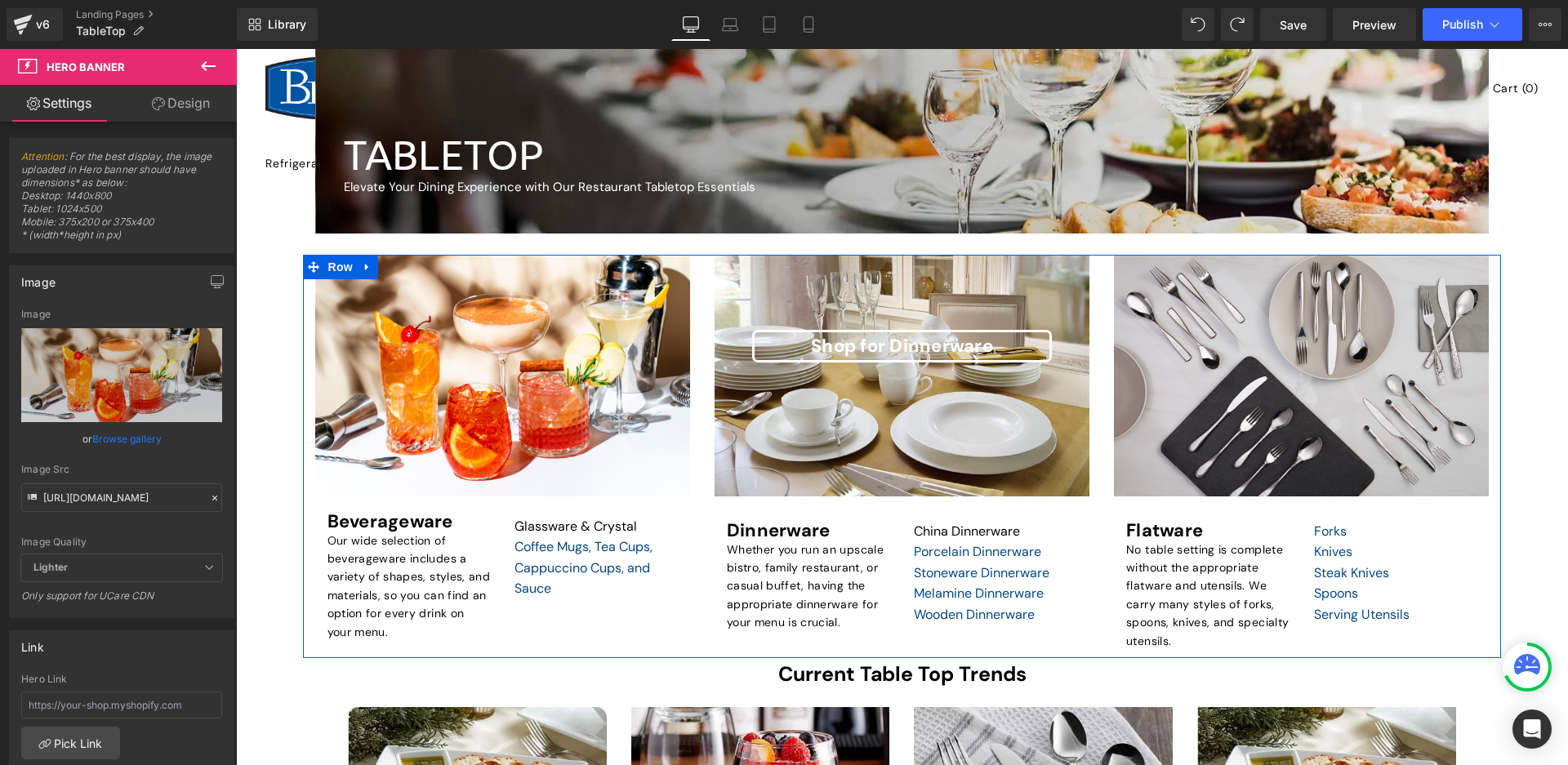
scroll to position [327, 0]
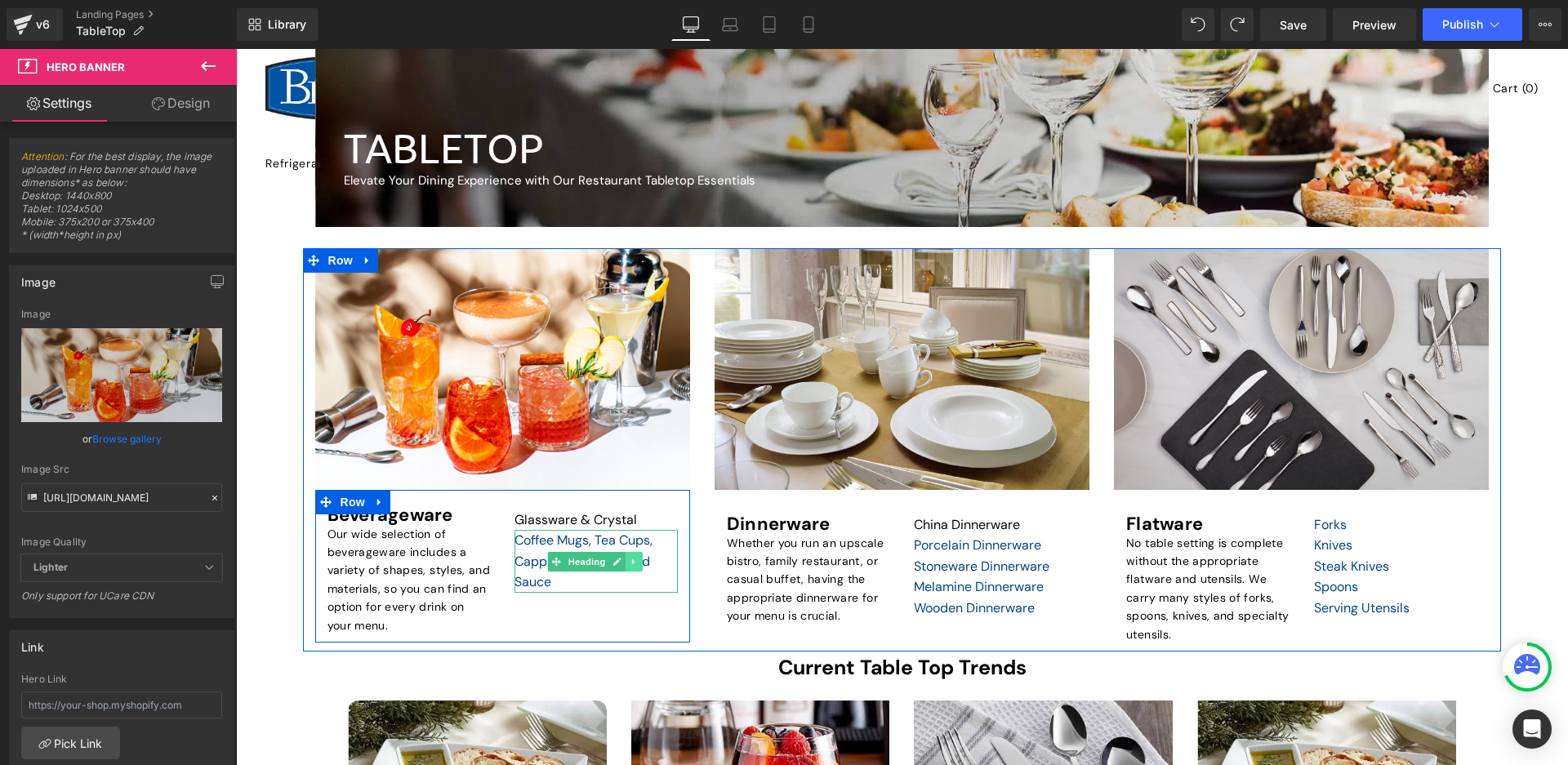
click at [625, 562] on link at bounding box center [634, 561] width 17 height 20
click at [623, 562] on icon at bounding box center [625, 562] width 9 height 9
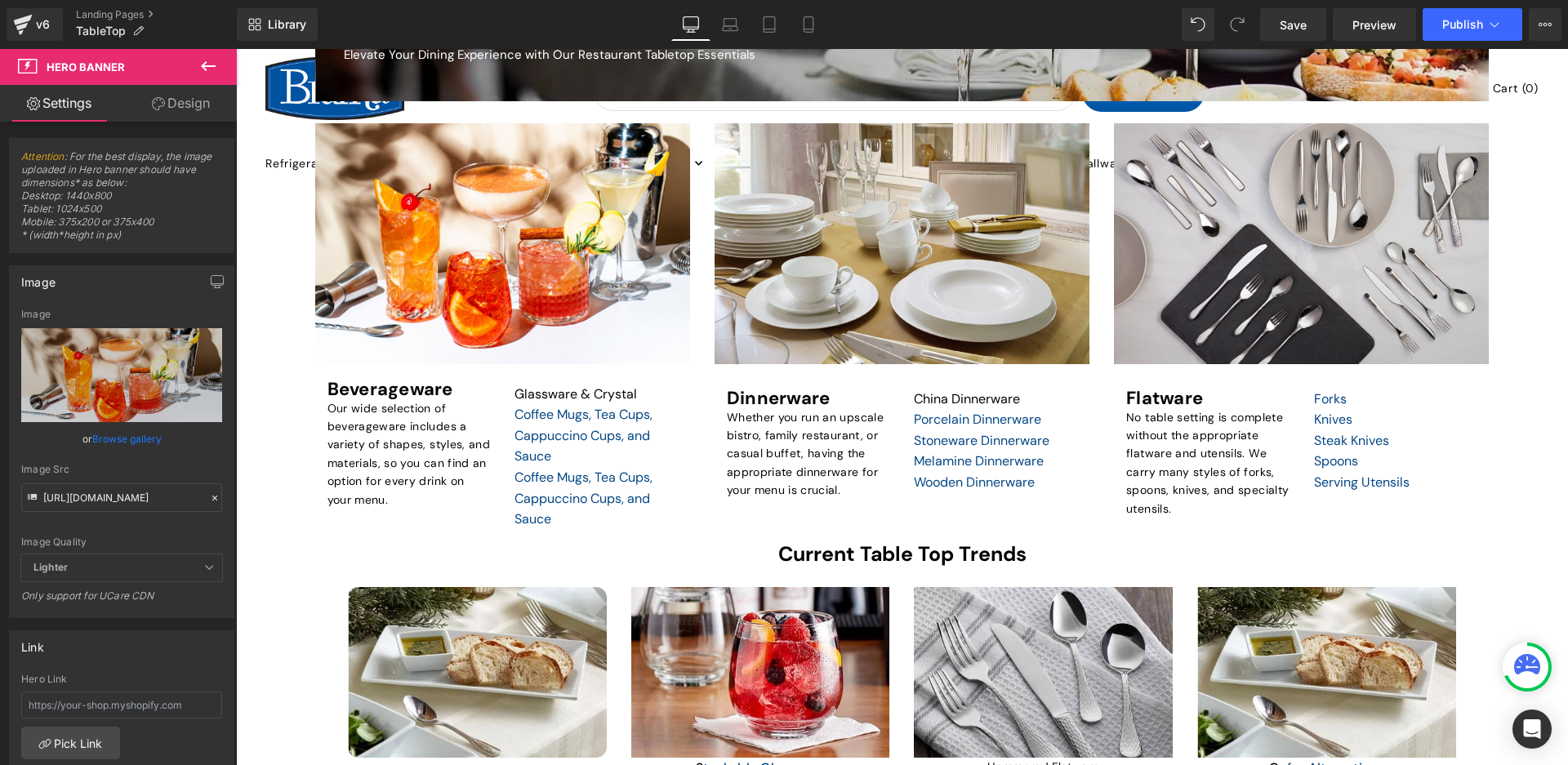
scroll to position [477, 0]
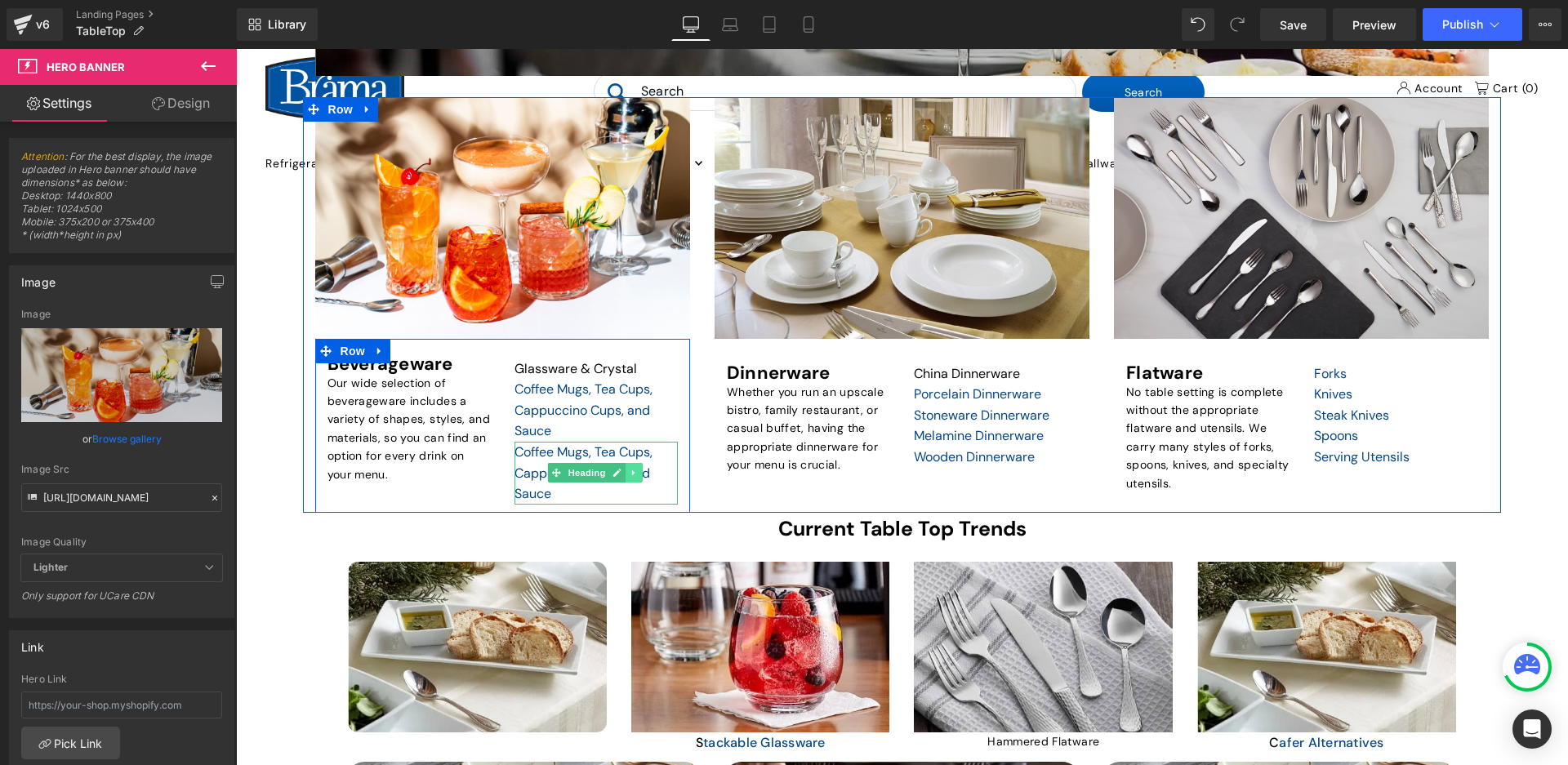
click at [638, 480] on link at bounding box center [634, 473] width 17 height 20
click at [626, 471] on icon at bounding box center [625, 473] width 9 height 10
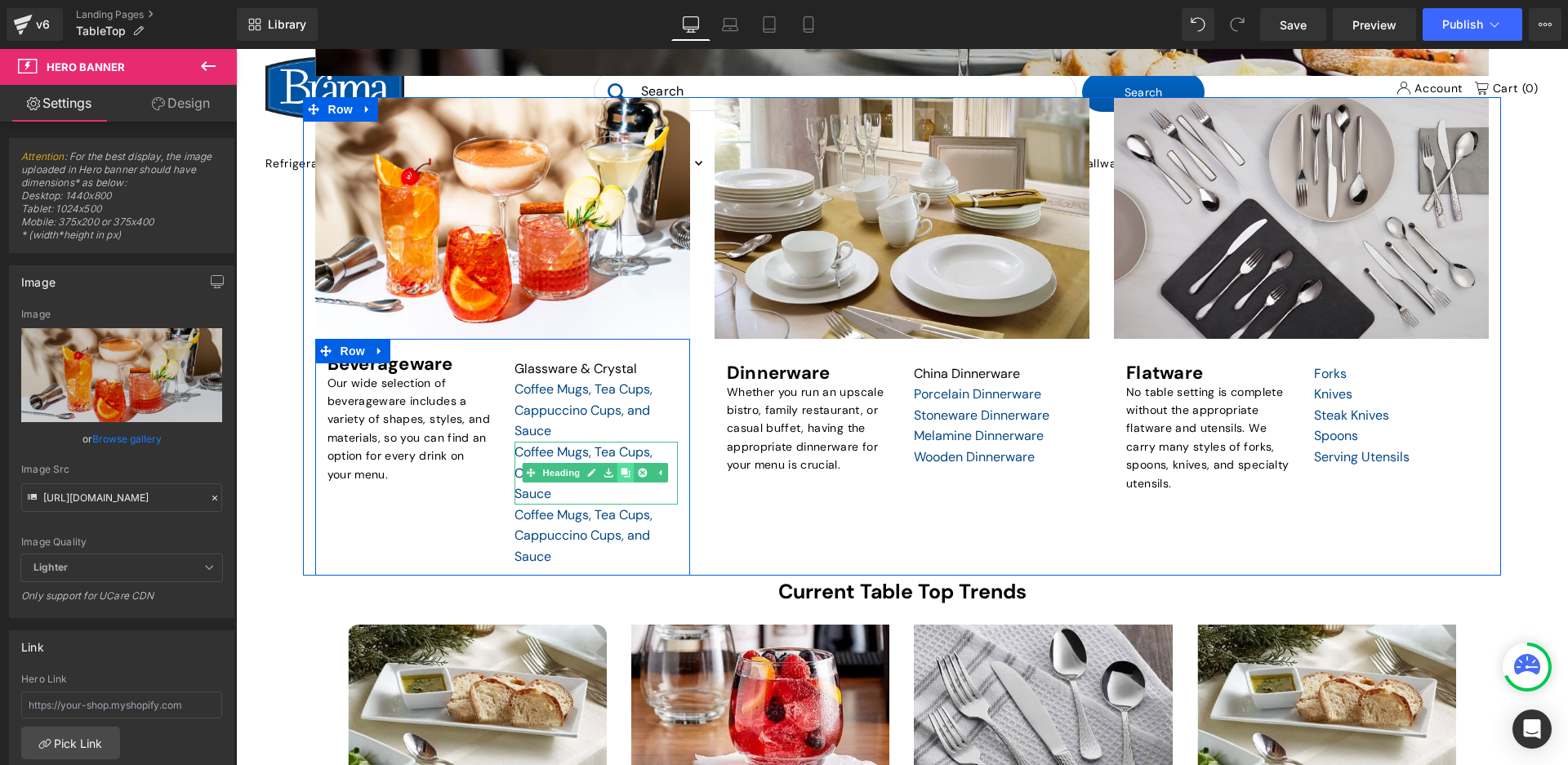
click at [624, 476] on icon at bounding box center [625, 474] width 9 height 9
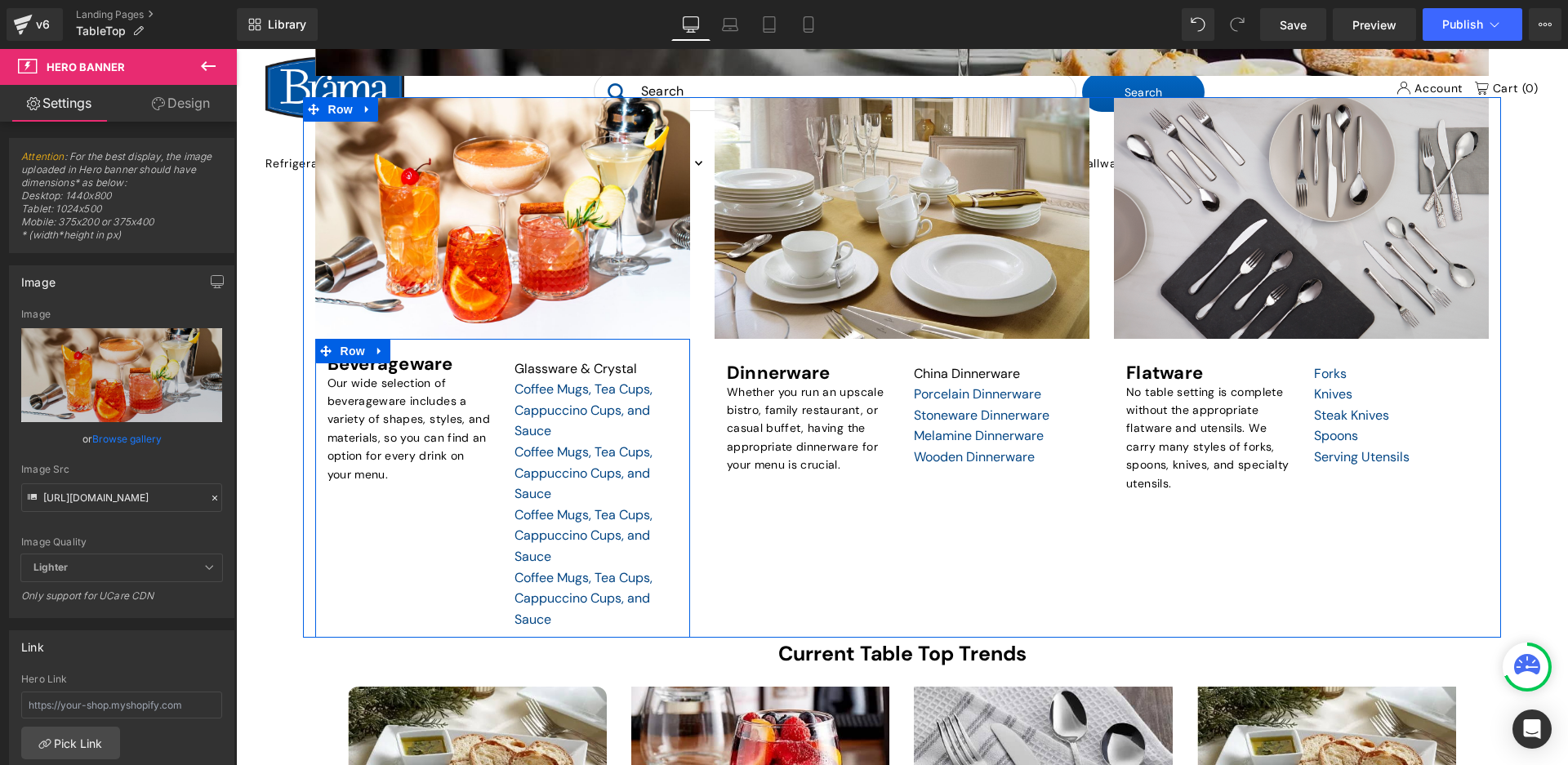
click at [583, 415] on link at bounding box center [592, 410] width 17 height 20
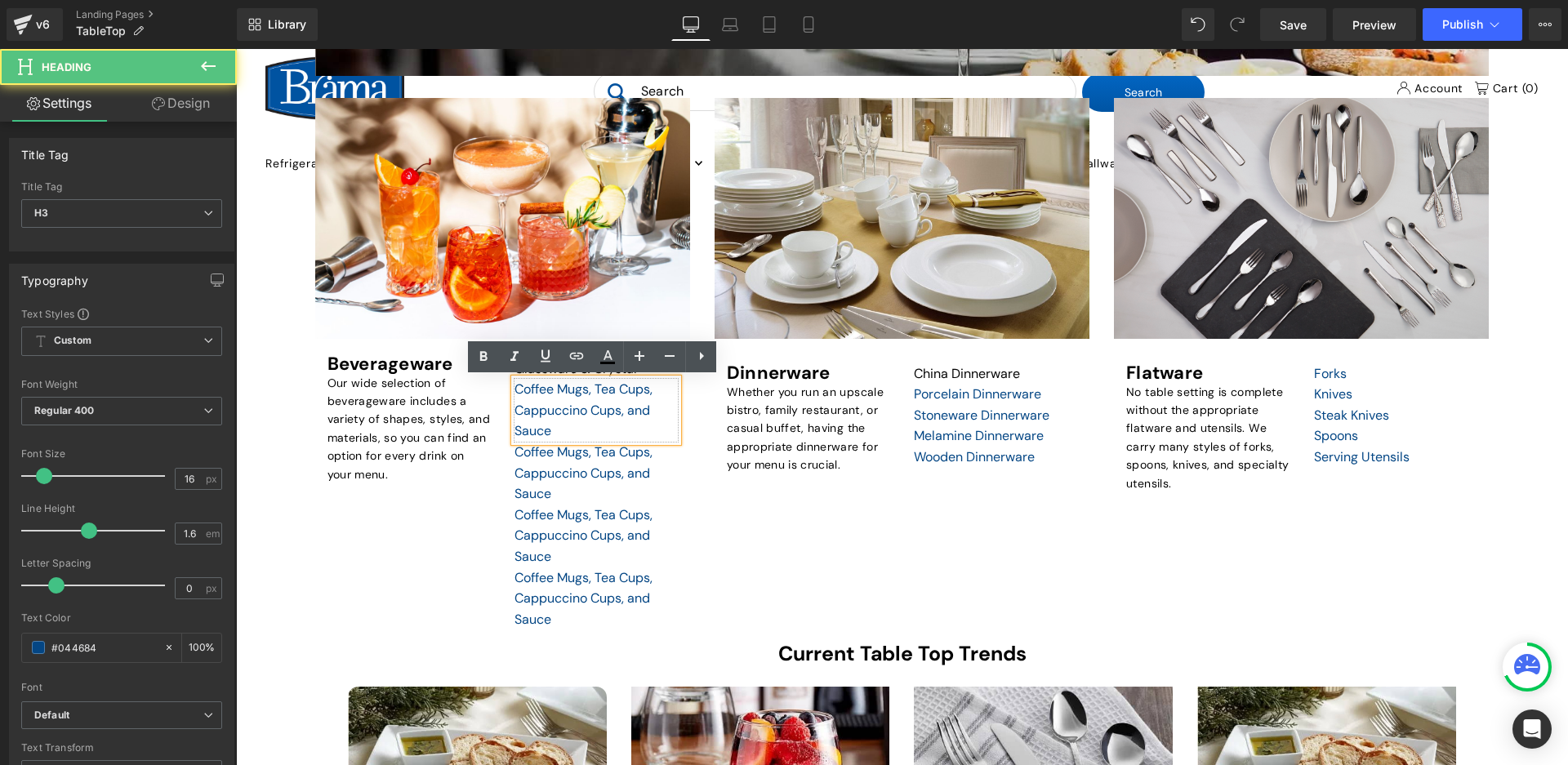
click at [515, 379] on div "Coffee Mugs, Tea Cups, Cappuccino Cups, and Sauce" at bounding box center [596, 410] width 164 height 63
click at [520, 394] on div "Coffee Mugs, Tea Cups, Cappuccino Cups, and Sauce" at bounding box center [596, 410] width 164 height 63
click at [544, 471] on link "Heading" at bounding box center [553, 473] width 61 height 20
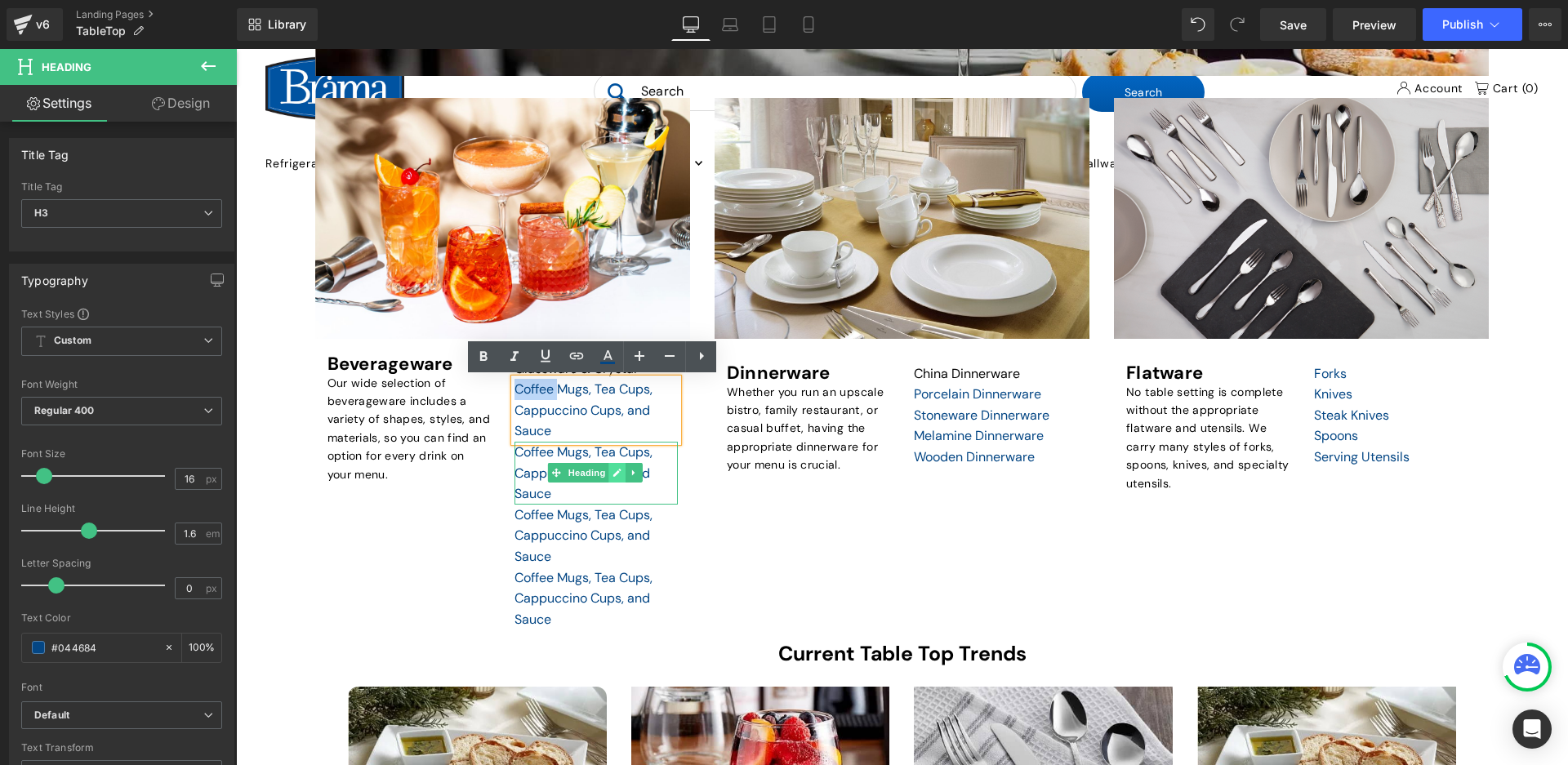
click at [613, 474] on icon at bounding box center [617, 474] width 8 height 8
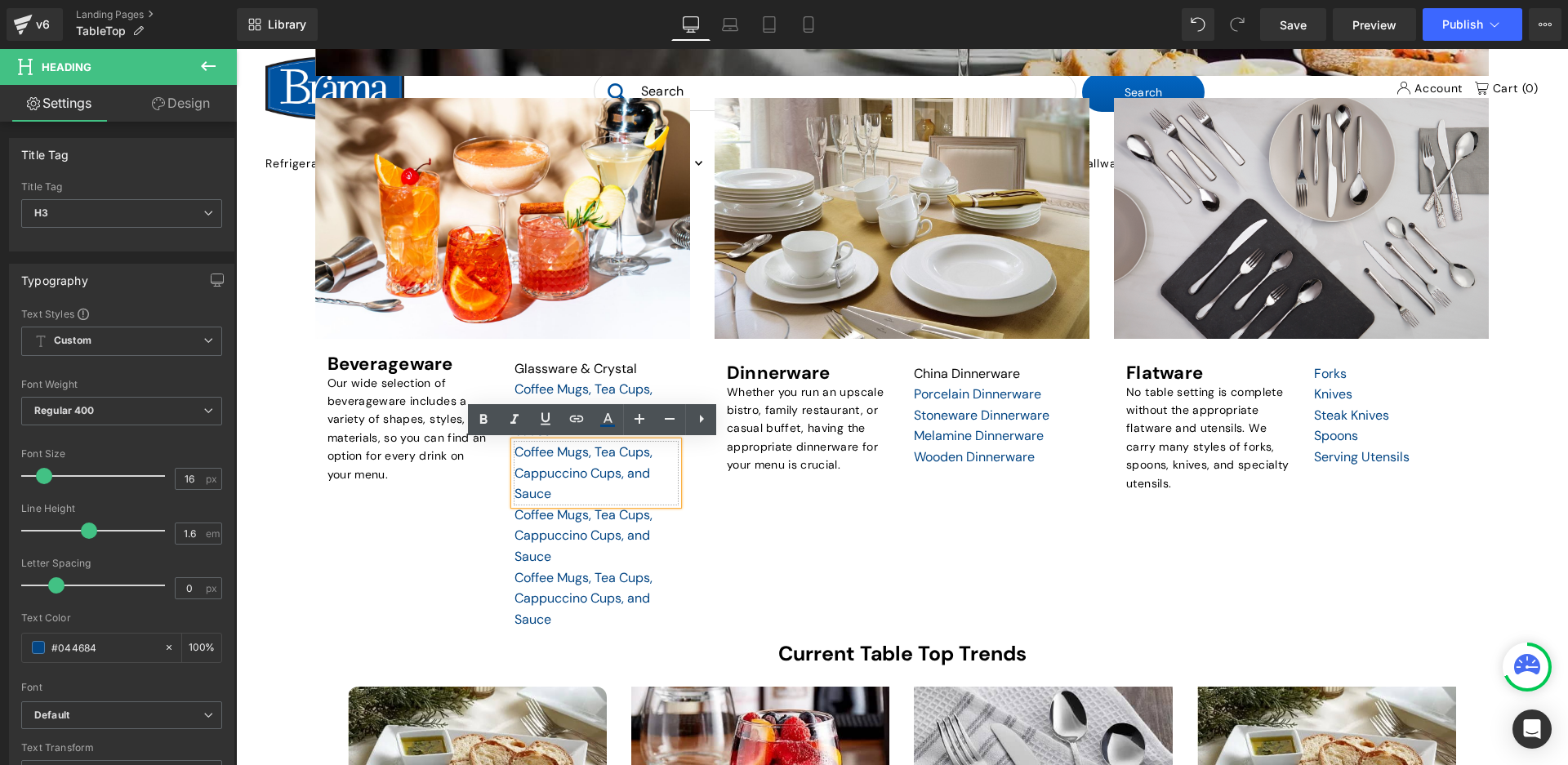
click at [551, 491] on div "Coffee Mugs, Tea Cups, Cappuccino Cups, and Sauce" at bounding box center [596, 474] width 164 height 63
drag, startPoint x: 551, startPoint y: 496, endPoint x: 500, endPoint y: 452, distance: 67.4
click at [503, 452] on div "Heading Glassware & Crystal Heading Coffee Mugs, Tea Cups, Cappuccino Cups, and…" at bounding box center [596, 492] width 188 height 276
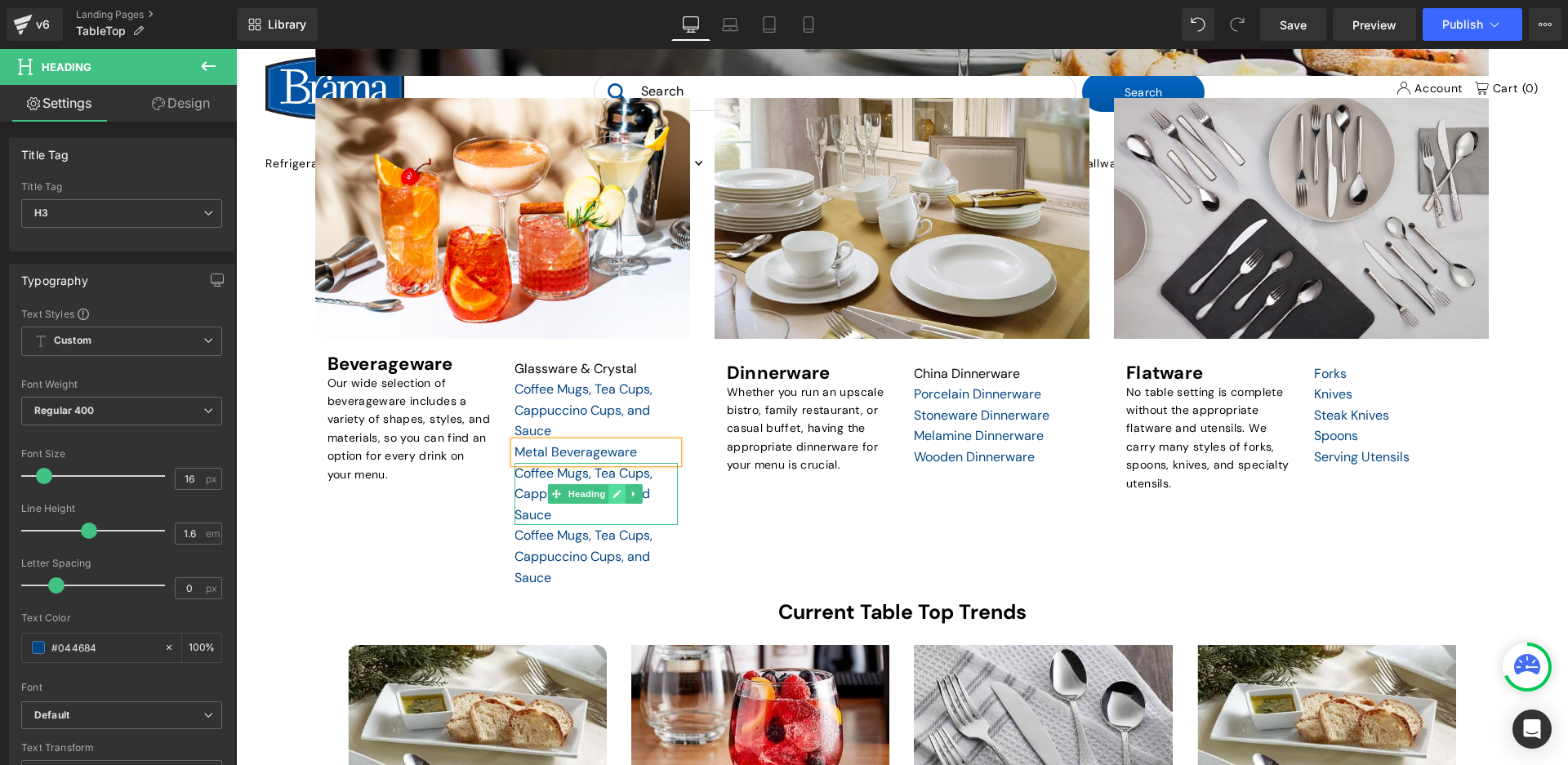
click at [613, 496] on icon at bounding box center [617, 494] width 8 height 8
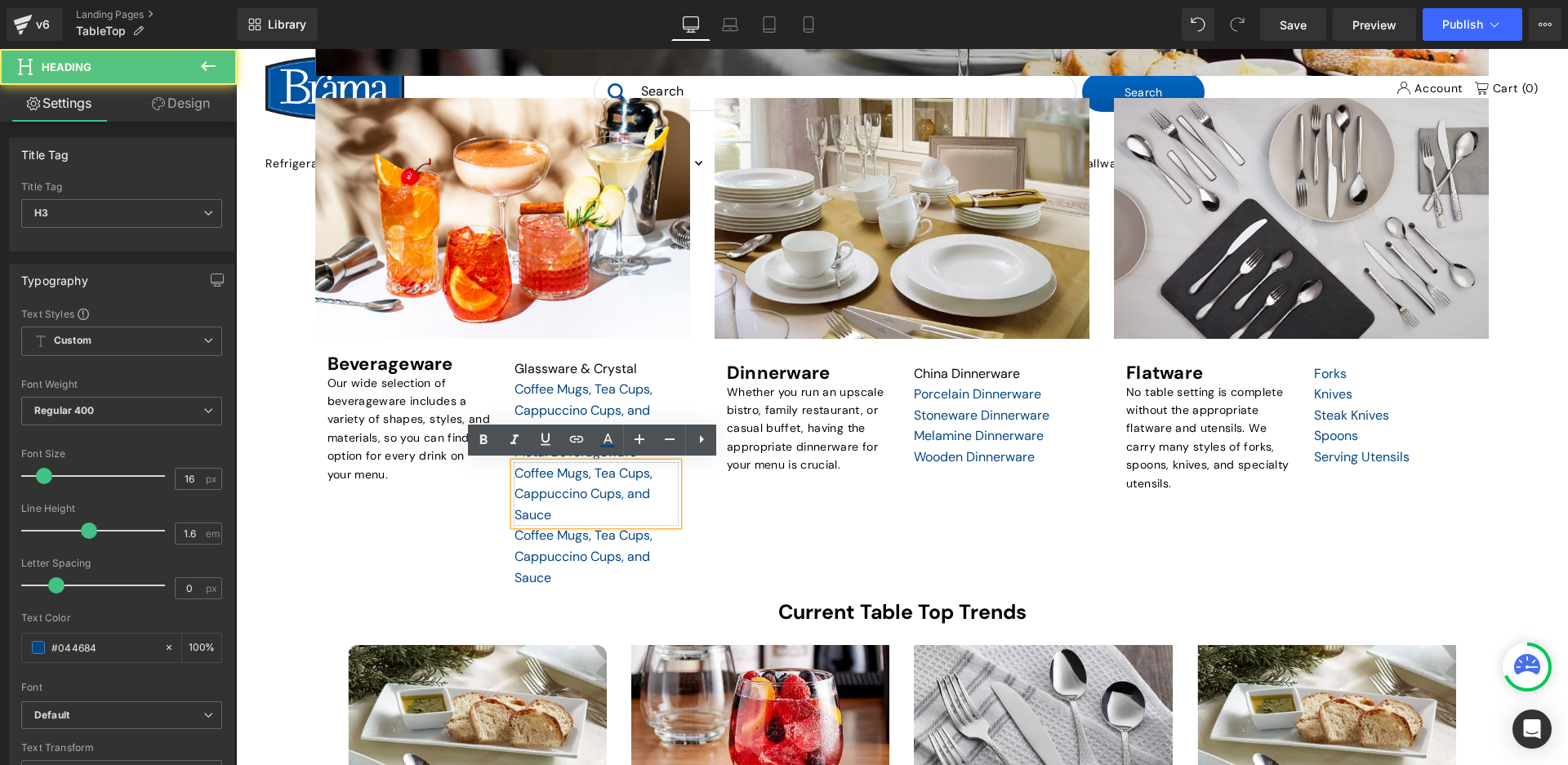
drag, startPoint x: 584, startPoint y: 511, endPoint x: 516, endPoint y: 471, distance: 78.9
click at [516, 471] on div "Coffee Mugs, Tea Cups, Cappuccino Cups, and Sauce" at bounding box center [596, 495] width 164 height 63
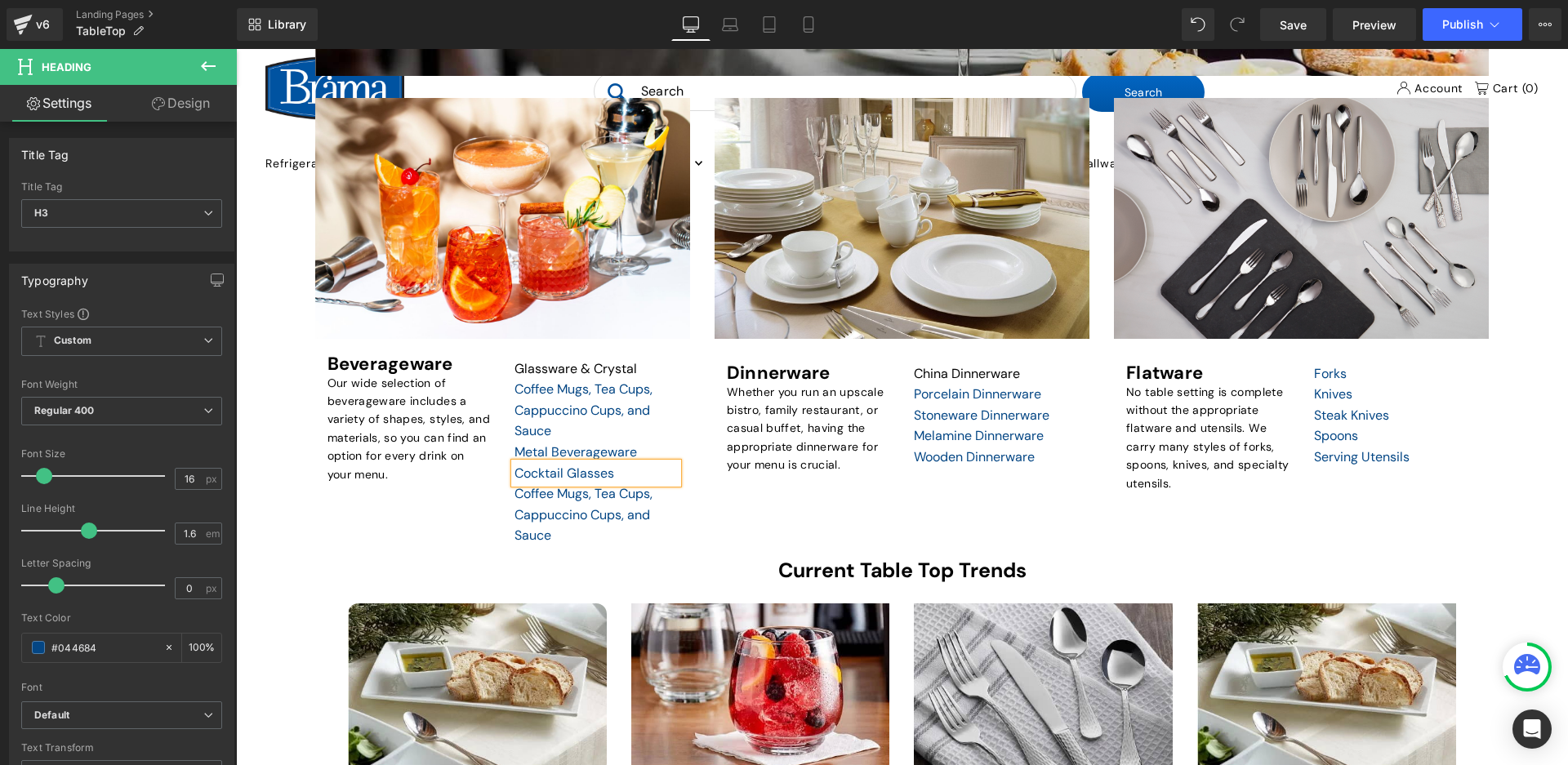
click at [658, 500] on div "Coffee Mugs, Tea Cups, Cappuccino Cups, and Sauce" at bounding box center [596, 516] width 164 height 63
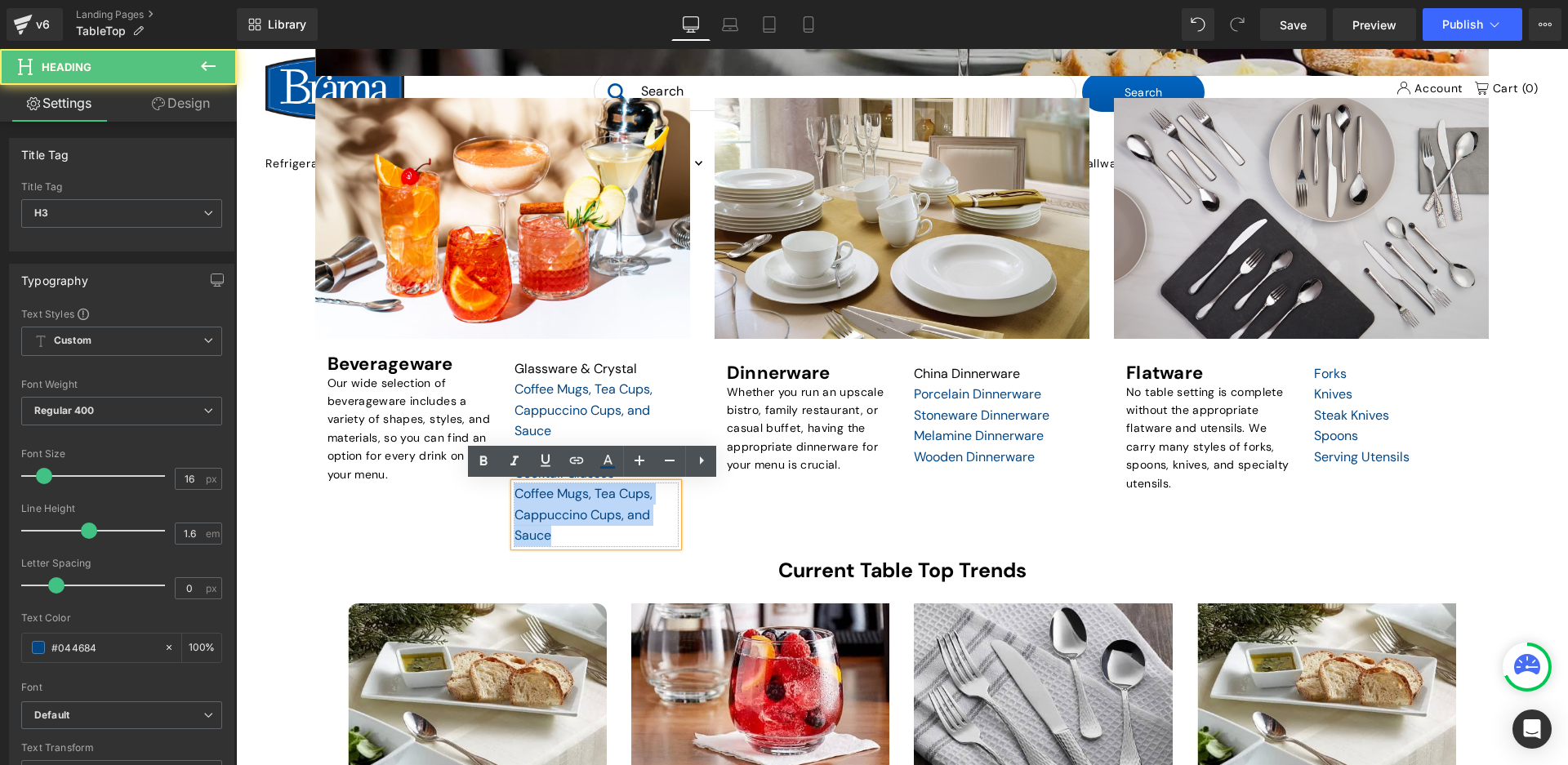
drag, startPoint x: 564, startPoint y: 528, endPoint x: 476, endPoint y: 484, distance: 98.4
click at [476, 484] on div "Beverageware Heading Our wide selection of beverageware includes a variety of s…" at bounding box center [503, 447] width 375 height 216
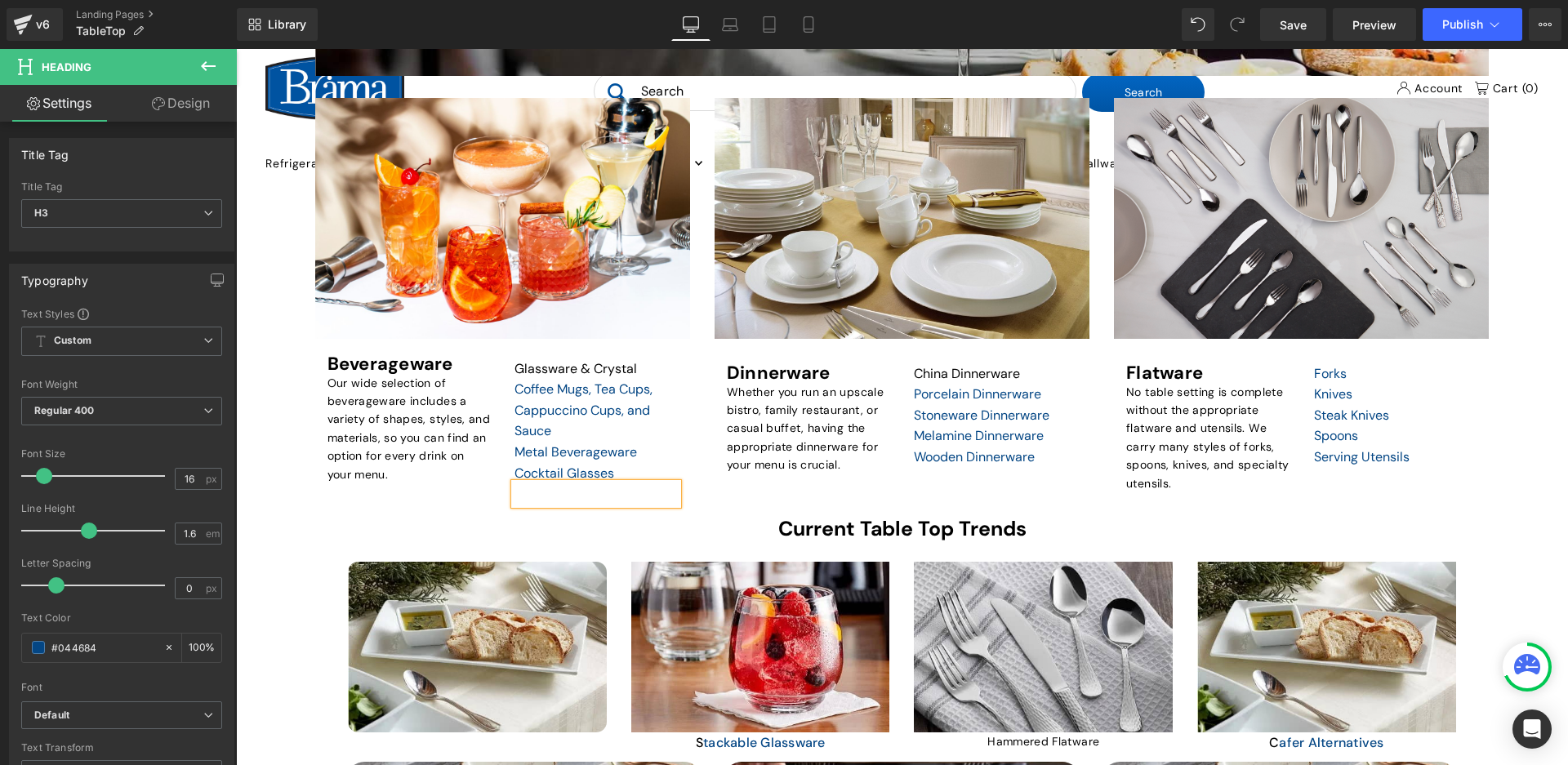
click at [723, 491] on div "Shop for Beverageware Heading Row Hero Banner 91px Beverageware Heading Our wid…" at bounding box center [903, 304] width 1199 height 416
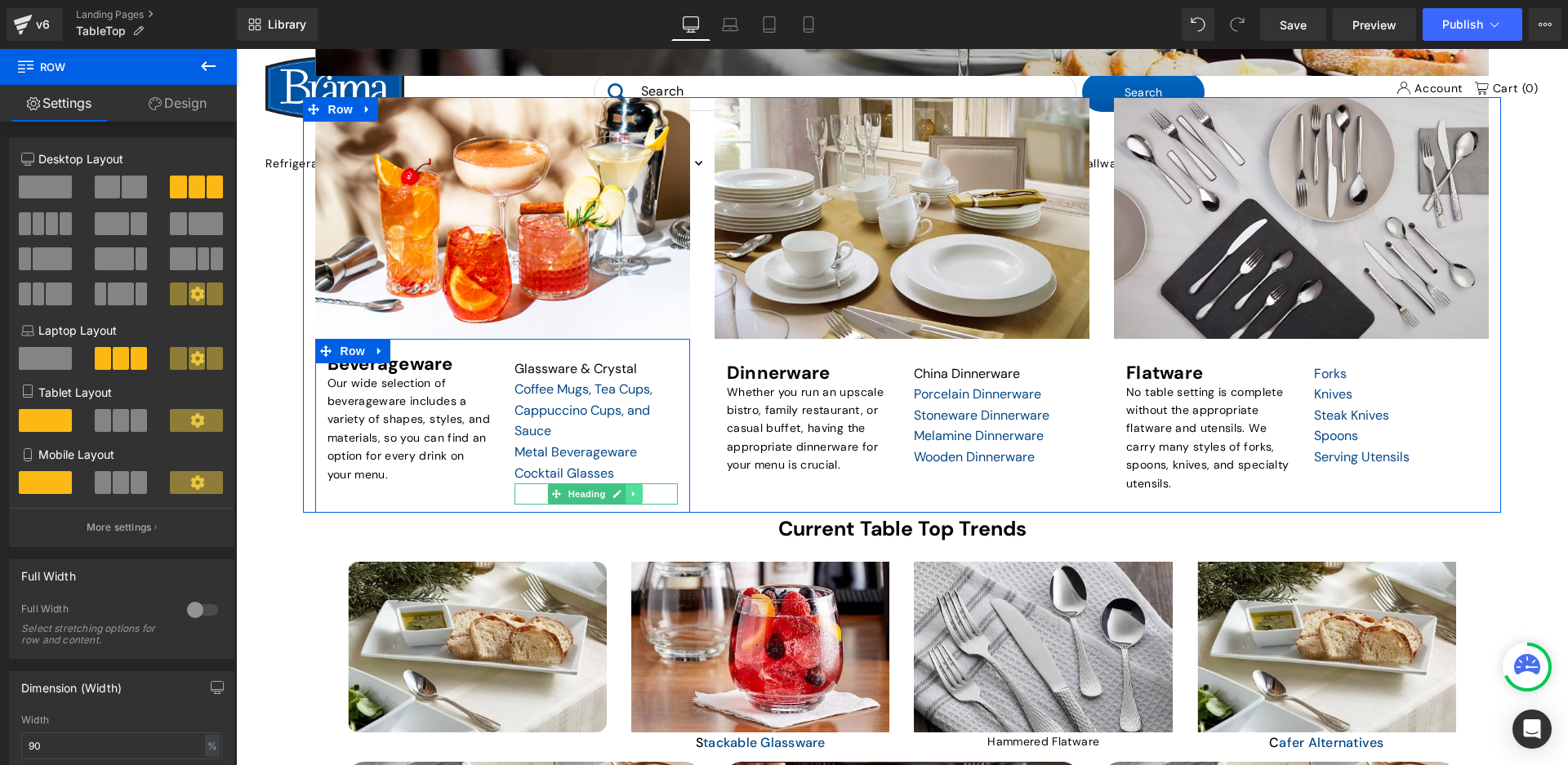
click at [630, 494] on icon at bounding box center [635, 494] width 9 height 10
click at [650, 498] on link at bounding box center [659, 493] width 17 height 20
click at [634, 497] on icon at bounding box center [635, 494] width 9 height 10
click at [648, 499] on link at bounding box center [642, 493] width 17 height 20
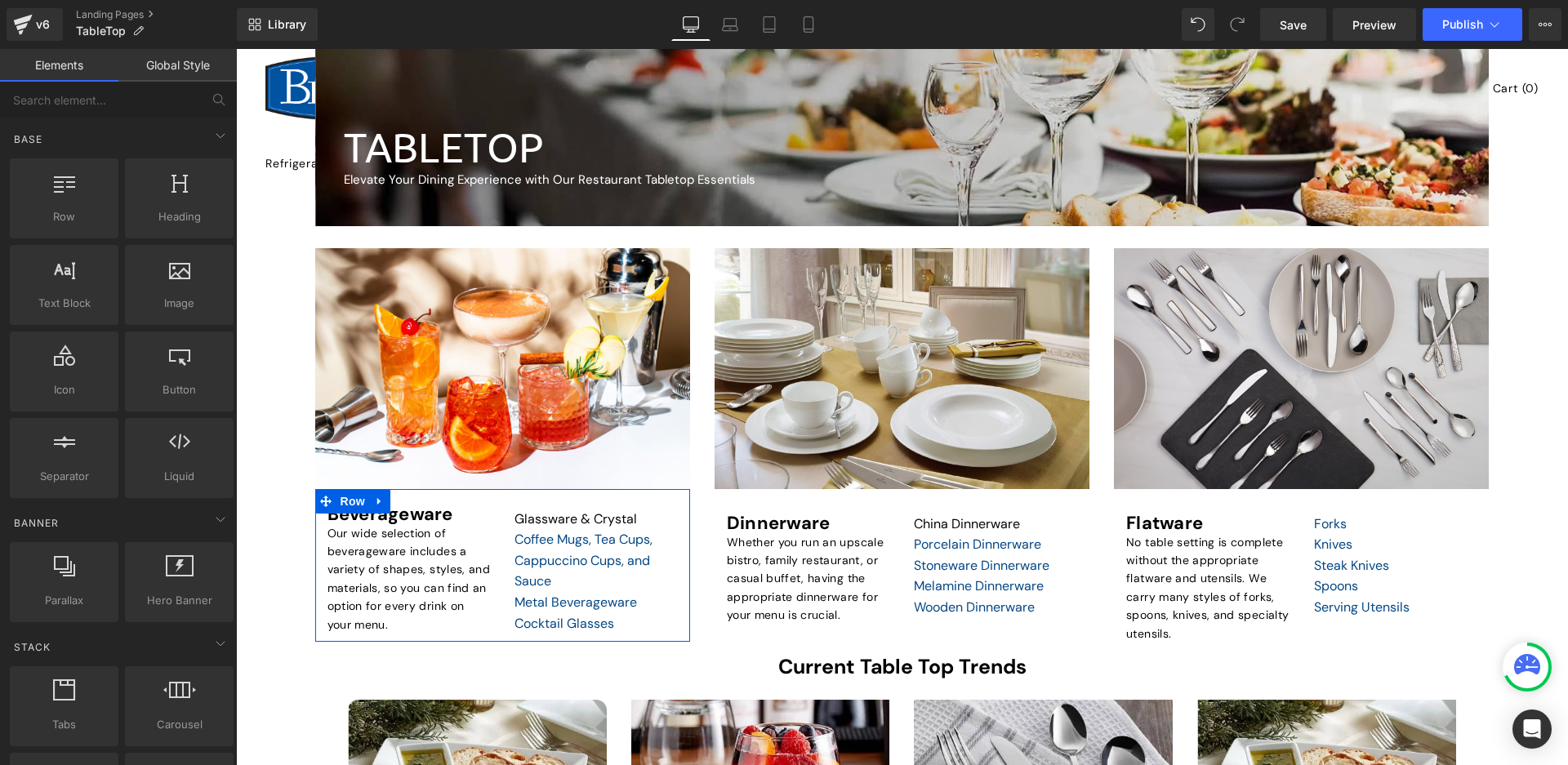
scroll to position [315, 0]
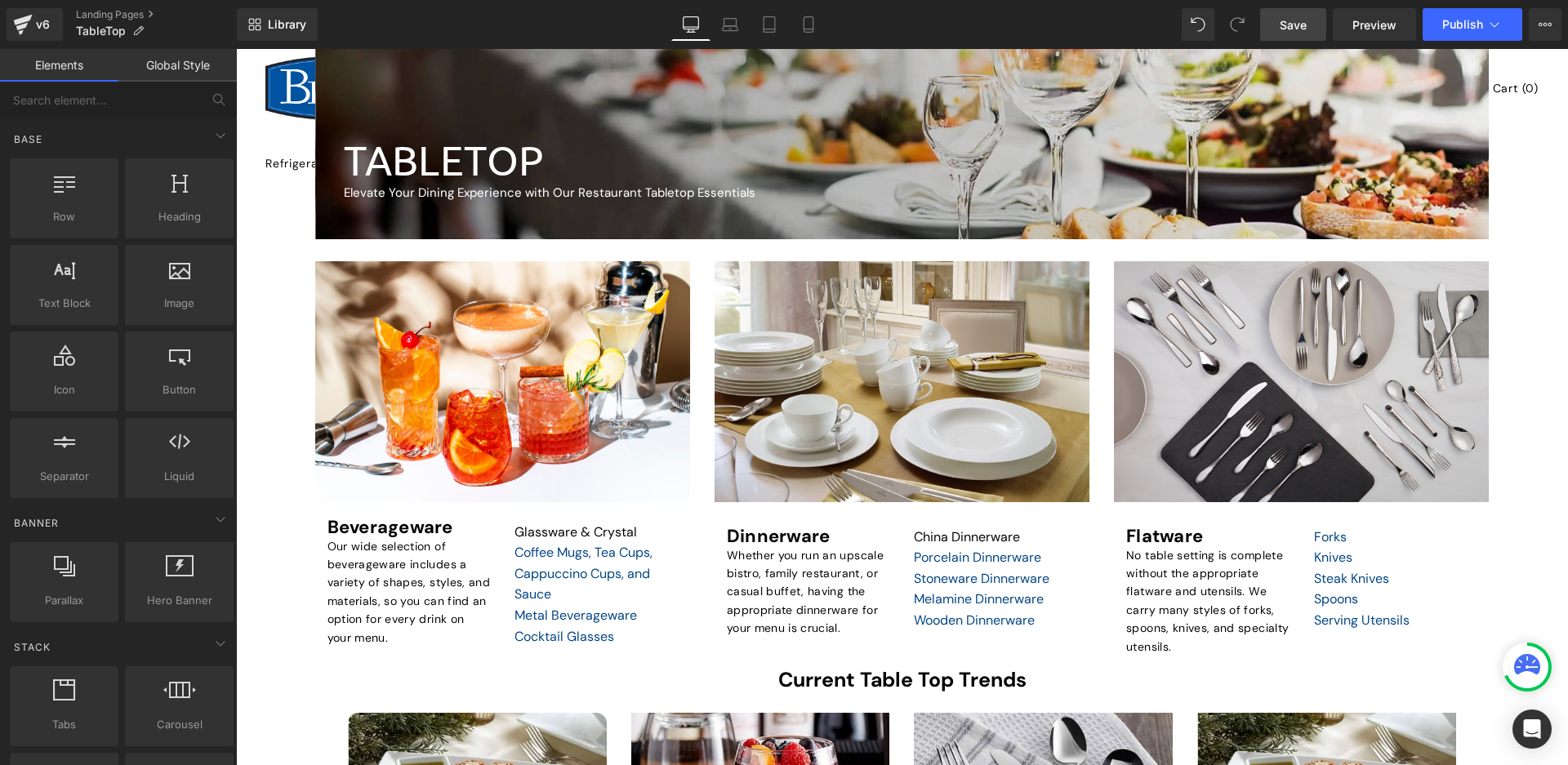
click at [1280, 36] on link "Save" at bounding box center [1293, 24] width 66 height 33
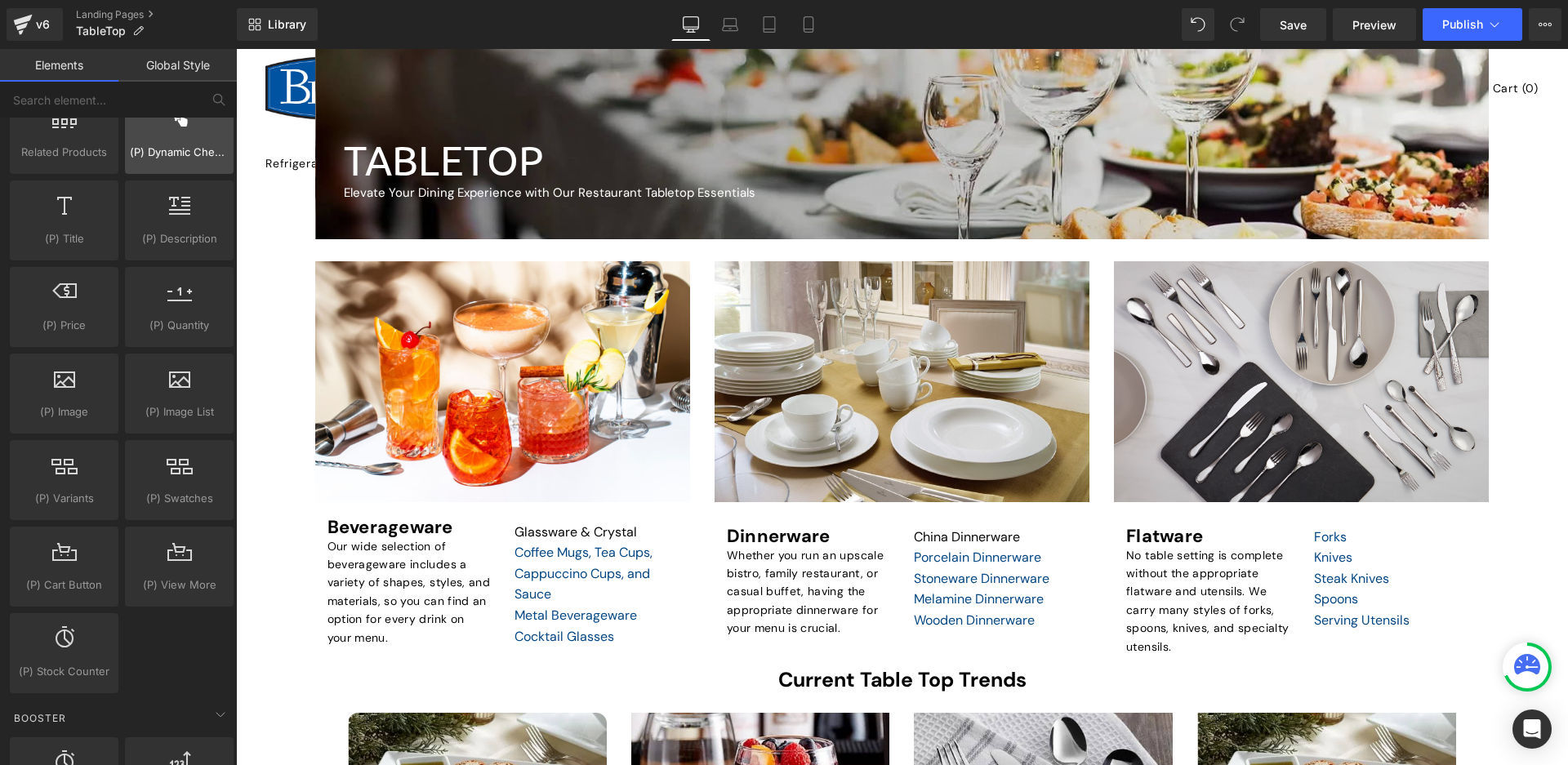
scroll to position [1552, 0]
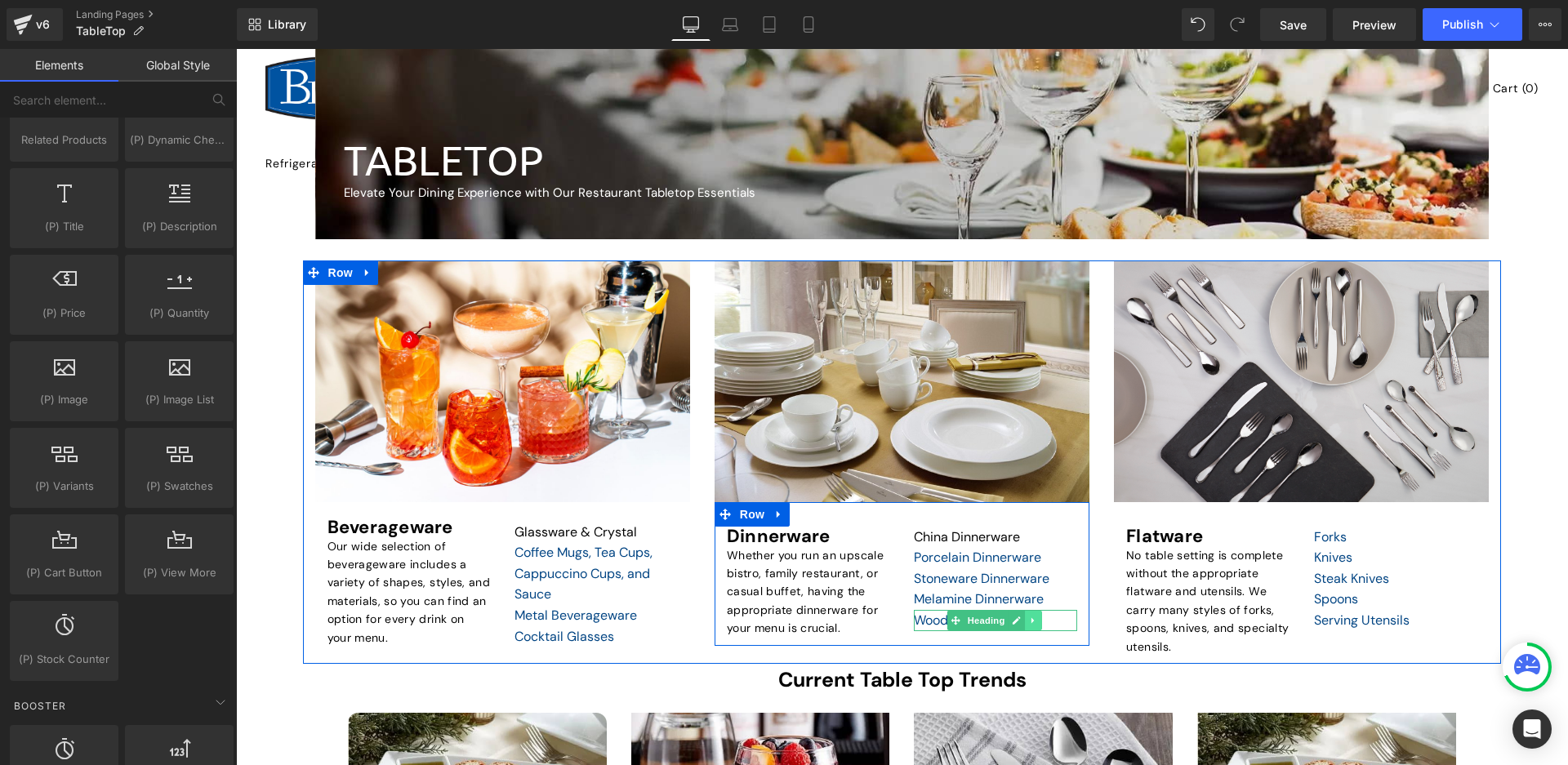
click at [1029, 620] on icon at bounding box center [1034, 621] width 9 height 10
click at [1017, 622] on link at bounding box center [1025, 620] width 17 height 20
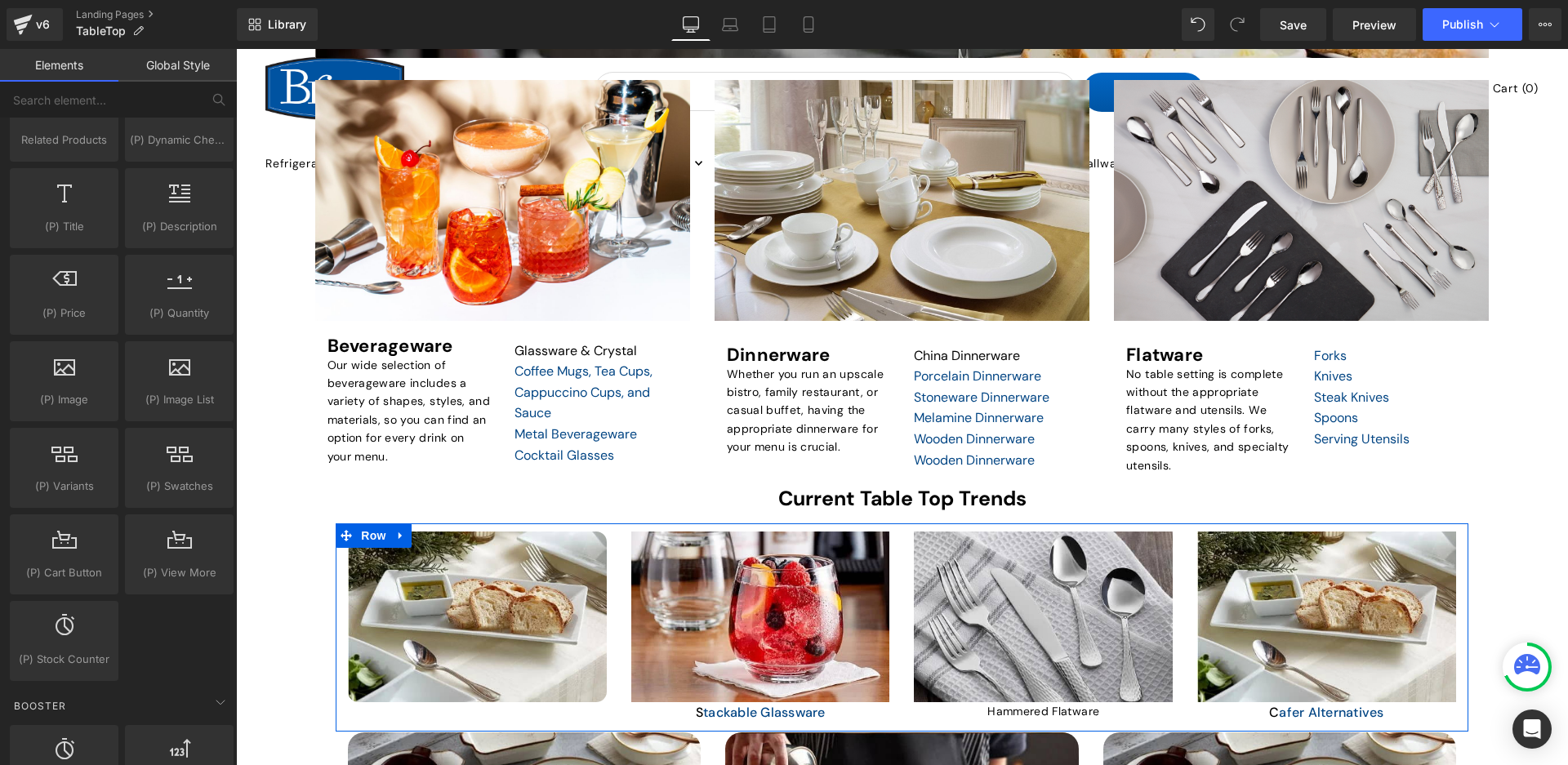
scroll to position [517, 0]
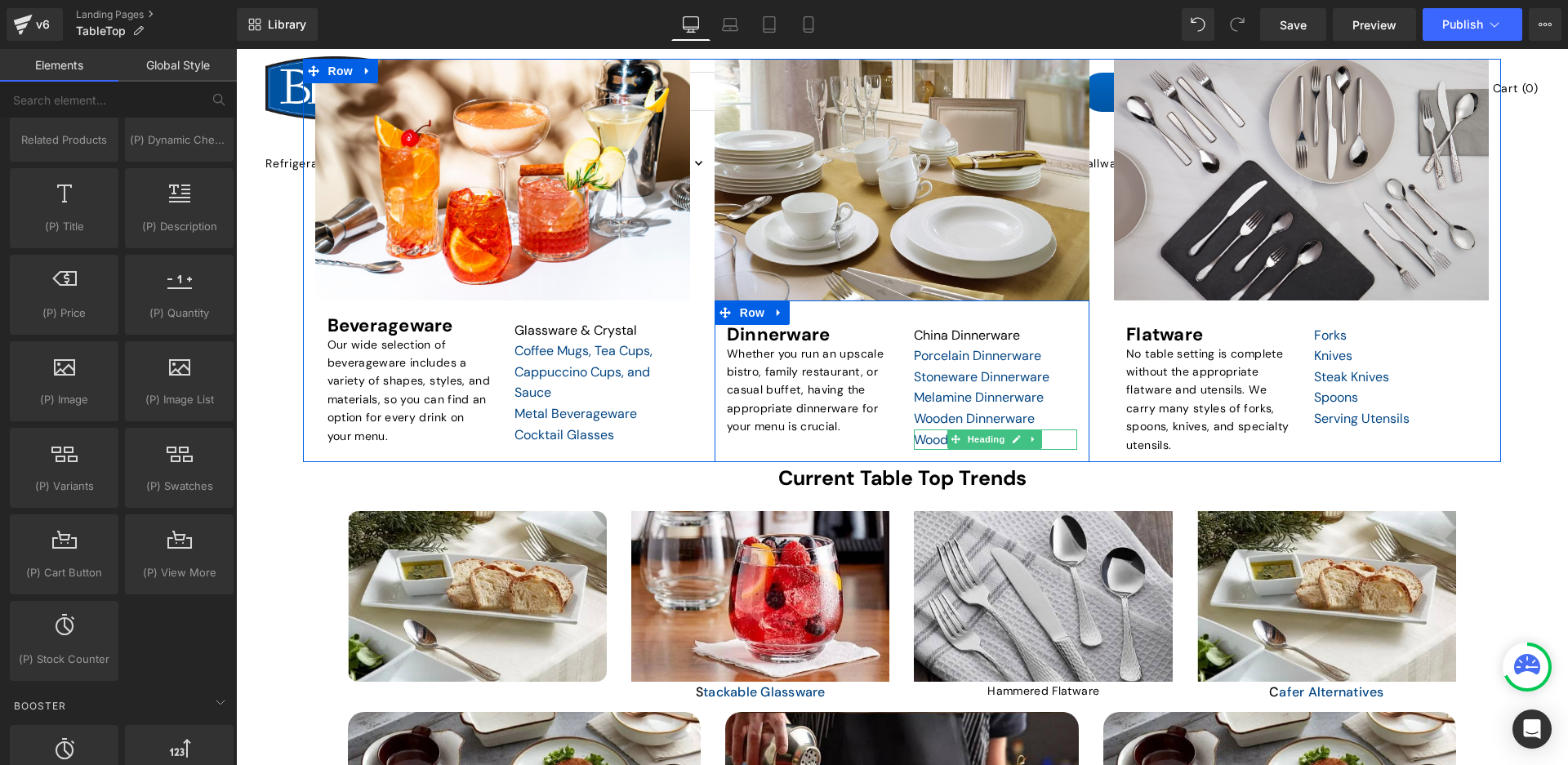
click at [927, 435] on div "Wooden Dinnerware" at bounding box center [996, 440] width 164 height 21
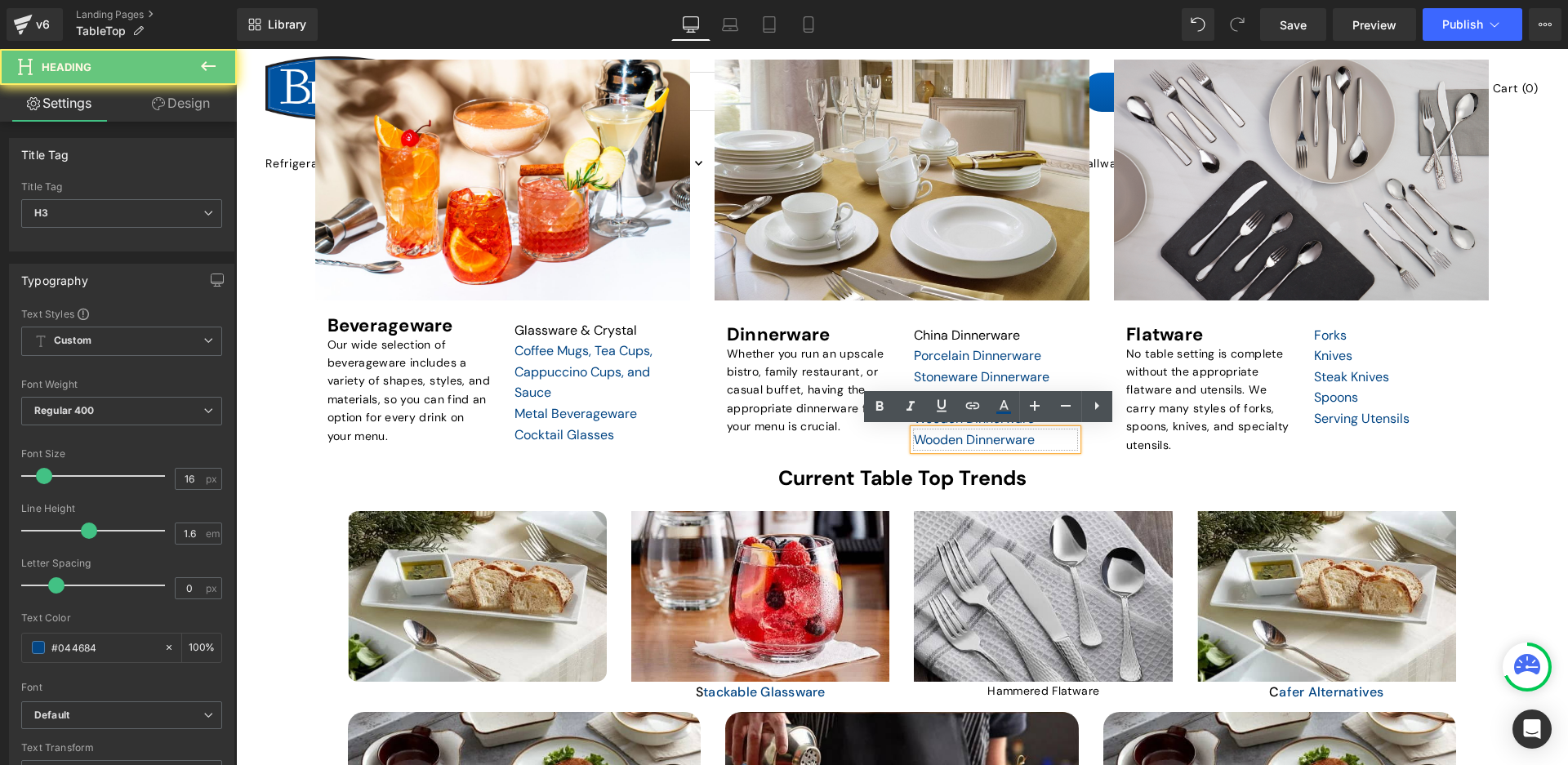
click at [924, 438] on div "Wooden Dinnerware" at bounding box center [996, 440] width 164 height 21
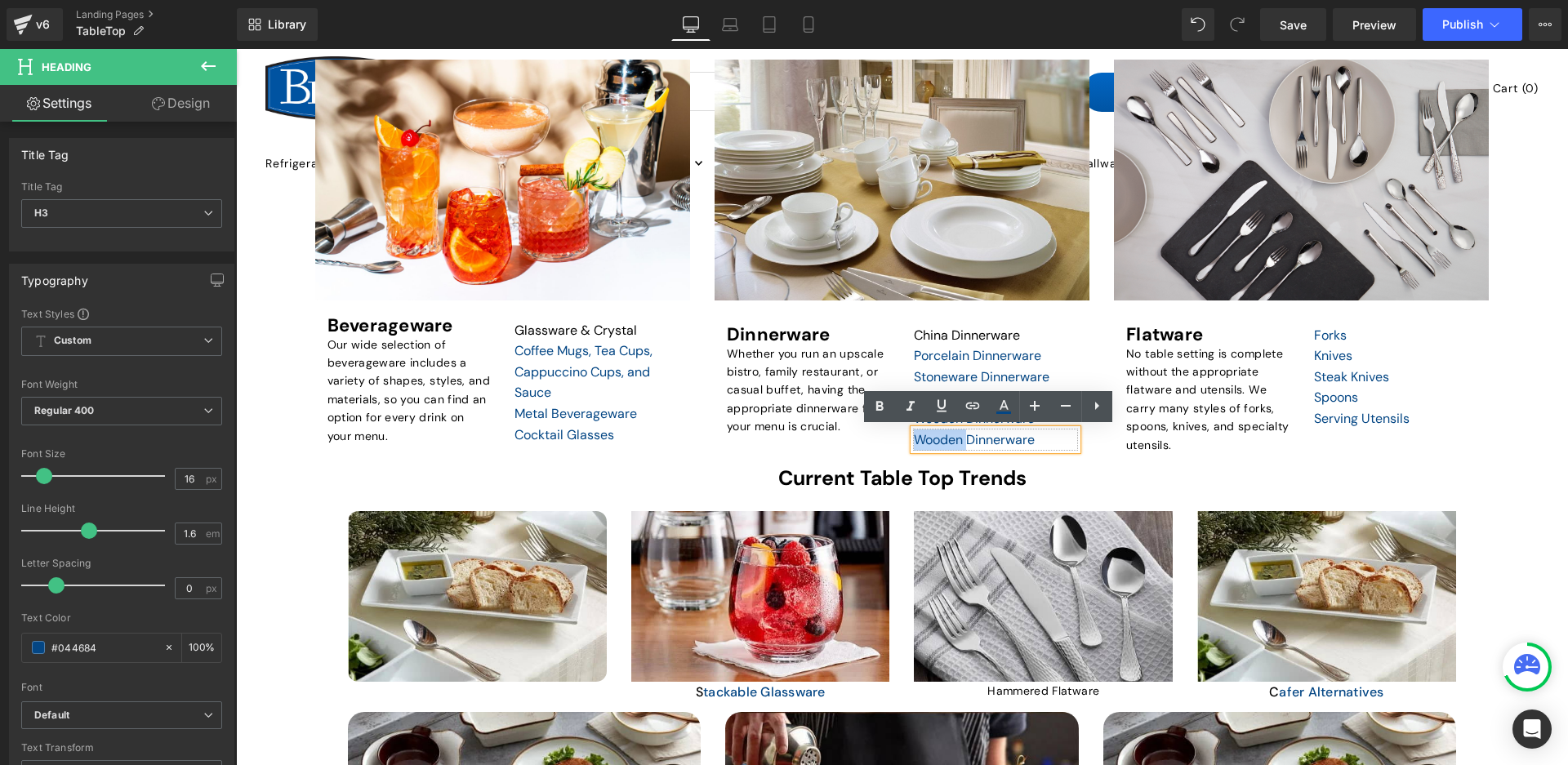
click at [924, 438] on div "Wooden Dinnerware" at bounding box center [996, 440] width 164 height 21
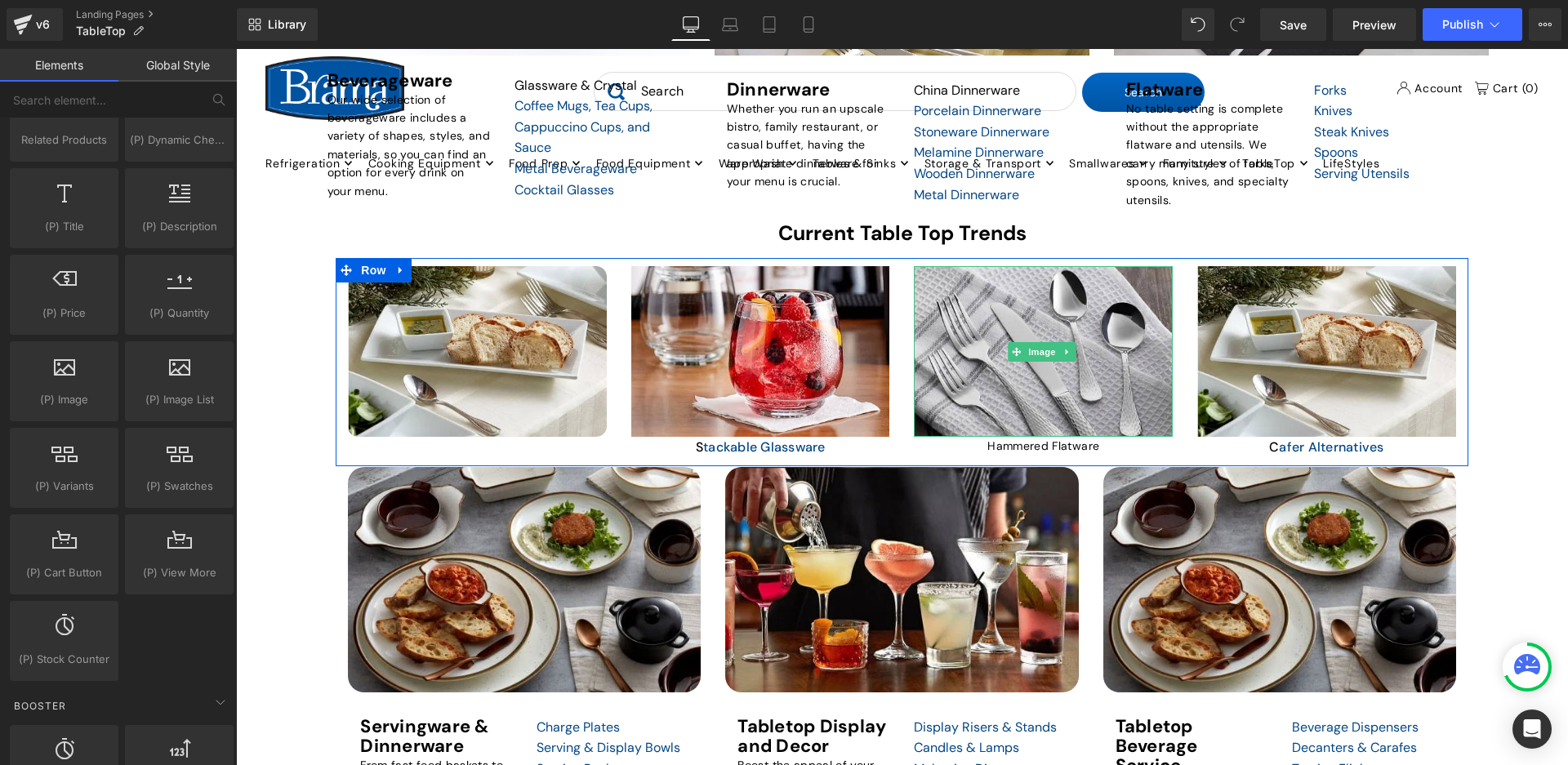
scroll to position [843, 0]
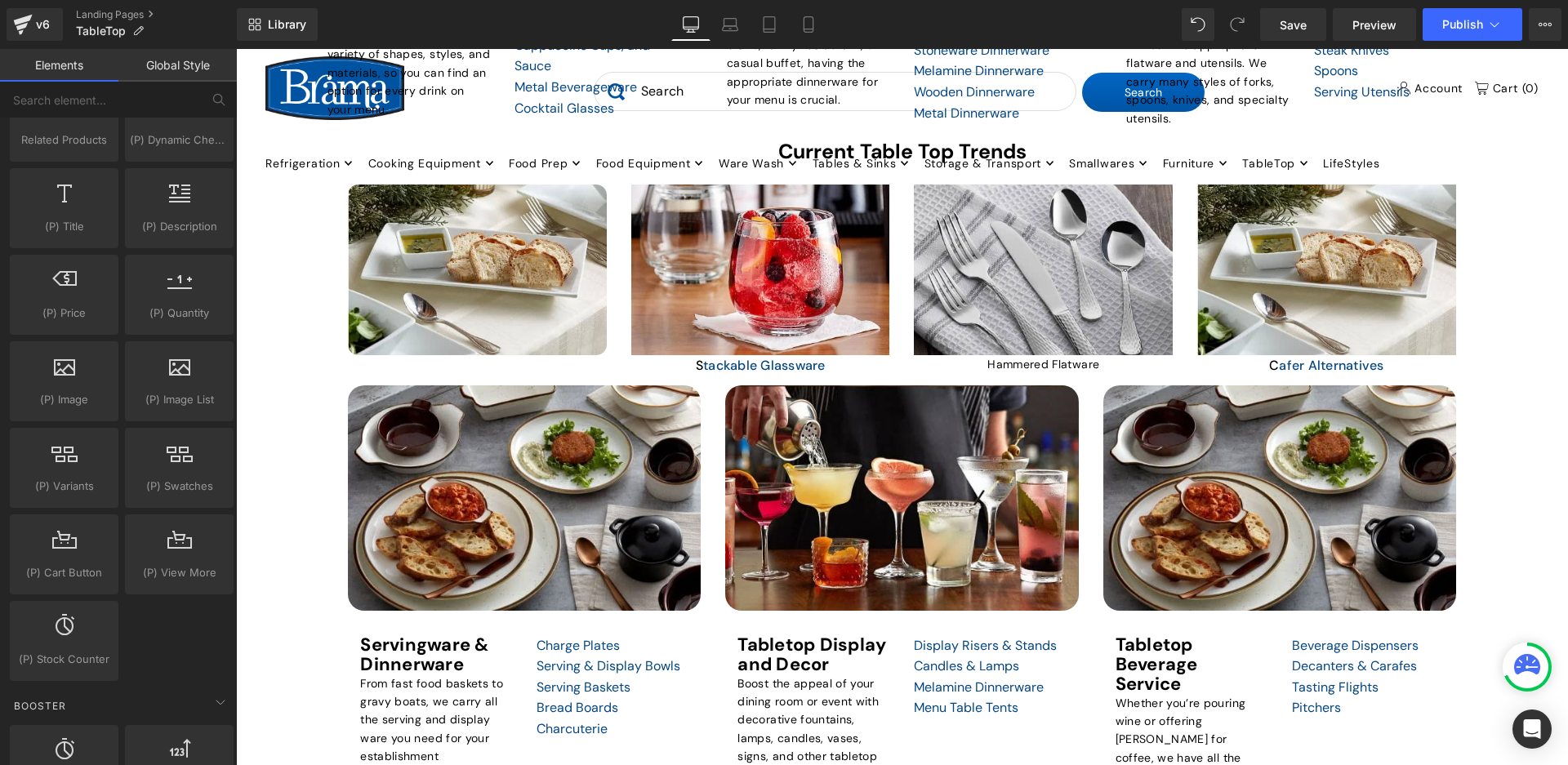
click at [1534, 678] on icon at bounding box center [1527, 667] width 26 height 26
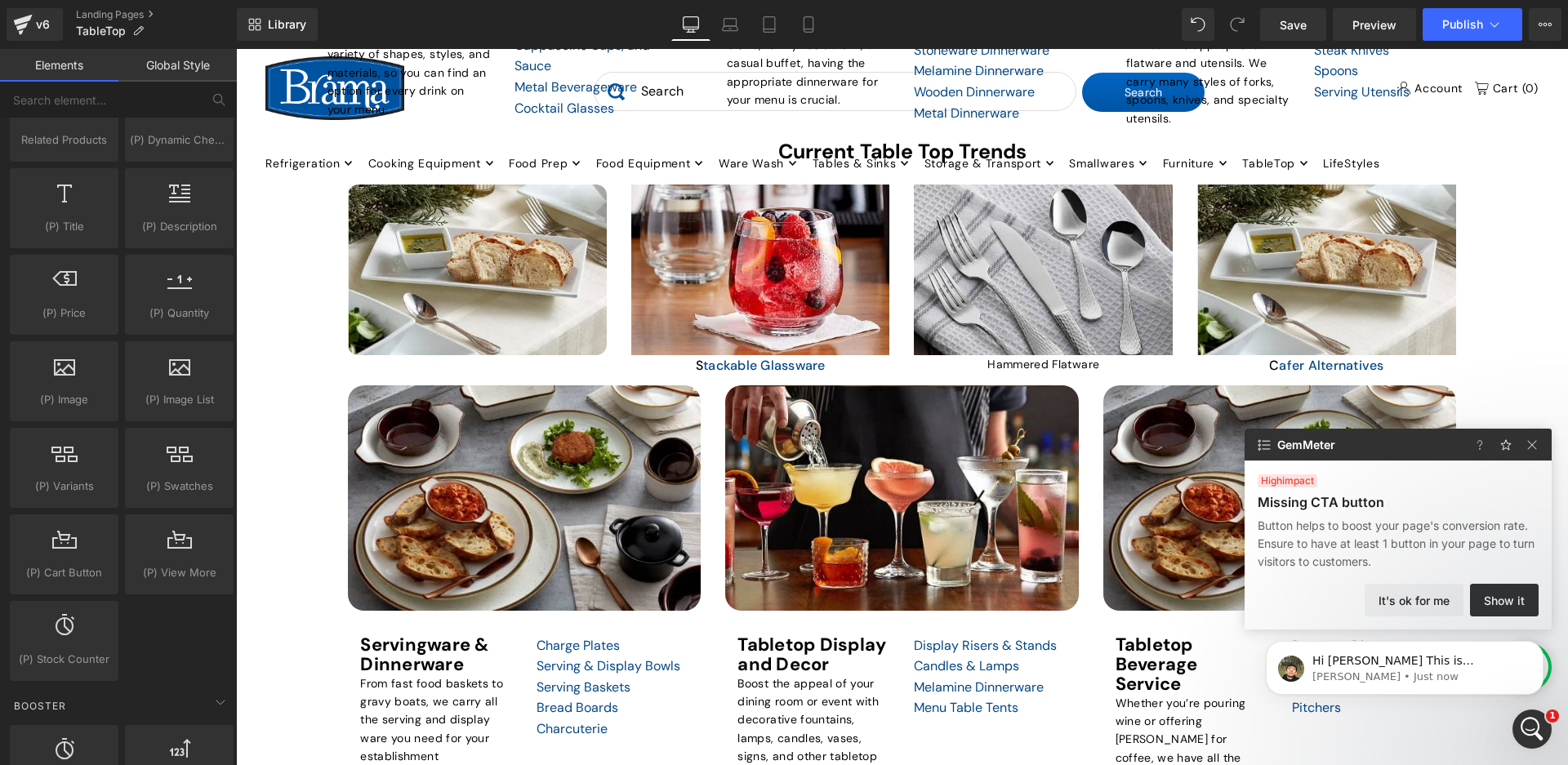
scroll to position [0, 0]
click at [1538, 651] on icon "Dismiss notification" at bounding box center [1539, 646] width 9 height 9
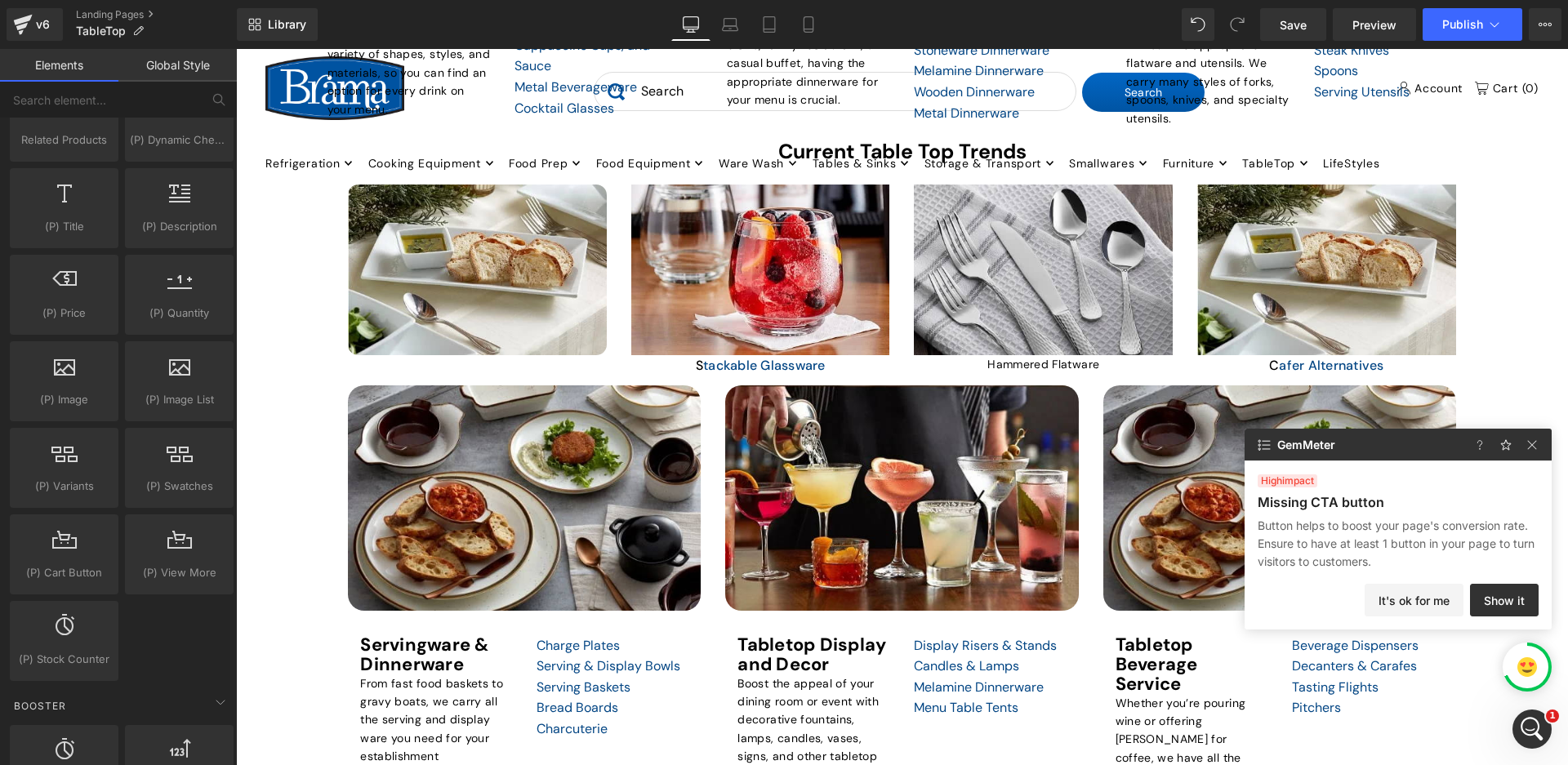
click at [1520, 671] on img at bounding box center [1527, 667] width 20 height 20
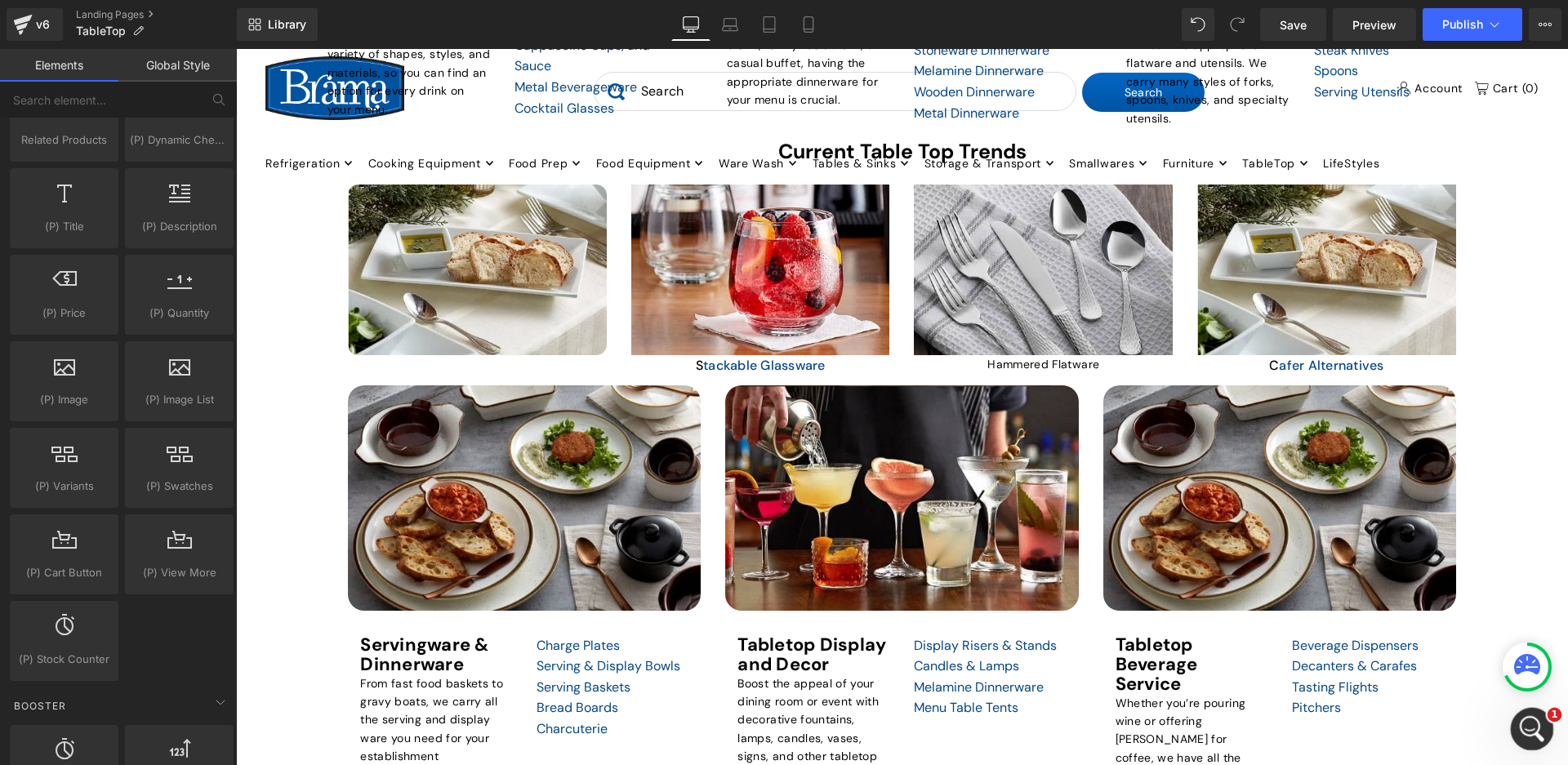
click at [1518, 734] on div "Open Intercom Messenger" at bounding box center [1530, 727] width 54 height 54
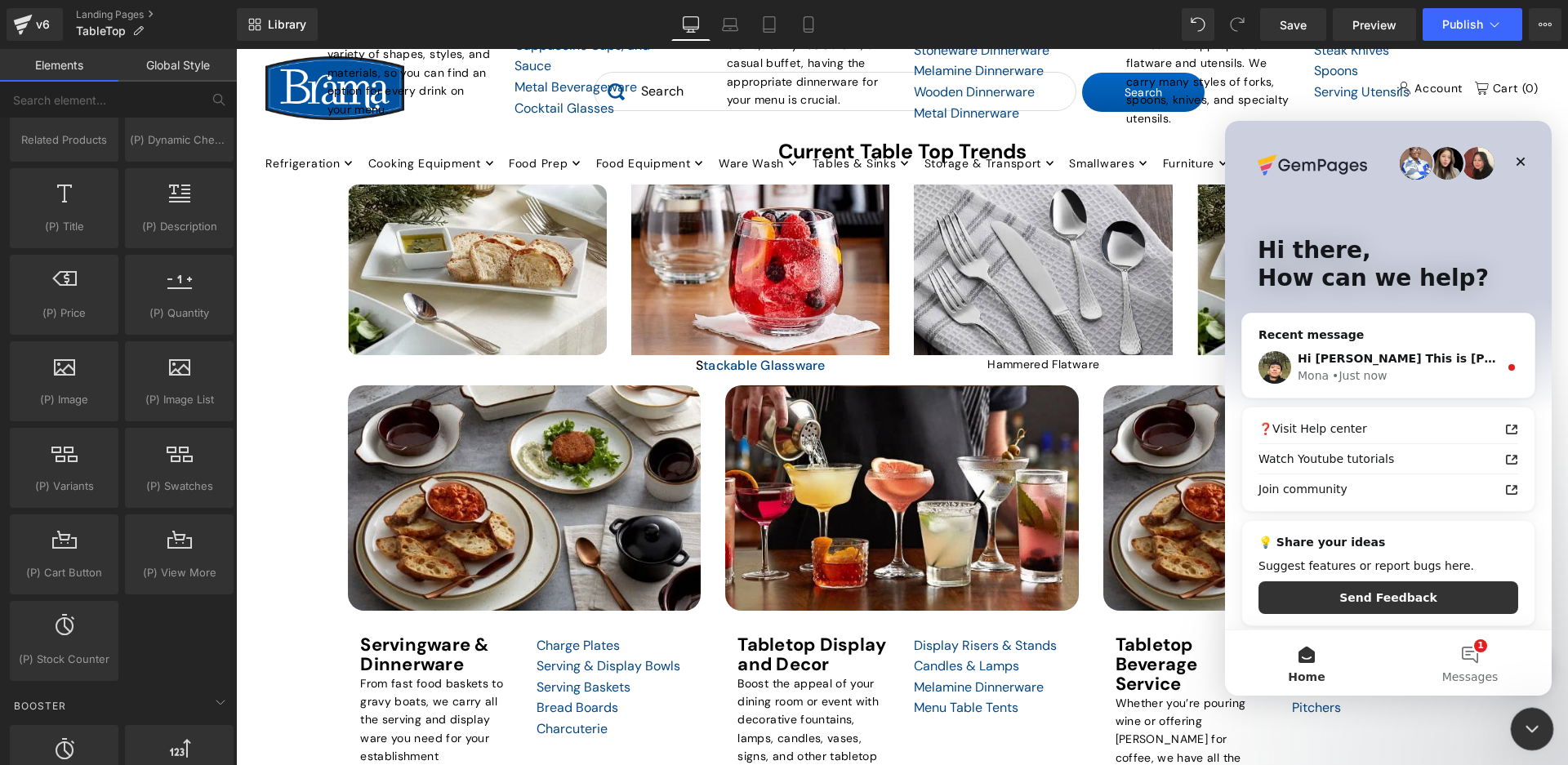
click at [1519, 734] on div "Close Intercom Messenger" at bounding box center [1530, 727] width 39 height 39
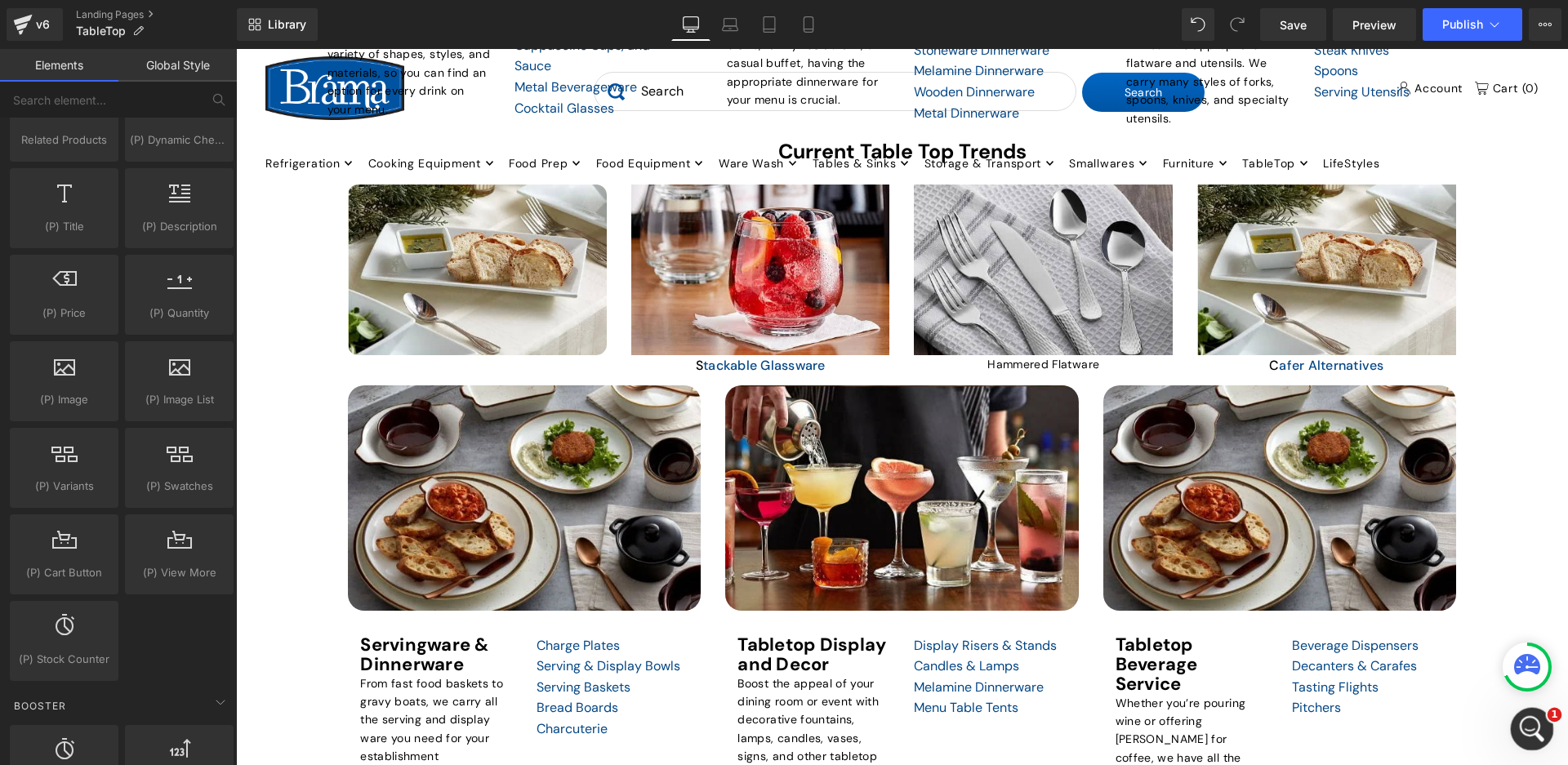
click at [1540, 714] on div "Open Intercom Messenger" at bounding box center [1530, 727] width 54 height 54
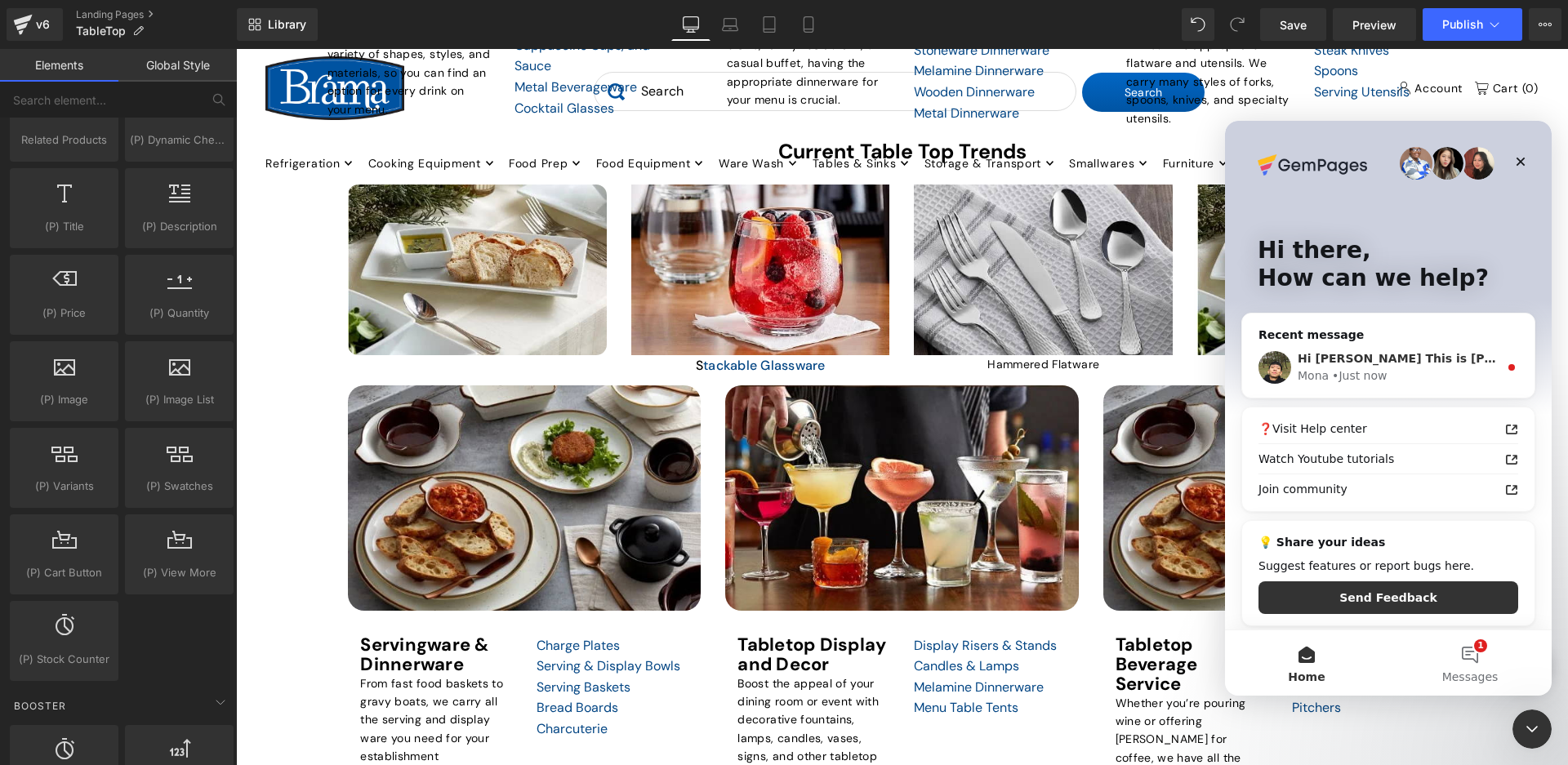
click at [1422, 372] on div "[PERSON_NAME] • Just now" at bounding box center [1399, 376] width 201 height 17
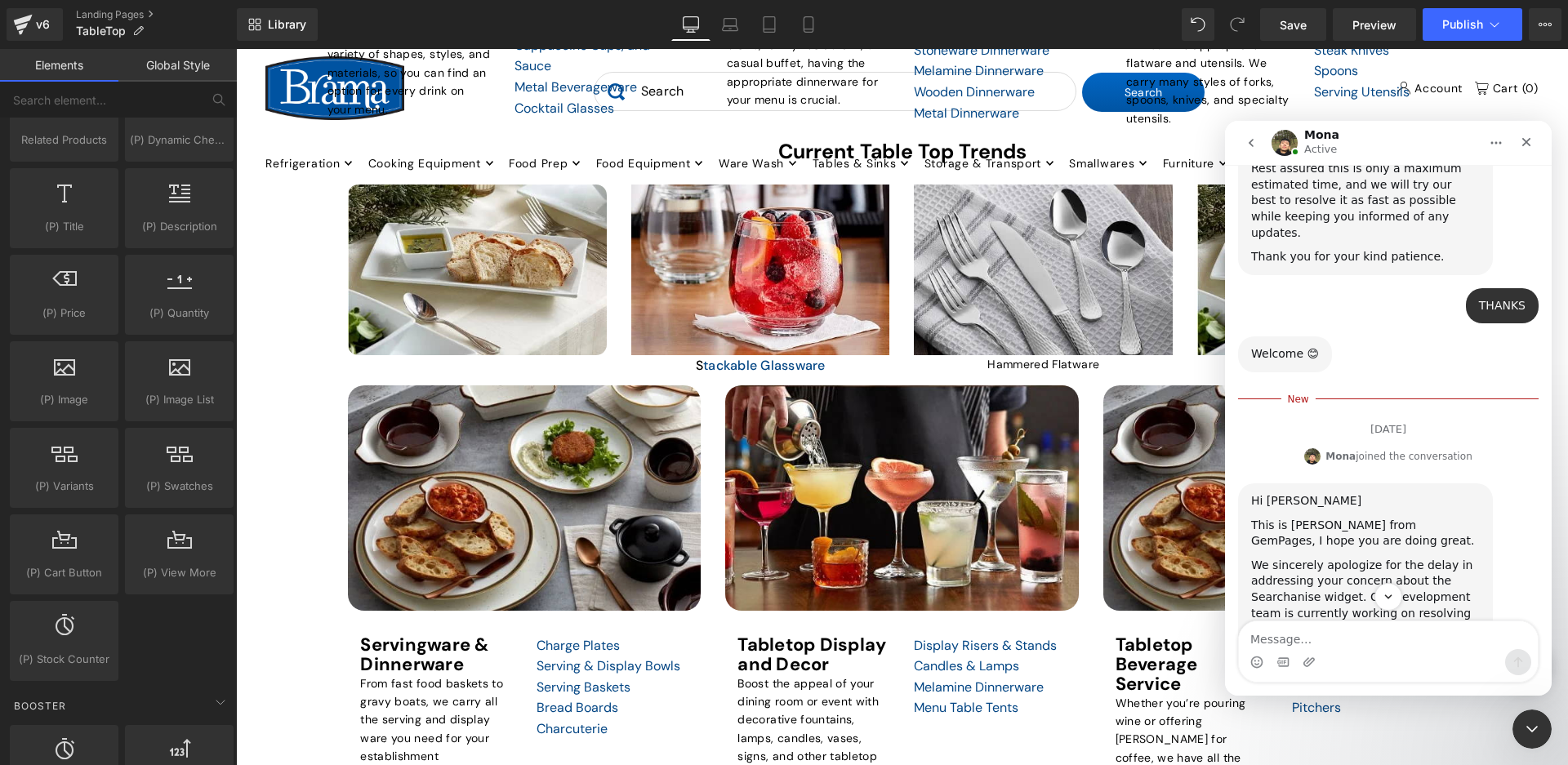
scroll to position [2891, 0]
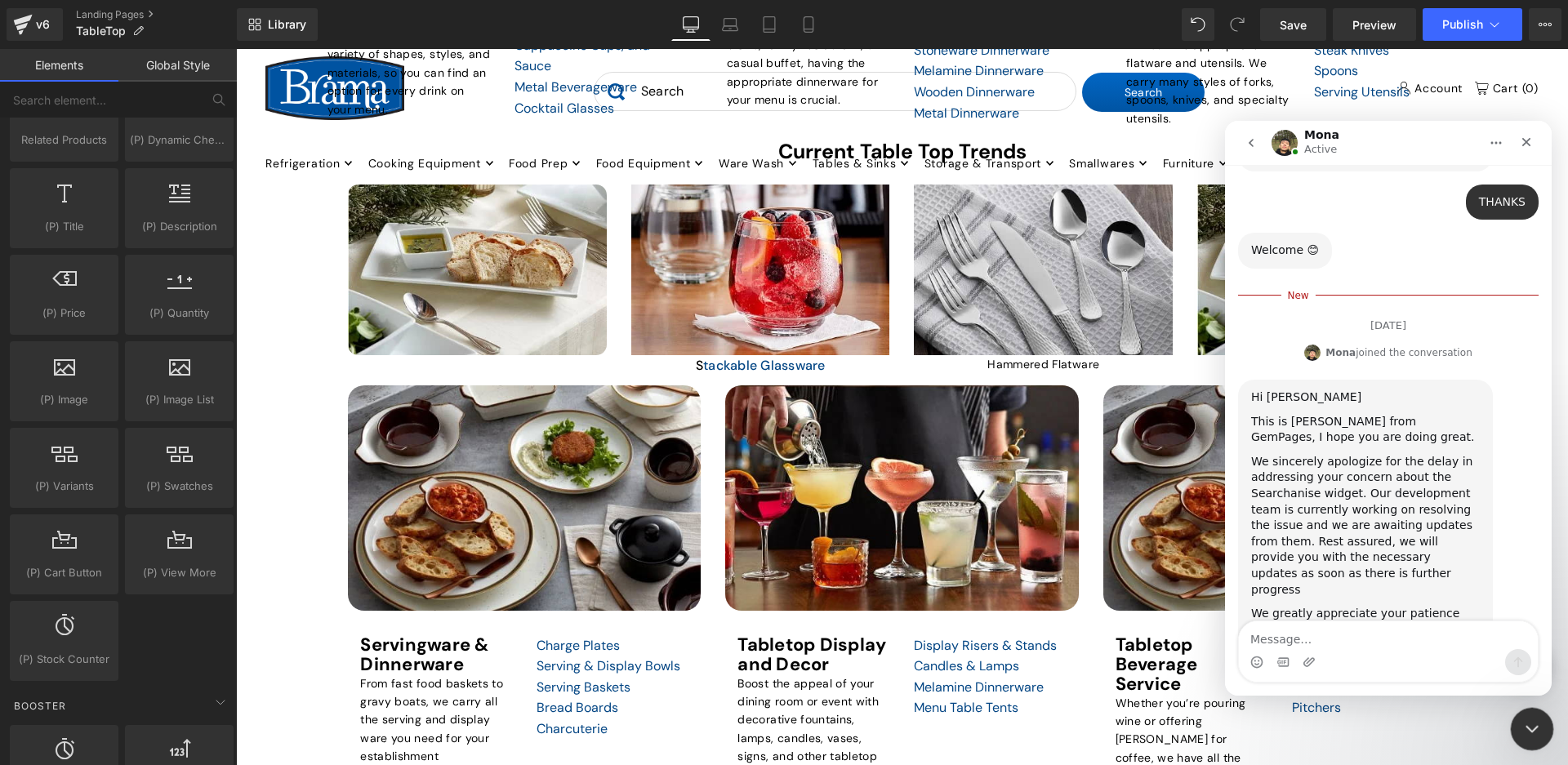
click at [1520, 722] on icon "Close Intercom Messenger" at bounding box center [1529, 727] width 20 height 20
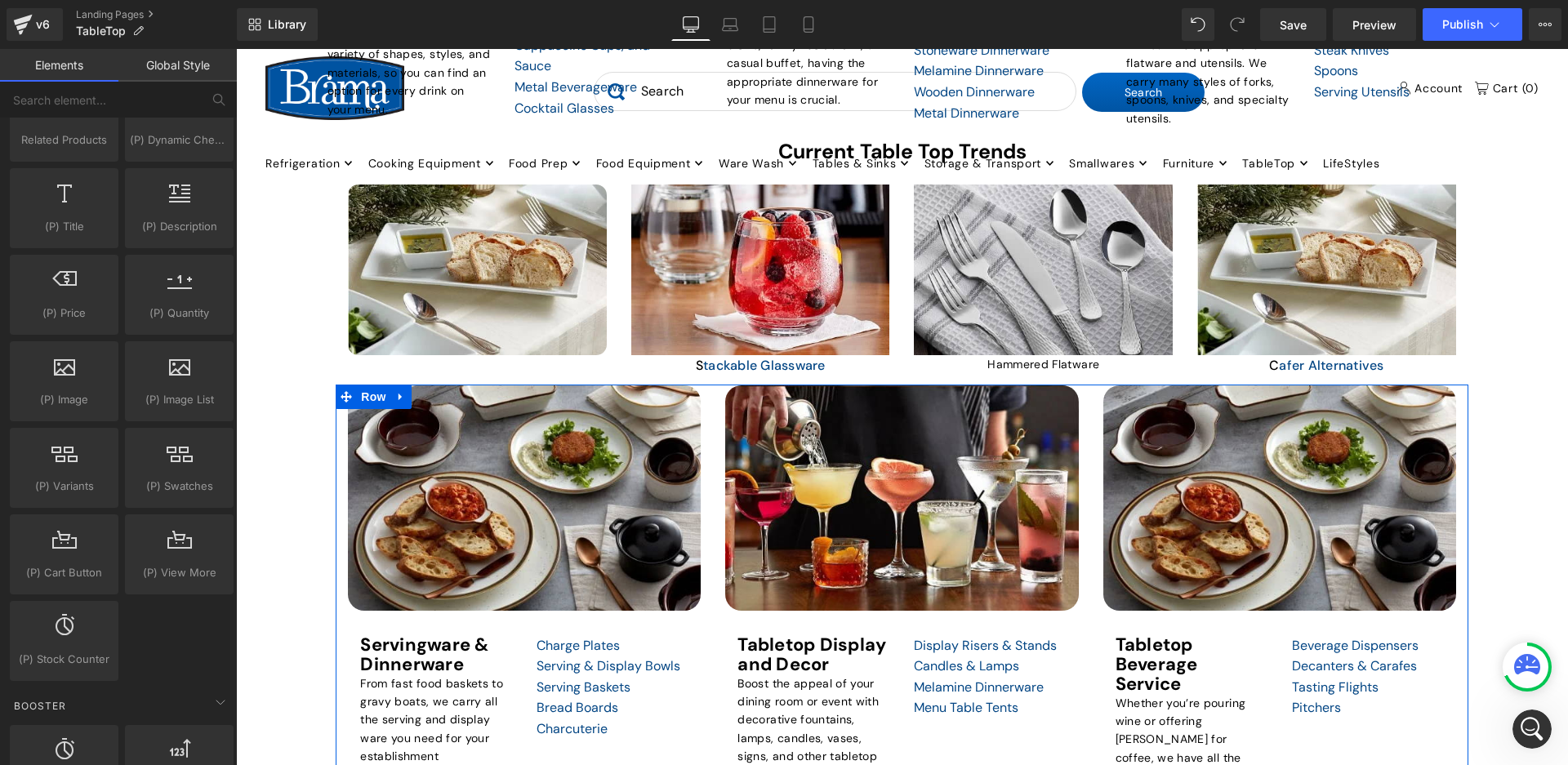
scroll to position [1088, 0]
